Goal: Task Accomplishment & Management: Complete application form

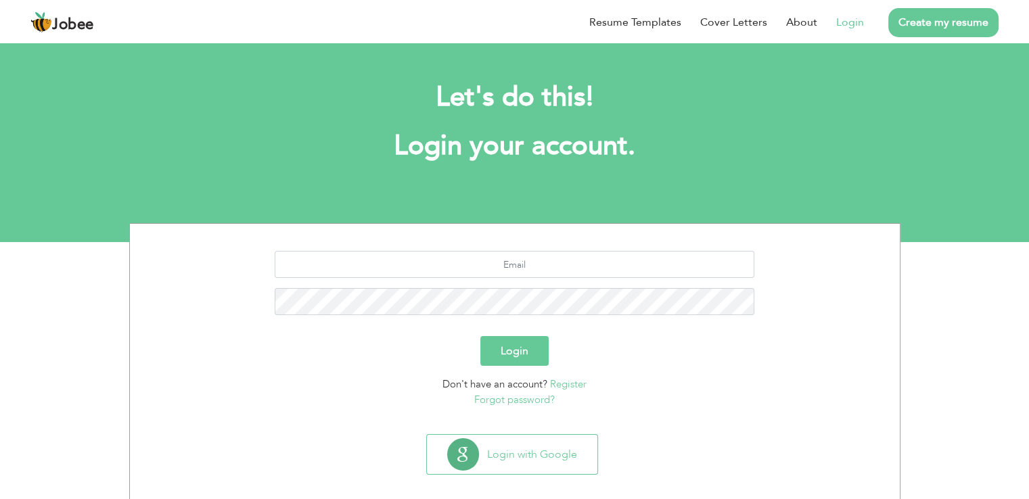
click at [518, 361] on button "Login" at bounding box center [515, 351] width 68 height 30
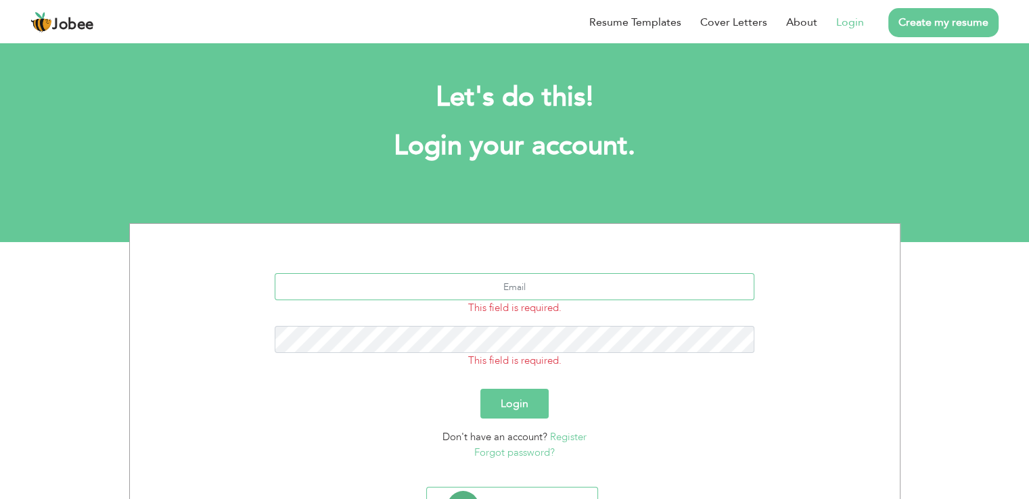
click at [495, 290] on input "text" at bounding box center [515, 286] width 480 height 27
type input "[PERSON_NAME][EMAIL_ADDRESS][DOMAIN_NAME]"
click at [481, 389] on button "Login" at bounding box center [515, 404] width 68 height 30
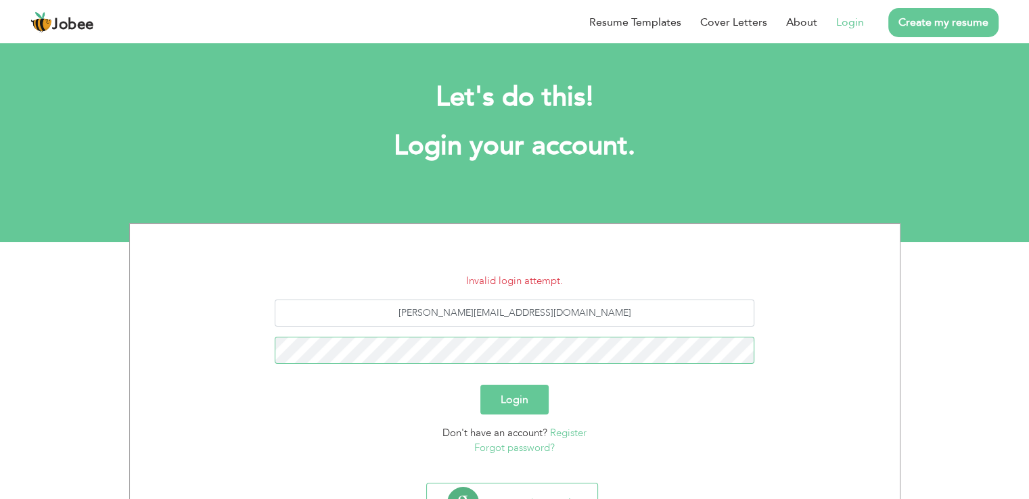
click at [481, 385] on button "Login" at bounding box center [515, 400] width 68 height 30
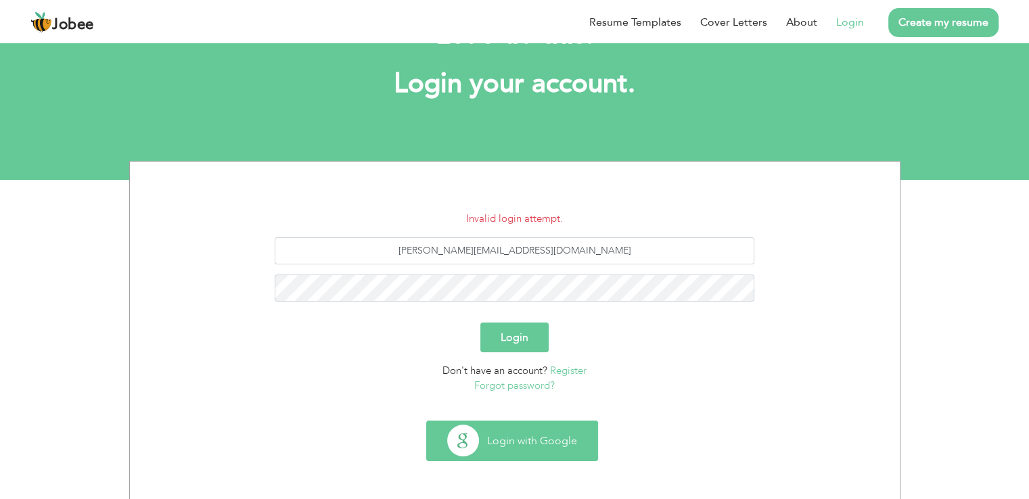
click at [504, 442] on button "Login with Google" at bounding box center [512, 441] width 171 height 39
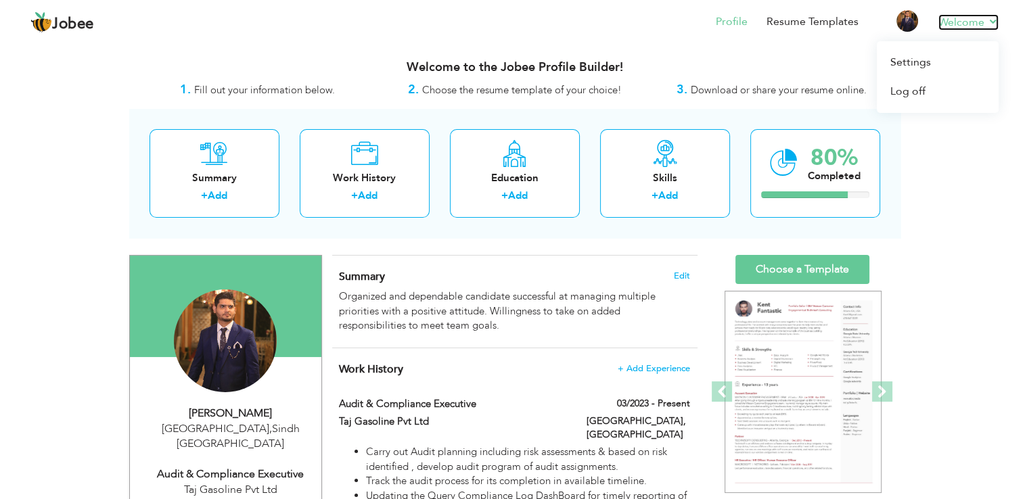
click at [968, 26] on link "Welcome" at bounding box center [969, 22] width 60 height 16
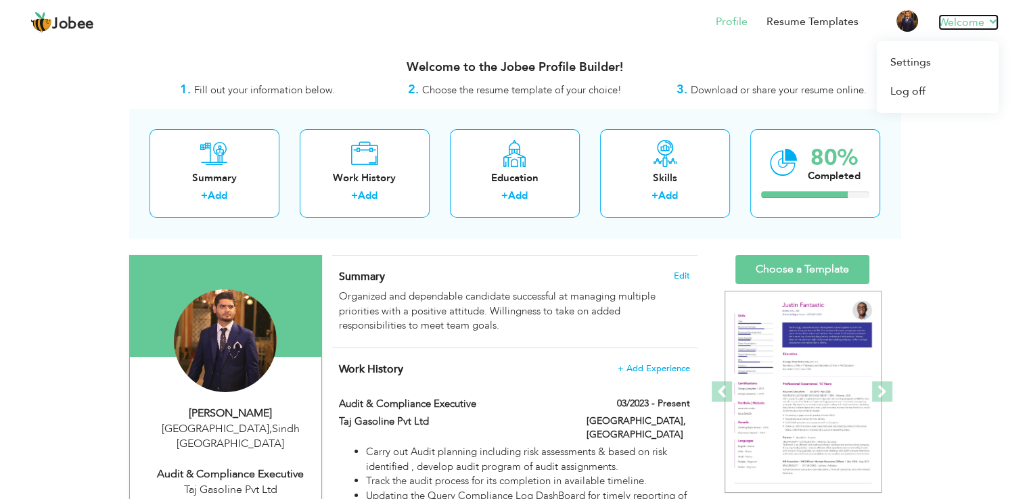
click at [993, 14] on link "Welcome" at bounding box center [969, 22] width 60 height 16
click at [925, 62] on link "Settings" at bounding box center [938, 62] width 122 height 29
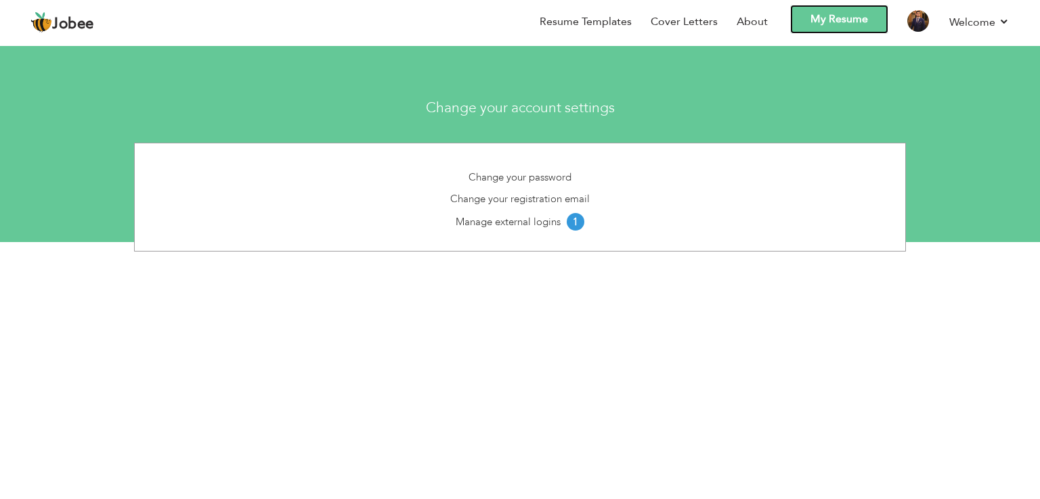
click at [834, 27] on link "My Resume" at bounding box center [839, 19] width 98 height 29
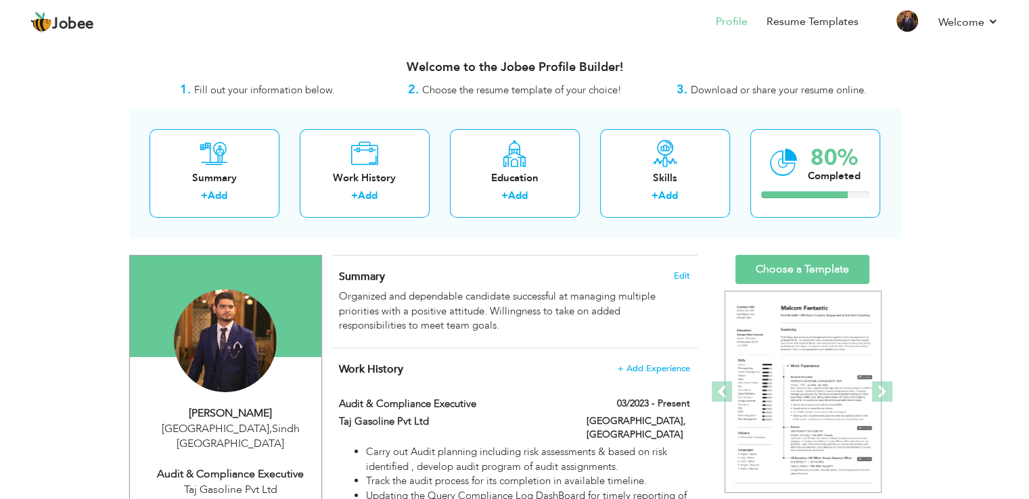
click at [768, 93] on span "Download or share your resume online." at bounding box center [779, 90] width 176 height 14
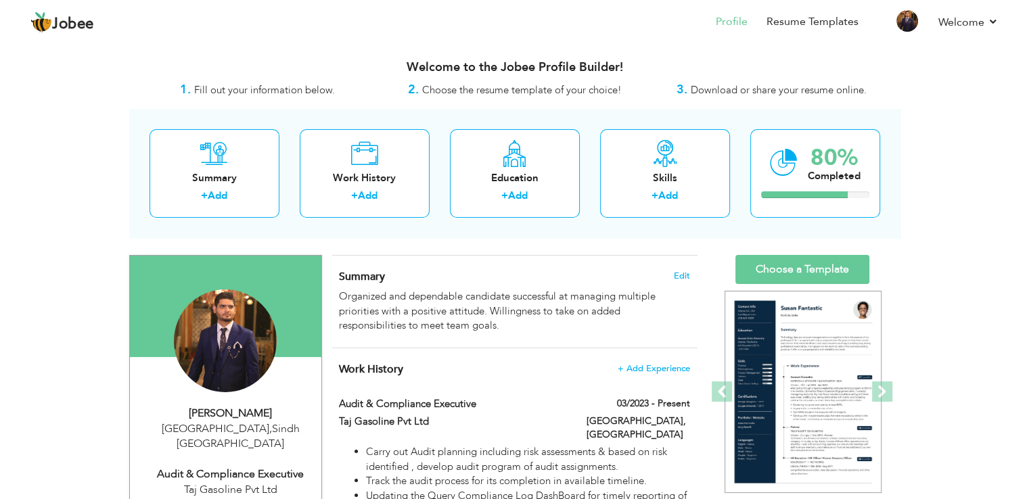
scroll to position [87, 0]
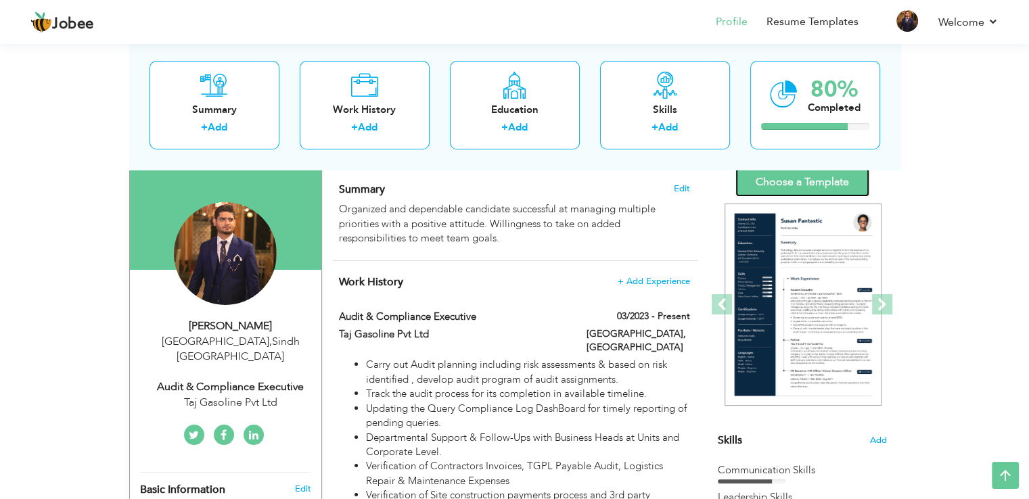
click at [780, 183] on link "Choose a Template" at bounding box center [803, 182] width 134 height 29
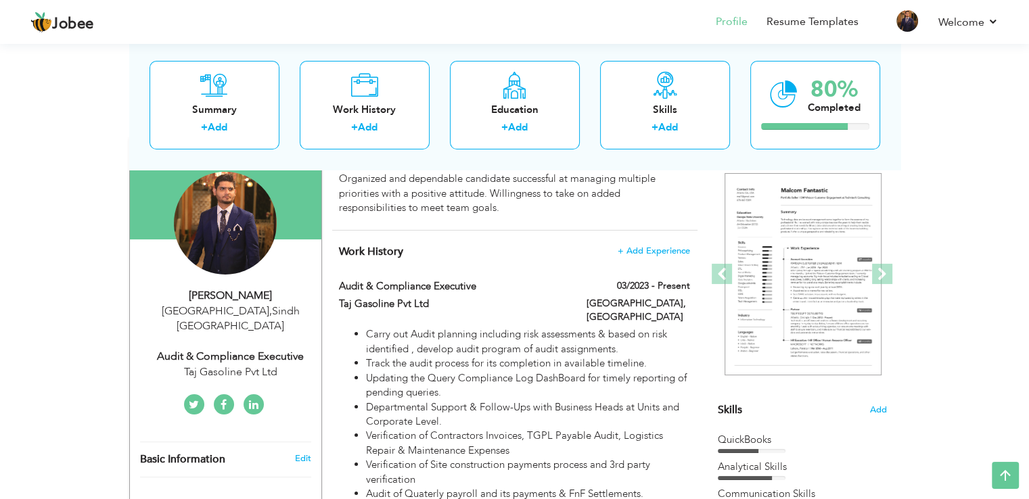
scroll to position [28, 0]
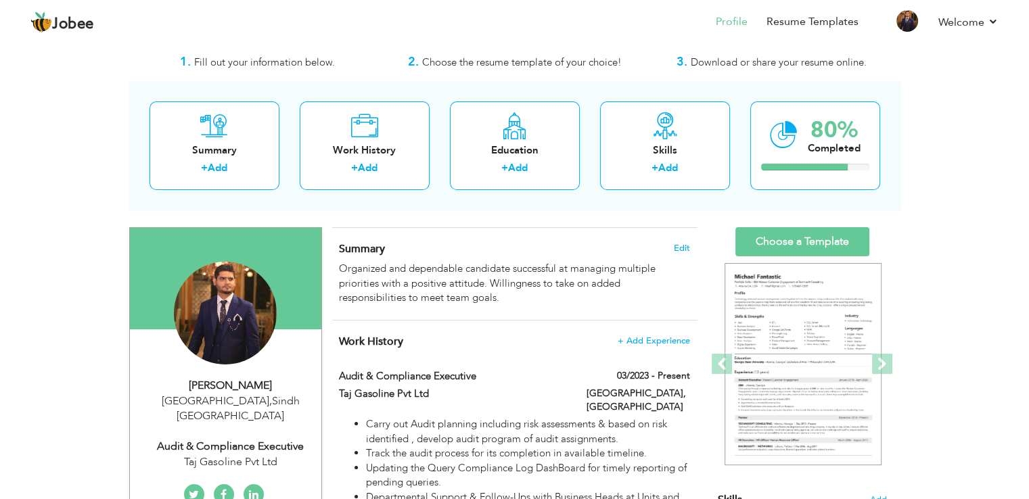
click at [1029, 60] on html "Jobee Profile Resume Templates Resume Templates Cover Letters About My Resume W…" at bounding box center [514, 221] width 1029 height 499
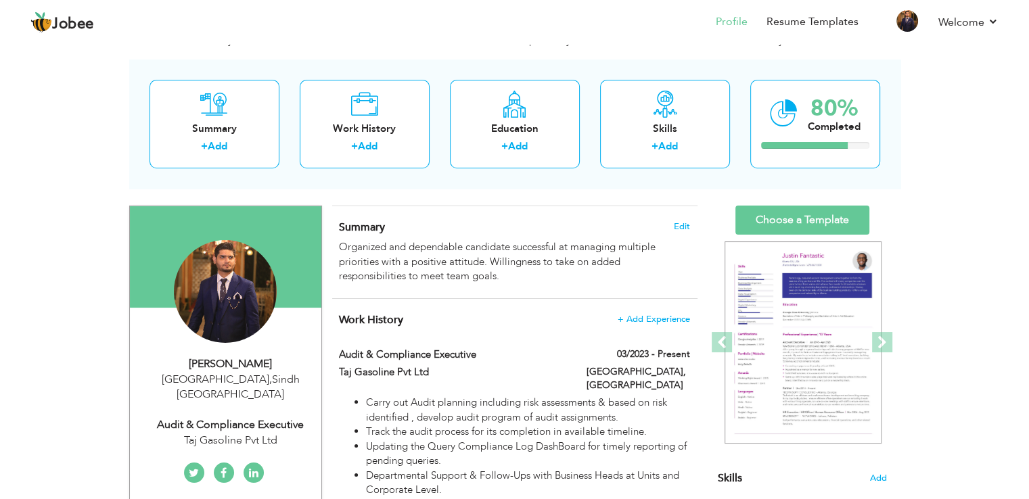
scroll to position [0, 0]
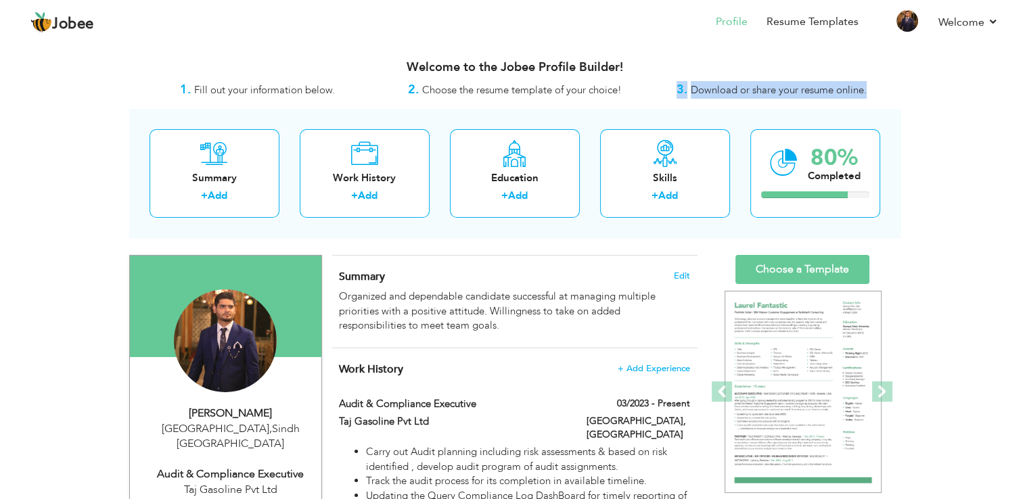
drag, startPoint x: 876, startPoint y: 93, endPoint x: 669, endPoint y: 95, distance: 207.8
click at [669, 95] on div "3. Download or share your resume online." at bounding box center [772, 90] width 257 height 18
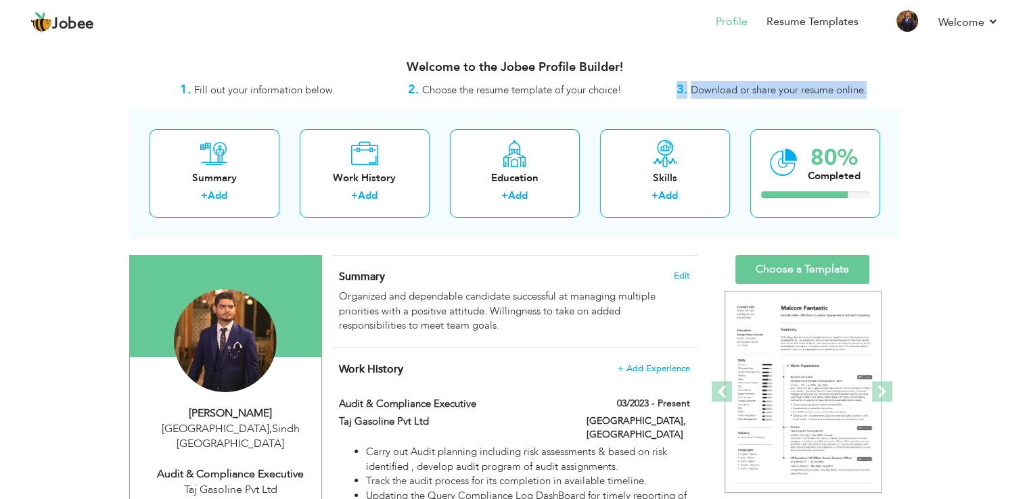
drag, startPoint x: 877, startPoint y: 87, endPoint x: 663, endPoint y: 93, distance: 214.6
click at [663, 93] on div "3. Download or share your resume online." at bounding box center [772, 90] width 257 height 18
click at [662, 95] on div "3. Download or share your resume online." at bounding box center [772, 90] width 257 height 18
drag, startPoint x: 866, startPoint y: 93, endPoint x: 654, endPoint y: 94, distance: 212.5
click at [654, 94] on div "3. Download or share your resume online." at bounding box center [772, 90] width 257 height 18
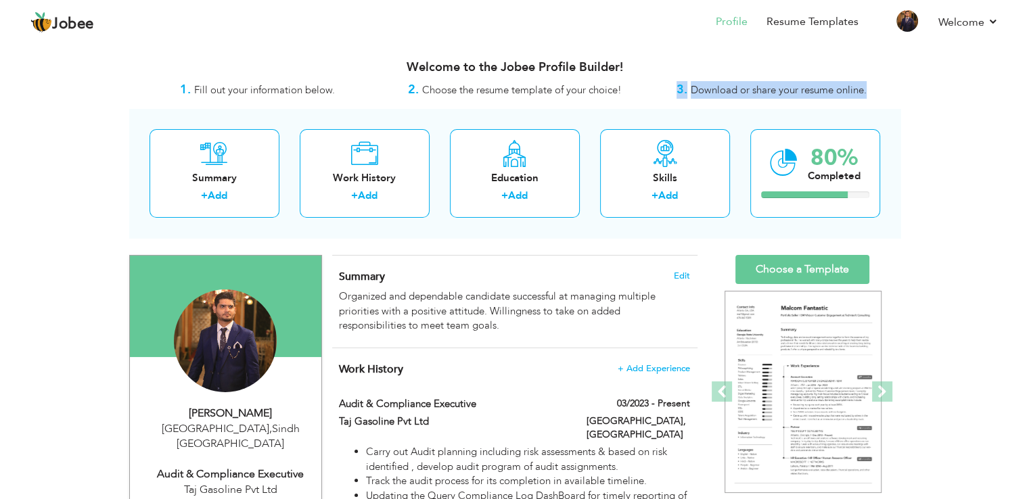
click at [661, 94] on div "3. Download or share your resume online." at bounding box center [772, 90] width 257 height 18
drag, startPoint x: 866, startPoint y: 95, endPoint x: 680, endPoint y: 92, distance: 186.8
click at [680, 92] on div "3. Download or share your resume online." at bounding box center [772, 90] width 257 height 18
click at [680, 92] on strong "3." at bounding box center [682, 89] width 11 height 17
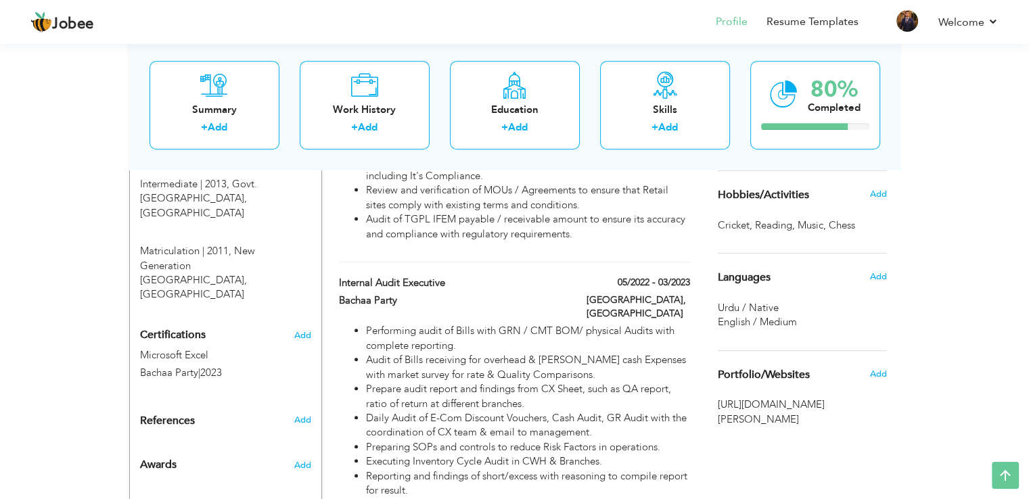
scroll to position [671, 0]
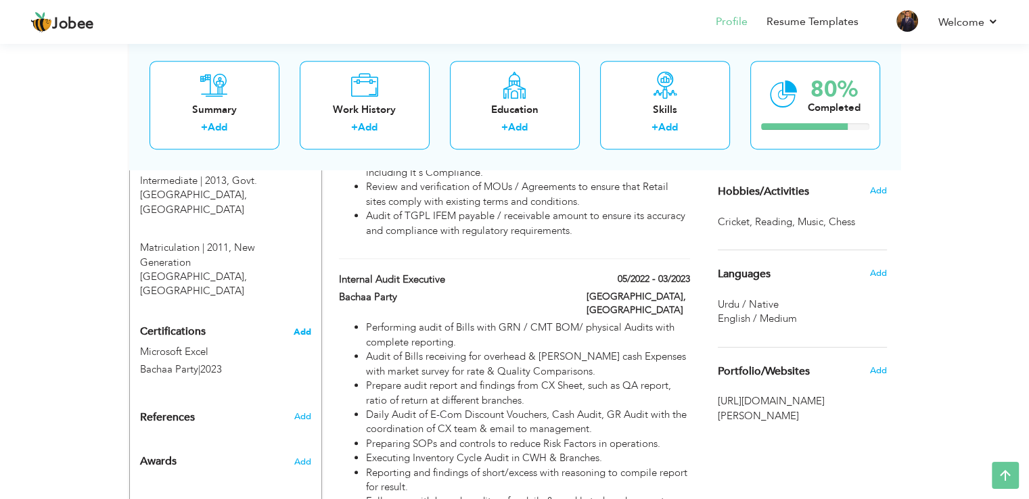
click at [301, 328] on span "Add" at bounding box center [303, 332] width 18 height 9
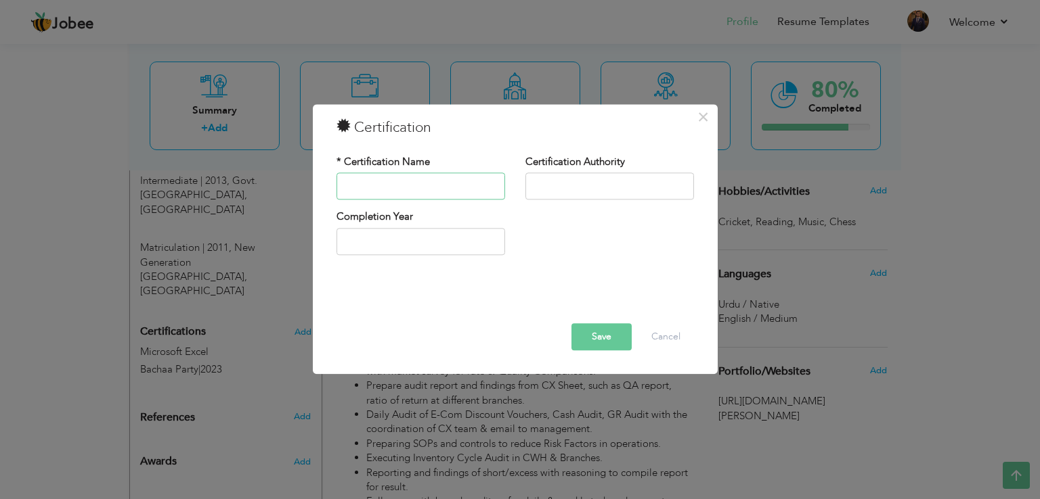
click at [437, 174] on input "text" at bounding box center [420, 186] width 169 height 27
type input "Google AI Essentials"
click at [571, 190] on input "text" at bounding box center [609, 186] width 169 height 27
type input "Coursera"
type input "2025"
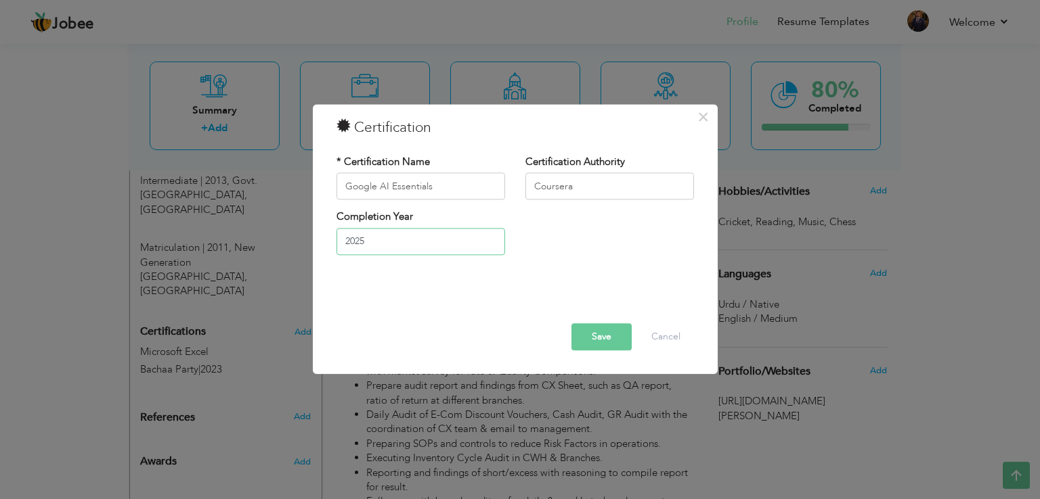
click at [441, 237] on input "2025" at bounding box center [420, 241] width 169 height 27
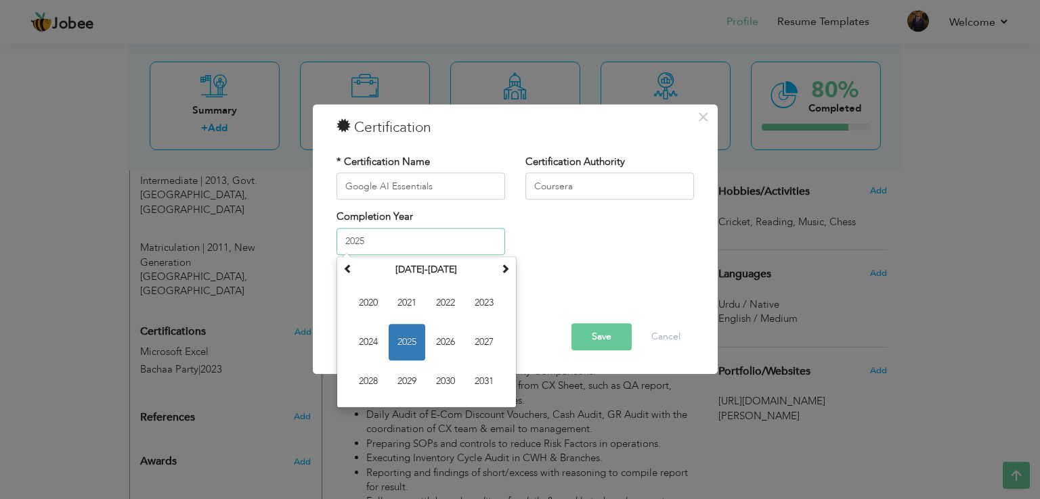
click at [408, 337] on span "2025" at bounding box center [406, 342] width 37 height 37
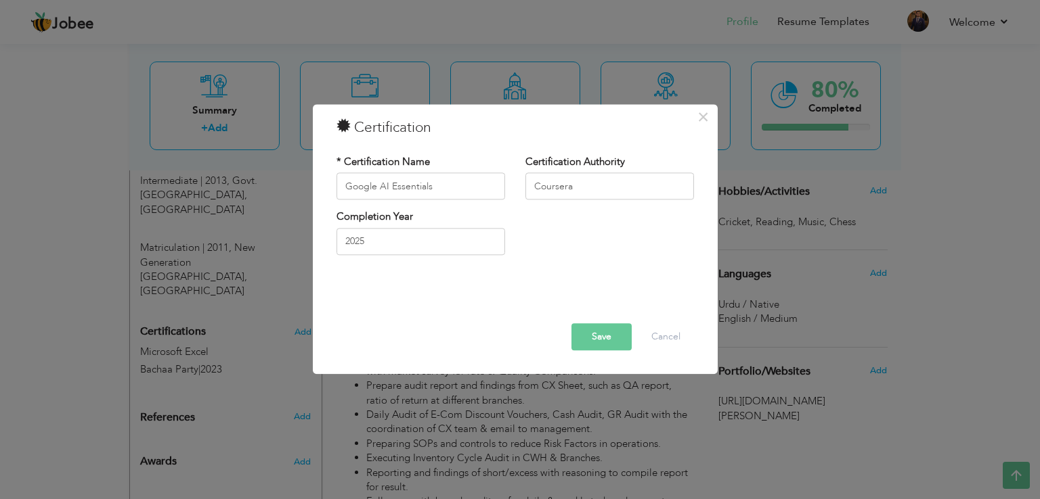
click at [612, 339] on button "Save" at bounding box center [601, 337] width 60 height 27
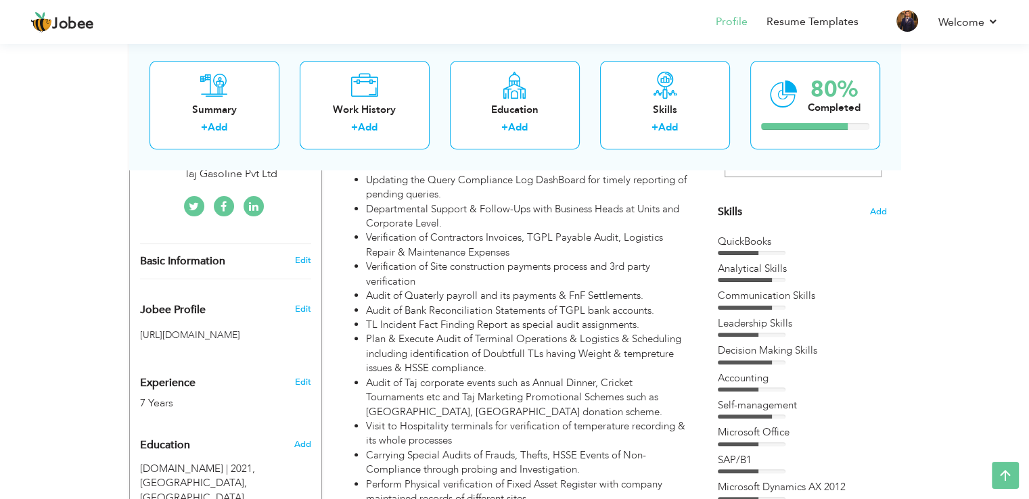
scroll to position [312, 0]
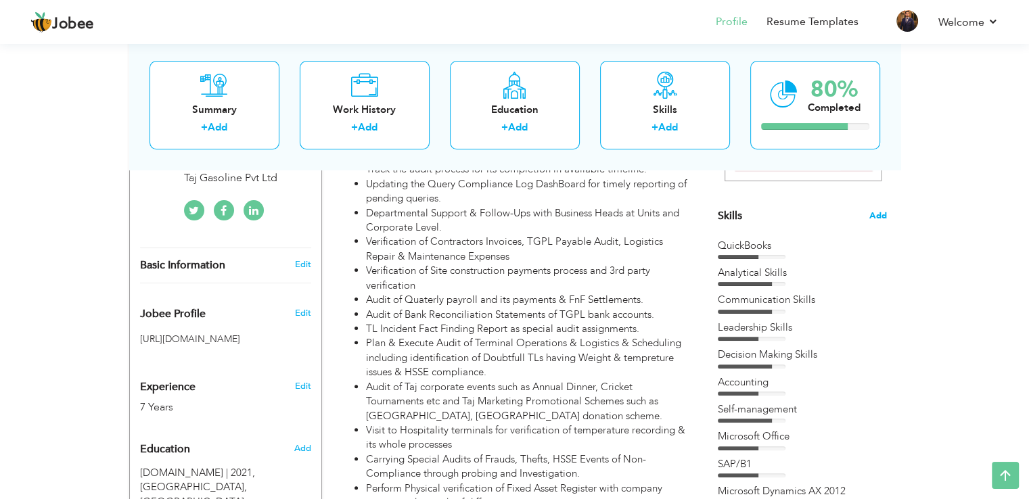
click at [876, 219] on span "Add" at bounding box center [879, 216] width 18 height 13
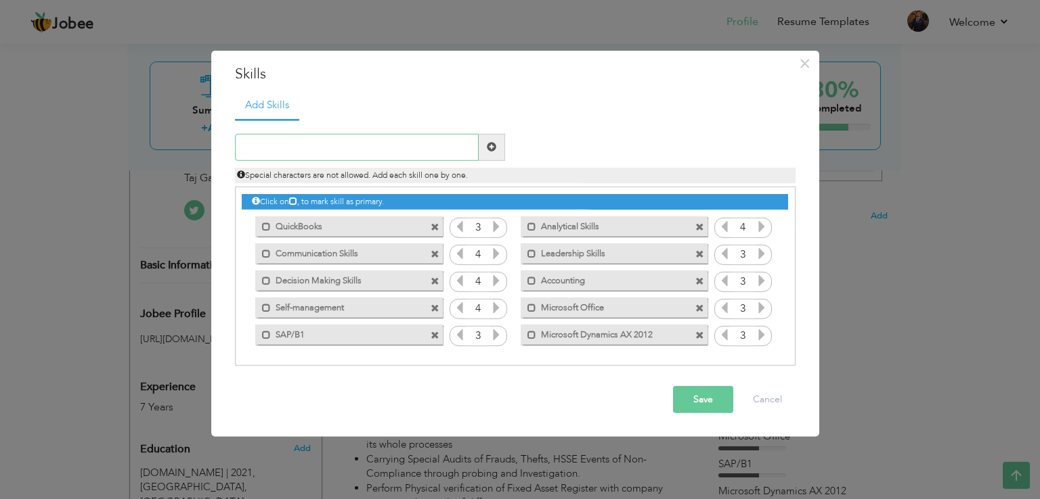
click at [284, 157] on input "text" at bounding box center [357, 147] width 244 height 27
type input "Oracle JD Edward 9.2"
click at [498, 150] on span at bounding box center [492, 147] width 26 height 27
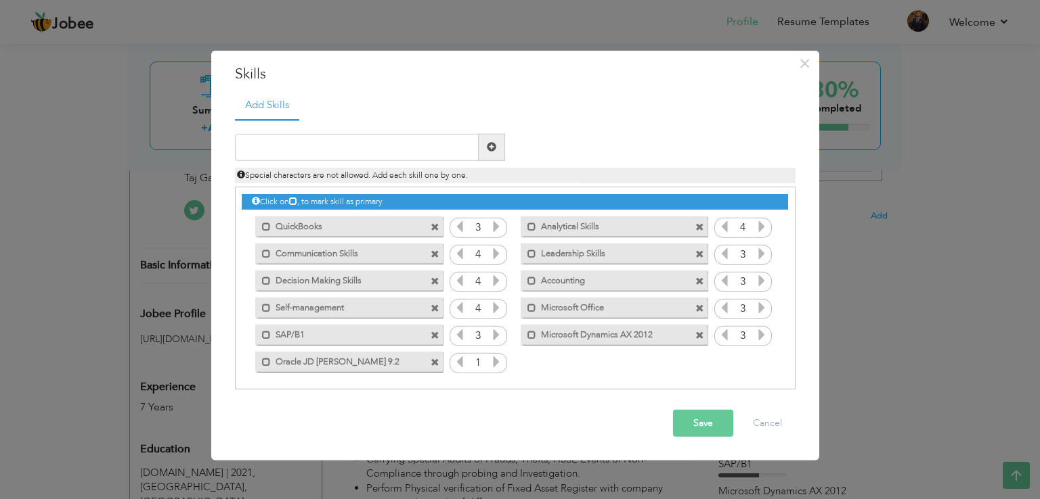
click at [496, 363] on icon at bounding box center [496, 362] width 12 height 12
click at [711, 428] on button "Save" at bounding box center [703, 423] width 60 height 27
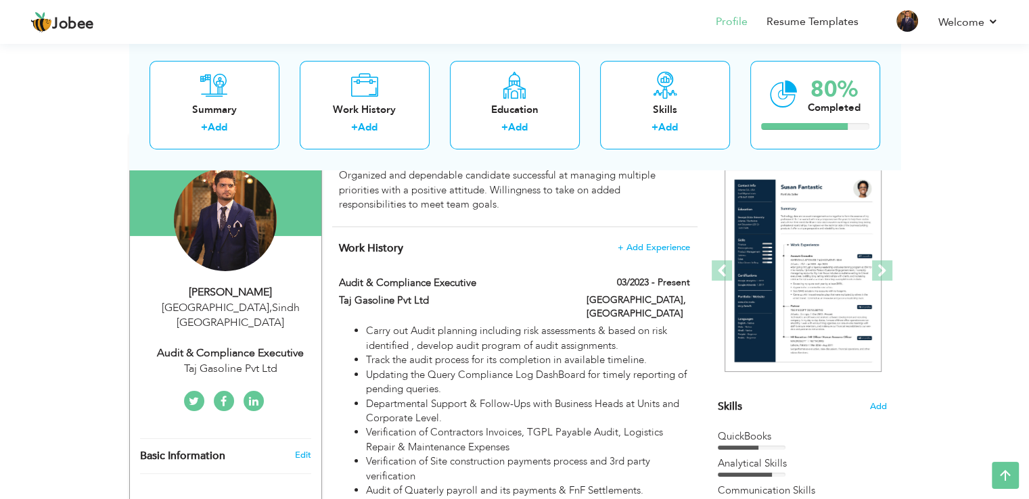
scroll to position [117, 0]
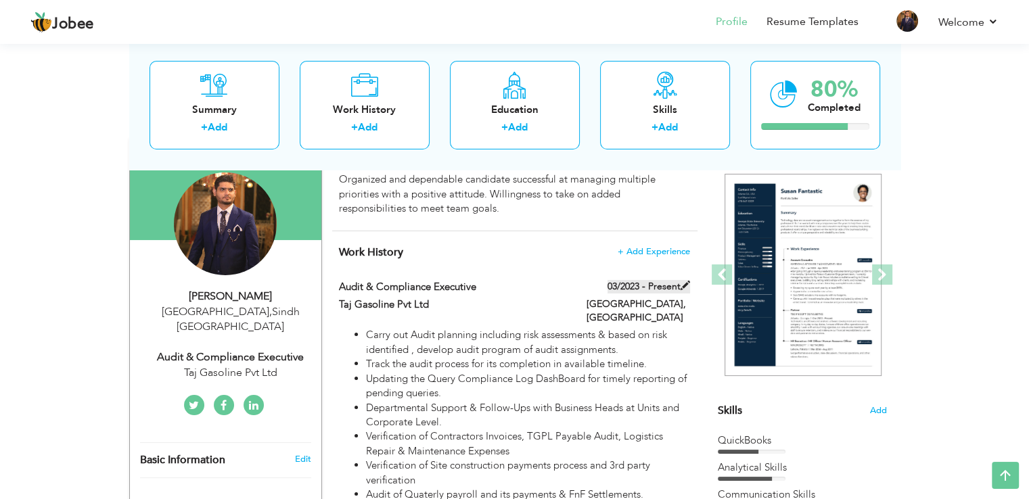
click at [684, 286] on span at bounding box center [685, 285] width 9 height 9
type input "Audit & Compliance Executive"
type input "Taj Gasoline Pvt Ltd"
type input "03/2023"
type input "Pakistan"
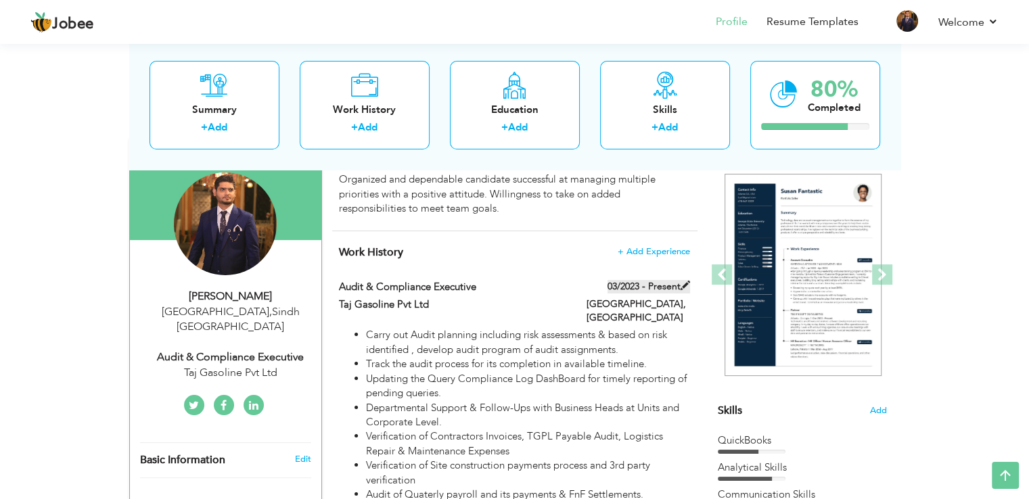
type input "Karachi"
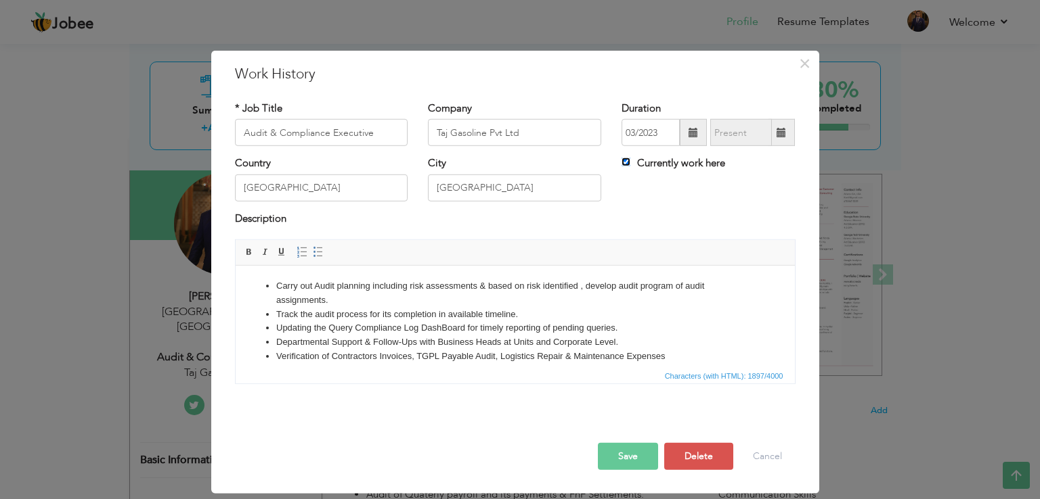
click at [629, 164] on input "Currently work here" at bounding box center [625, 162] width 9 height 9
checkbox input "false"
click at [778, 140] on span at bounding box center [781, 132] width 26 height 27
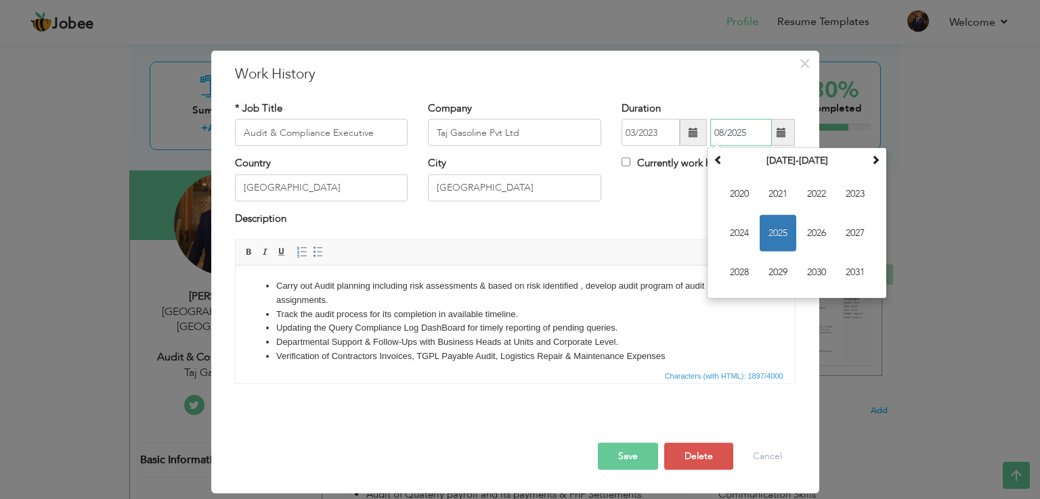
click at [782, 231] on span "2025" at bounding box center [777, 233] width 37 height 37
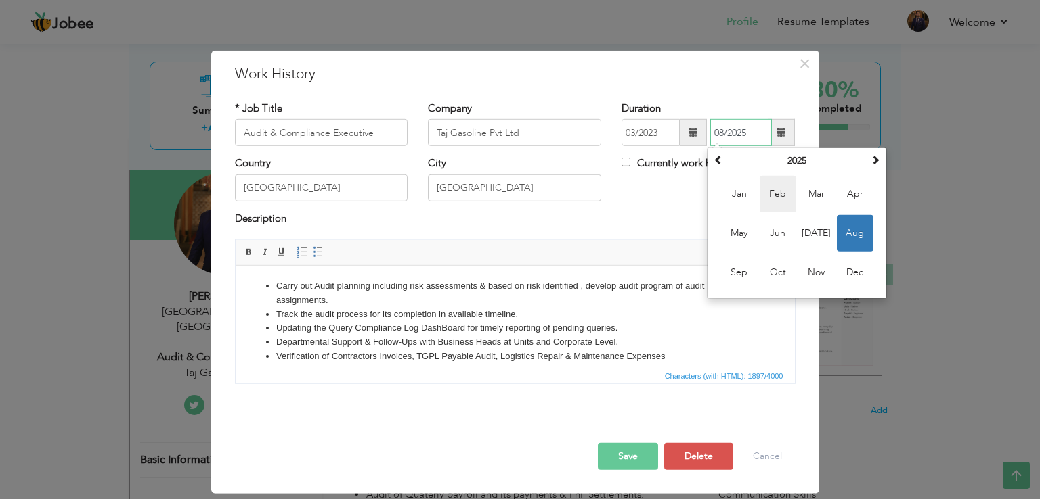
click at [780, 198] on span "Feb" at bounding box center [777, 194] width 37 height 37
type input "02/2025"
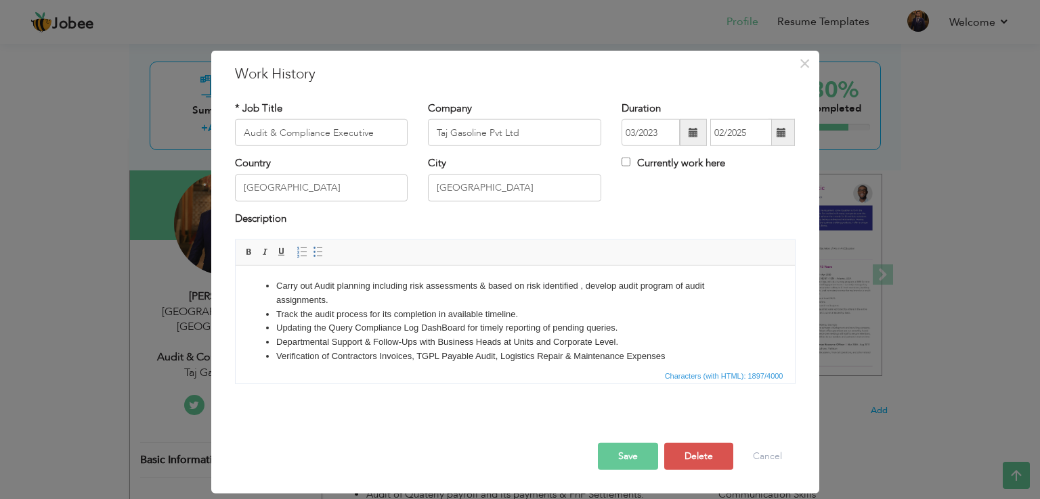
click at [629, 458] on button "Save" at bounding box center [628, 456] width 60 height 27
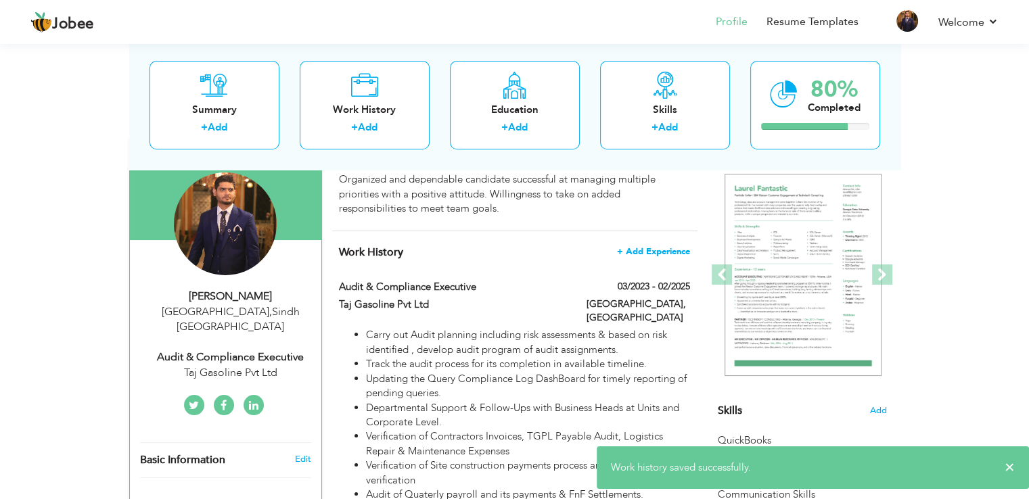
click at [648, 254] on span "+ Add Experience" at bounding box center [653, 251] width 73 height 9
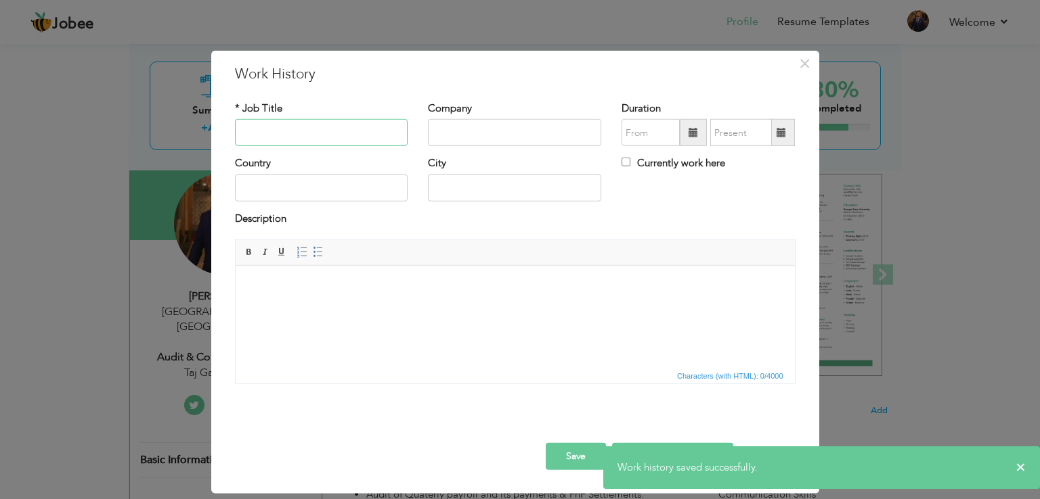
click at [290, 133] on input "text" at bounding box center [321, 132] width 173 height 27
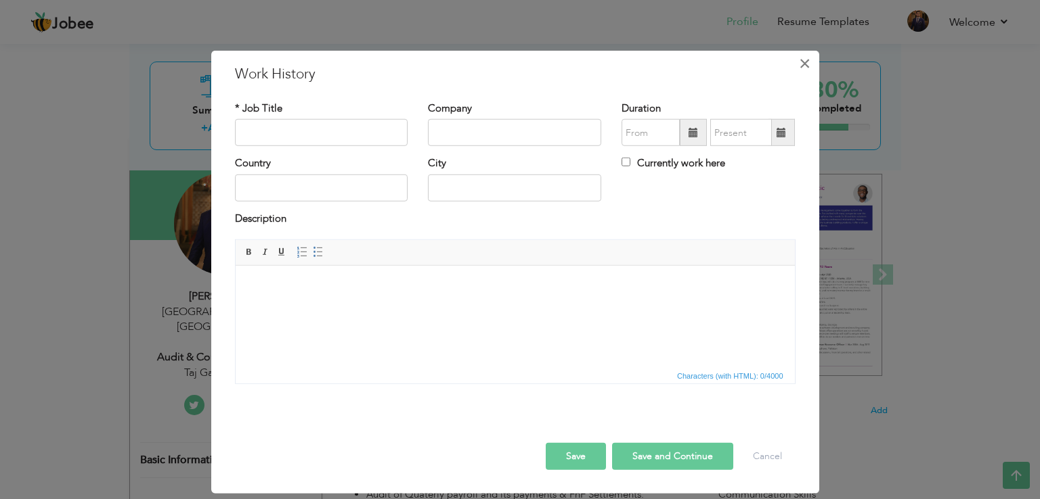
click at [802, 68] on span "×" at bounding box center [805, 63] width 12 height 24
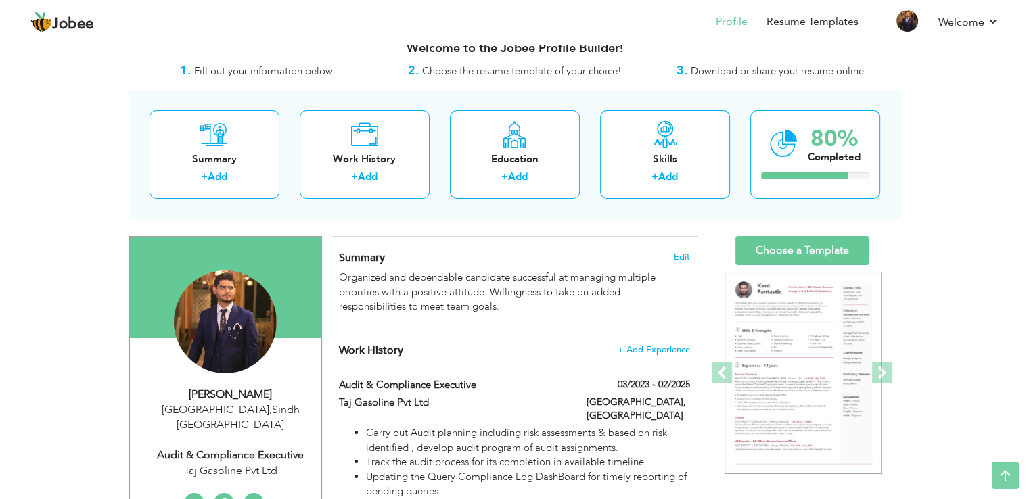
scroll to position [5, 0]
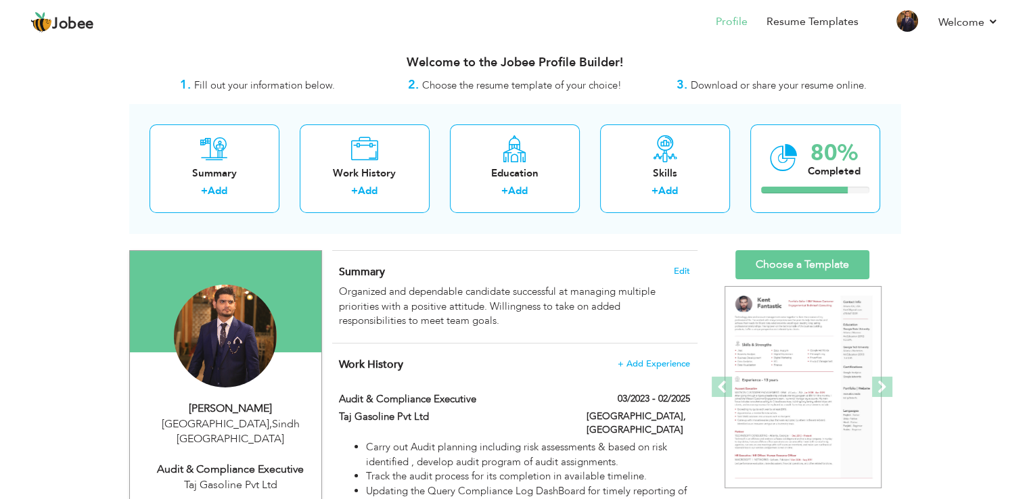
click at [669, 268] on h4 "Summary Edit" at bounding box center [514, 272] width 351 height 14
click at [671, 269] on h4 "Summary Edit" at bounding box center [514, 272] width 351 height 14
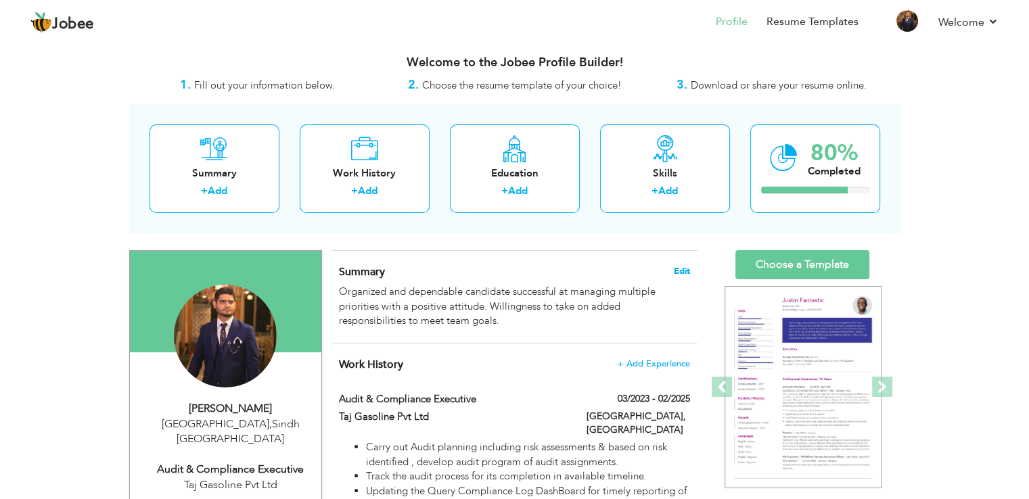
click at [680, 271] on span "Edit" at bounding box center [682, 271] width 16 height 9
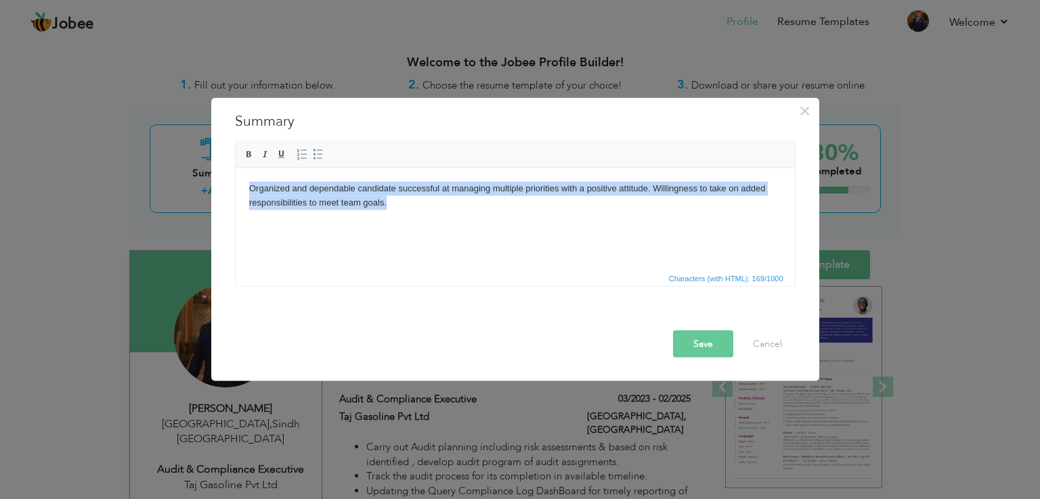
drag, startPoint x: 392, startPoint y: 206, endPoint x: 441, endPoint y: 345, distance: 147.3
click at [235, 177] on html "Organized and dependable candidate successful at managing multiple priorities w…" at bounding box center [514, 195] width 559 height 55
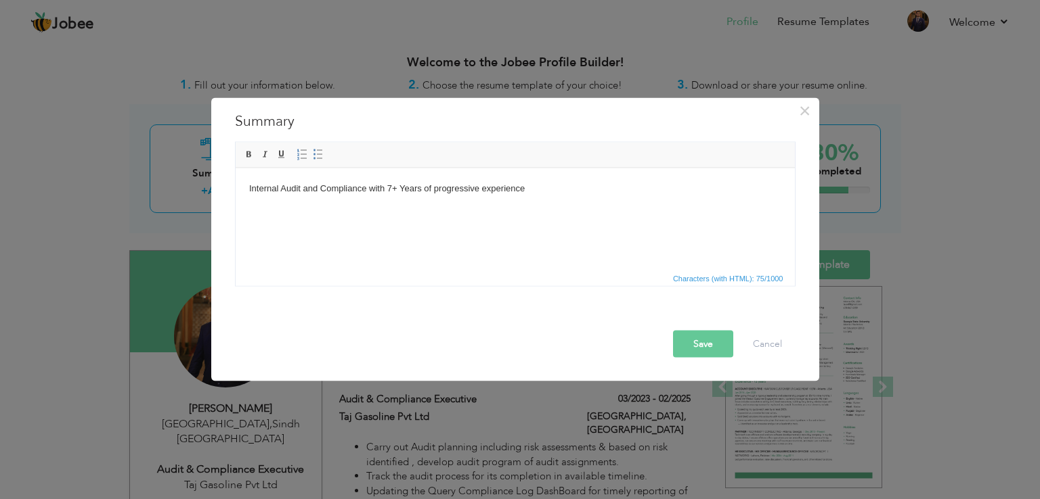
drag, startPoint x: 559, startPoint y: 191, endPoint x: 204, endPoint y: 187, distance: 355.4
click at [235, 187] on html "Internal Audit and Compliance with 7+ Years of progressive experience" at bounding box center [514, 188] width 559 height 41
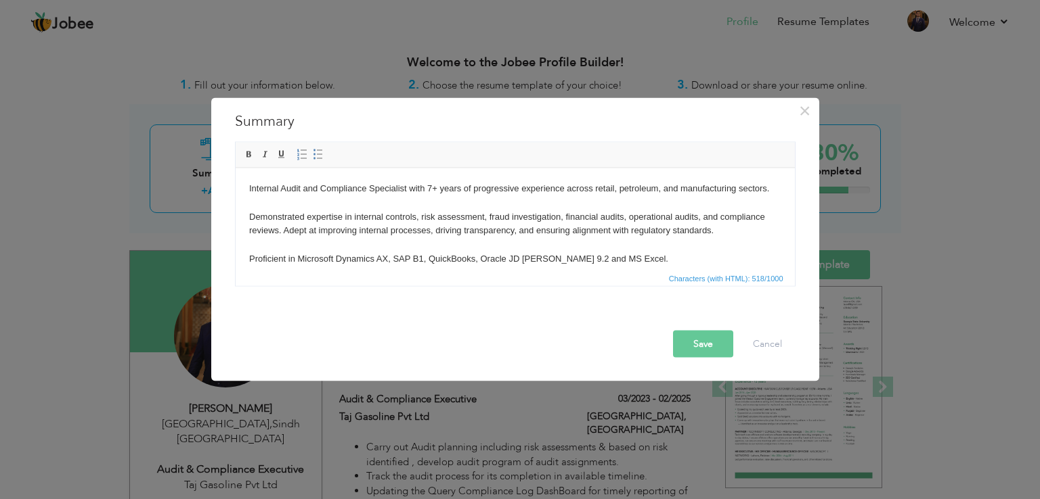
click at [257, 206] on body "Internal Audit and Compliance Specialist with 7+ years of progressive experienc…" at bounding box center [514, 223] width 532 height 85
click at [275, 190] on body "Internal Audit and Compliance Specialist with 7+ years of progressive experienc…" at bounding box center [514, 223] width 532 height 85
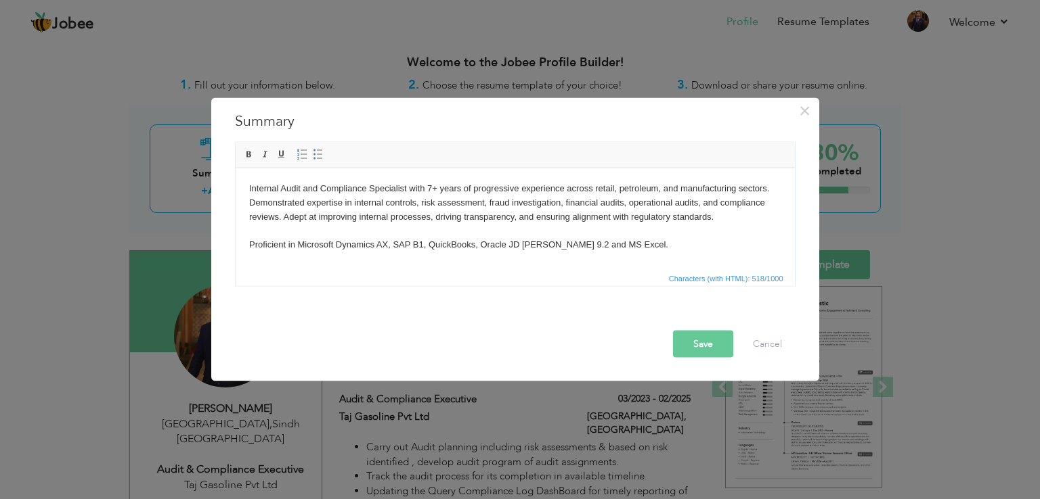
click at [251, 244] on body "Internal Audit and Compliance Specialist with 7+ years of progressive experienc…" at bounding box center [514, 216] width 532 height 70
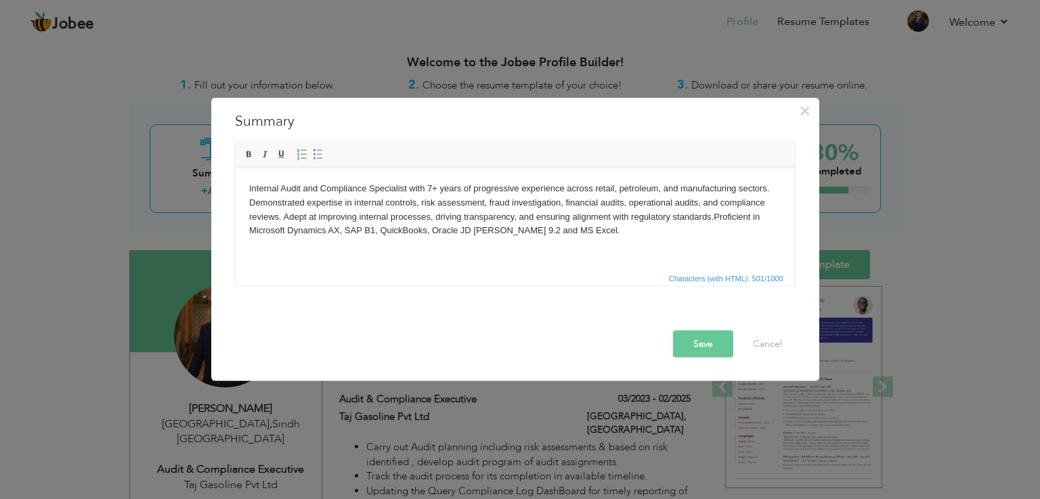
click at [500, 230] on body "Internal Audit and Compliance Specialist with 7+ years of progressive experienc…" at bounding box center [514, 209] width 532 height 56
click at [683, 345] on button "Save" at bounding box center [703, 344] width 60 height 27
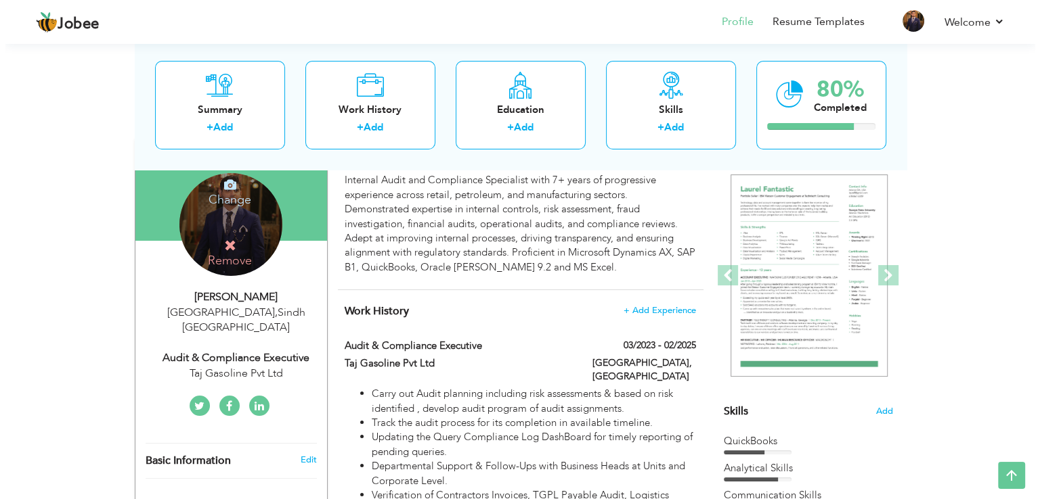
scroll to position [106, 0]
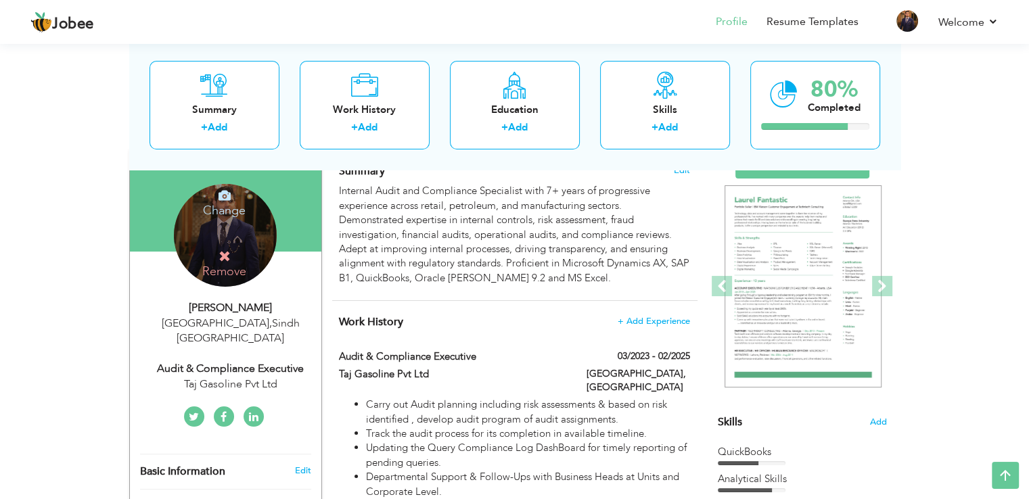
click at [640, 327] on h4 "Work History + Add Experience" at bounding box center [514, 322] width 351 height 14
click at [643, 321] on span "+ Add Experience" at bounding box center [653, 321] width 73 height 9
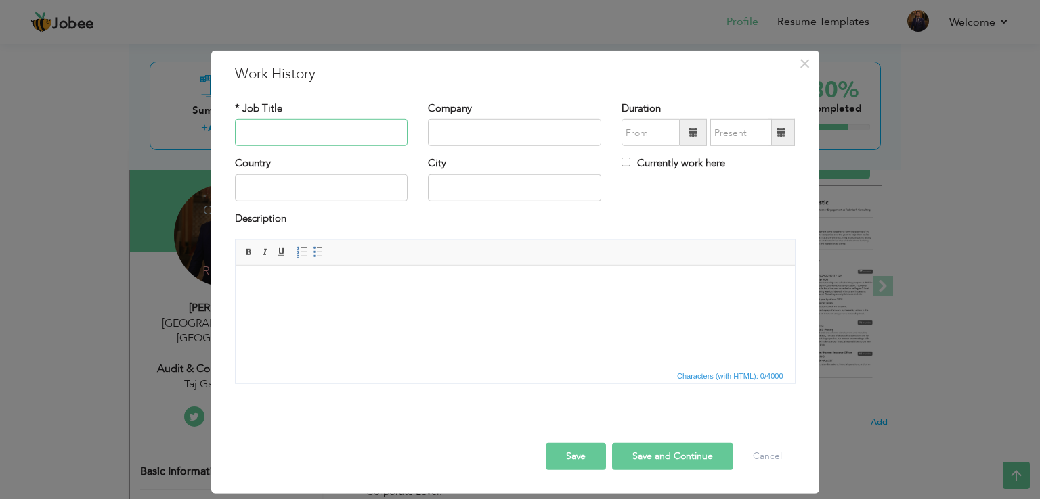
click at [353, 142] on input "text" at bounding box center [321, 132] width 173 height 27
type input "Internal Audit Executive"
type input "Hascol Petroleum Limited"
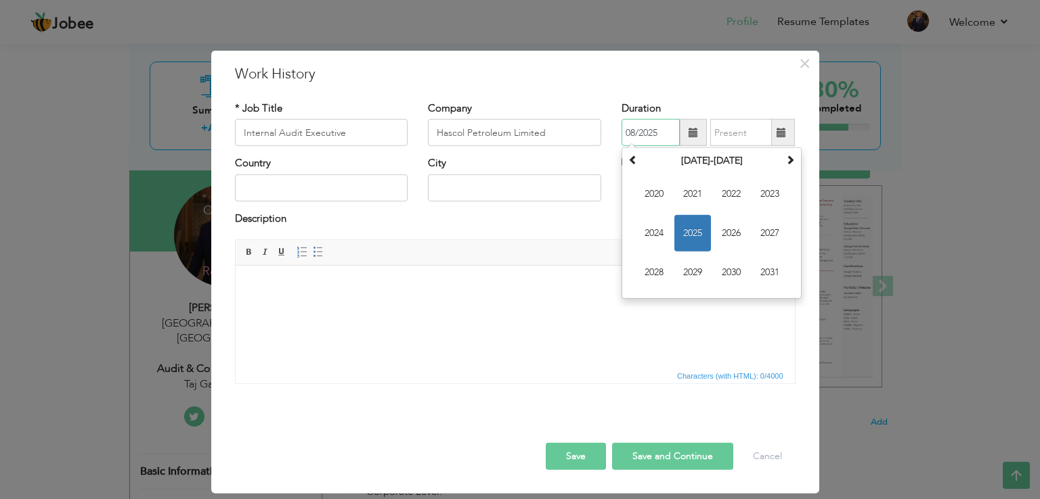
click at [695, 237] on span "2025" at bounding box center [692, 233] width 37 height 37
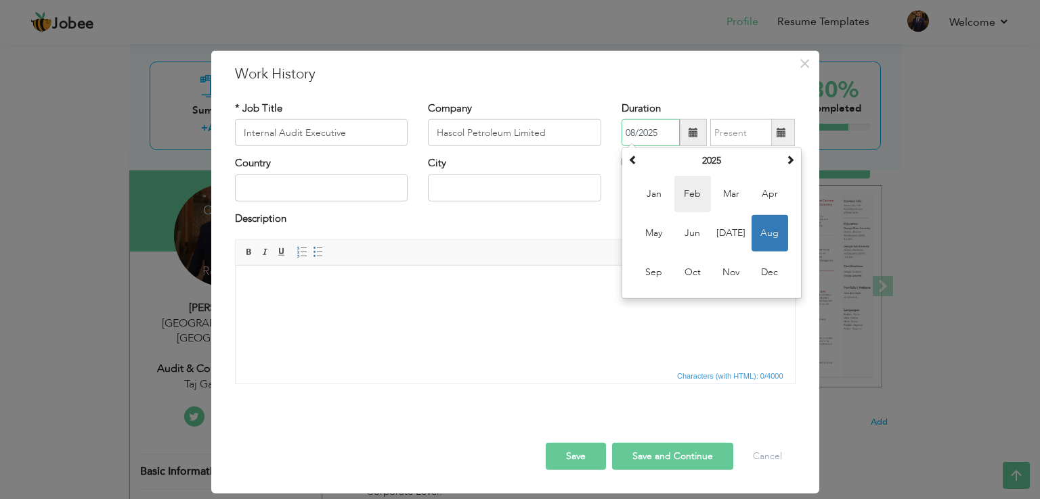
click at [694, 204] on span "Feb" at bounding box center [692, 194] width 37 height 37
type input "02/2025"
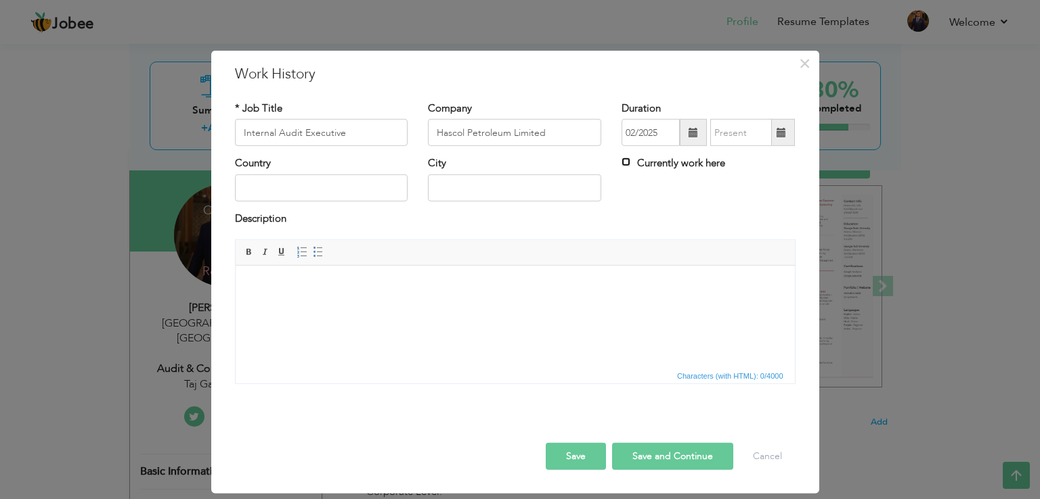
click at [624, 161] on input "Currently work here" at bounding box center [625, 162] width 9 height 9
checkbox input "true"
click at [282, 195] on input "text" at bounding box center [321, 188] width 173 height 27
type input "Pakistan"
type input "Karachi"
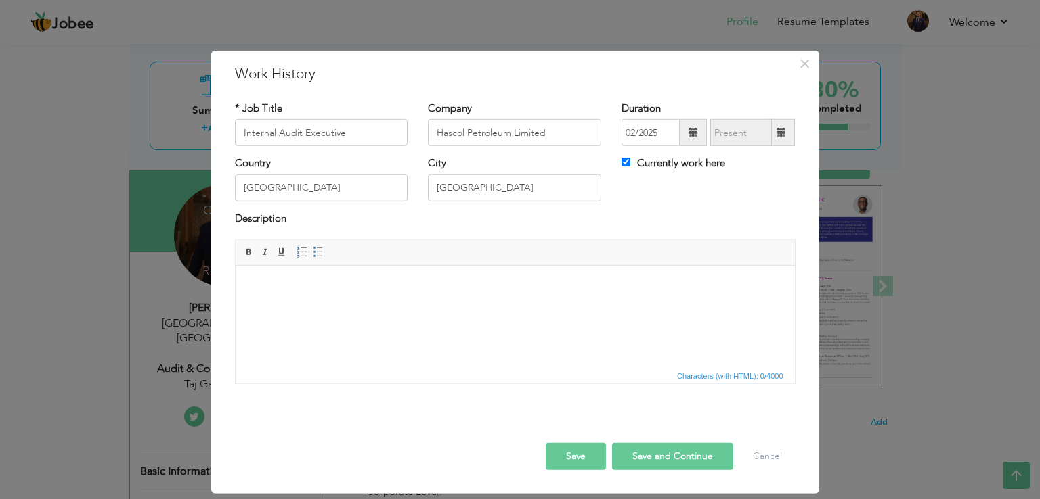
click at [368, 303] on html at bounding box center [514, 286] width 559 height 41
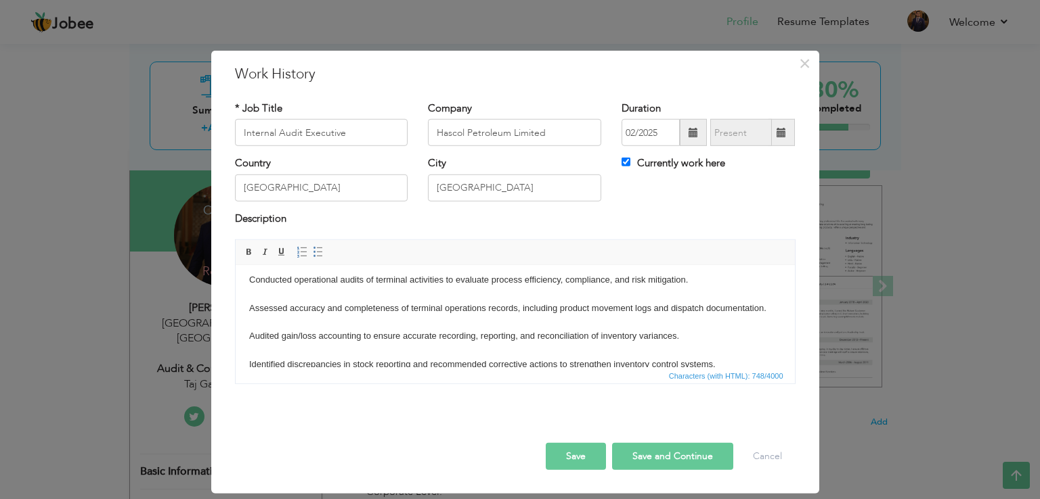
scroll to position [0, 0]
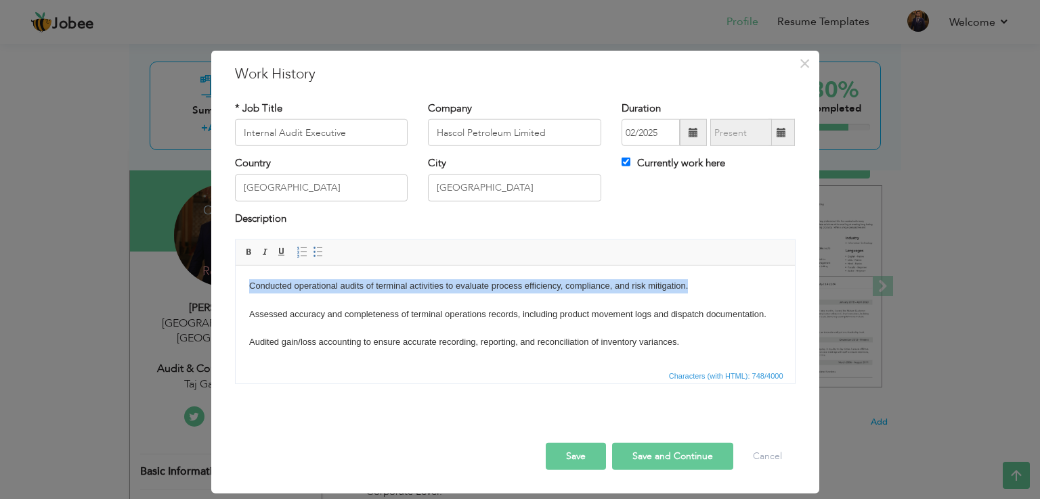
drag, startPoint x: 703, startPoint y: 282, endPoint x: 210, endPoint y: 289, distance: 492.1
click at [235, 289] on html "Conducted operational audits of terminal activities to evaluate process efficie…" at bounding box center [514, 357] width 559 height 182
click at [317, 250] on span at bounding box center [318, 252] width 11 height 11
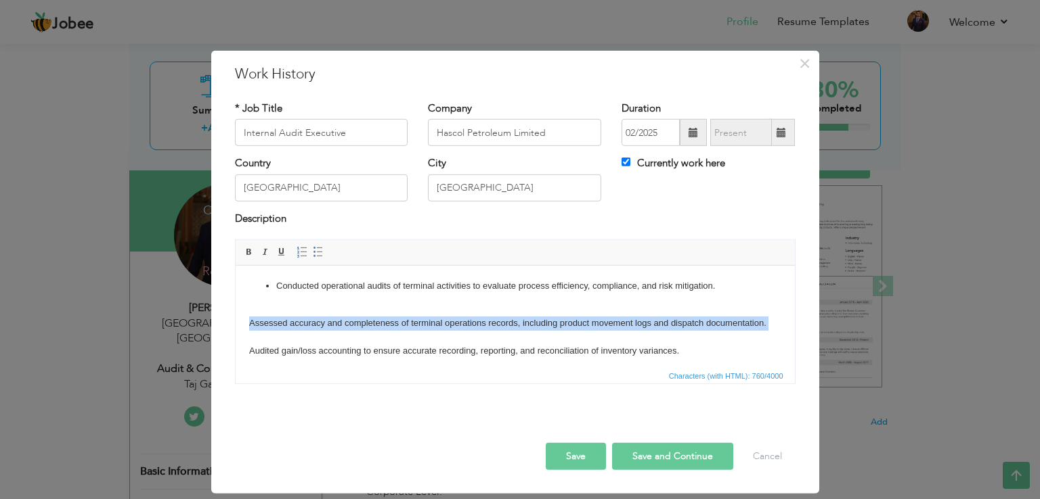
drag, startPoint x: 265, startPoint y: 323, endPoint x: 760, endPoint y: 334, distance: 495.5
click at [760, 334] on html "Conducted operational audits of terminal activities to evaluate process efficie…" at bounding box center [514, 361] width 559 height 191
click at [313, 252] on span at bounding box center [318, 252] width 11 height 11
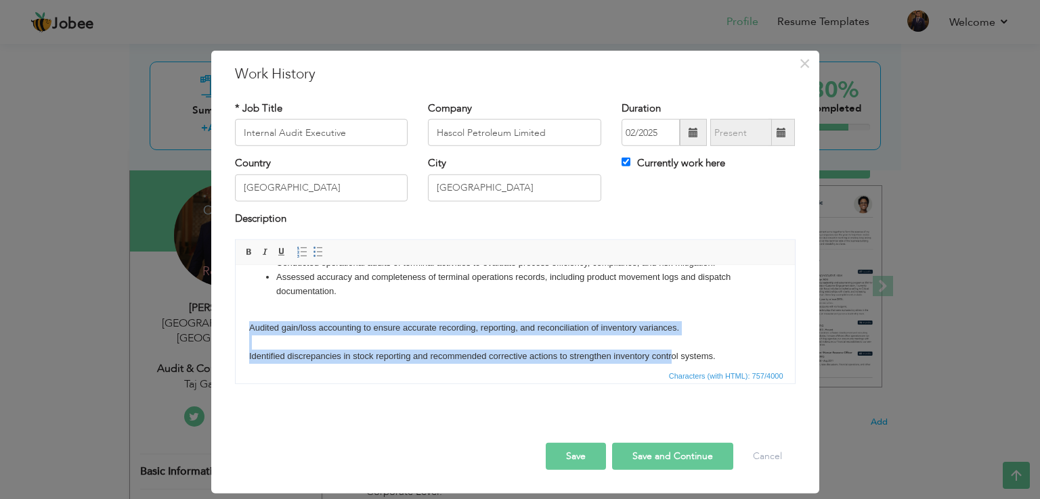
scroll to position [25, 0]
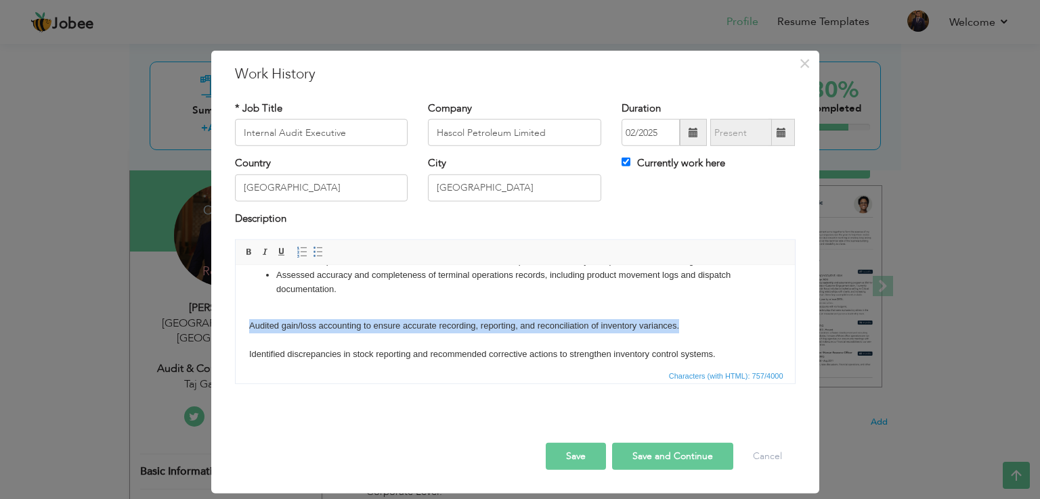
drag, startPoint x: 245, startPoint y: 351, endPoint x: 688, endPoint y: 332, distance: 443.0
click at [688, 332] on html "Conducted operational audits of terminal activities to evaluate process efficie…" at bounding box center [514, 336] width 559 height 191
drag, startPoint x: 313, startPoint y: 251, endPoint x: 81, endPoint y: 0, distance: 341.5
click at [313, 251] on span at bounding box center [318, 252] width 11 height 11
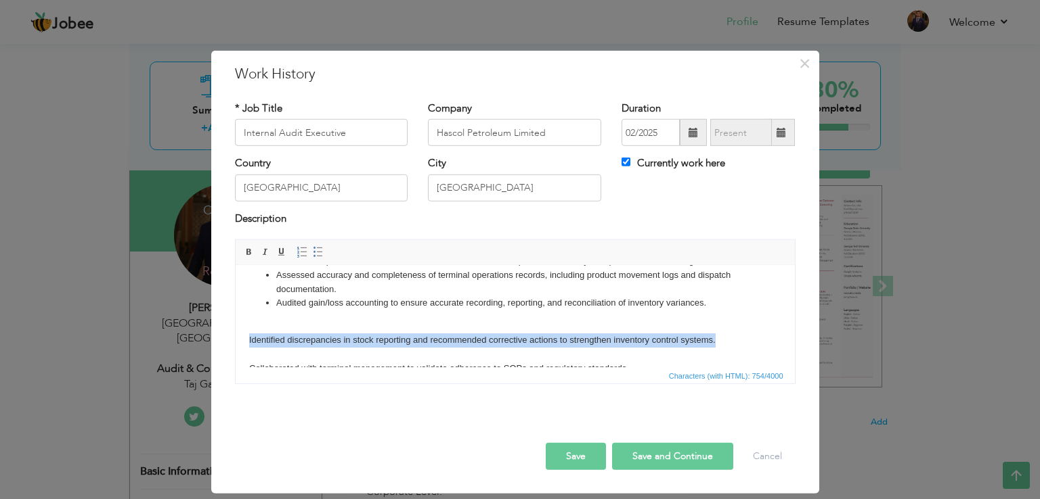
drag, startPoint x: 244, startPoint y: 338, endPoint x: 724, endPoint y: 340, distance: 479.2
click at [724, 340] on html "Conducted operational audits of terminal activities to evaluate process efficie…" at bounding box center [514, 329] width 559 height 177
click at [311, 252] on link "Insert/Remove Bulleted List" at bounding box center [318, 252] width 15 height 15
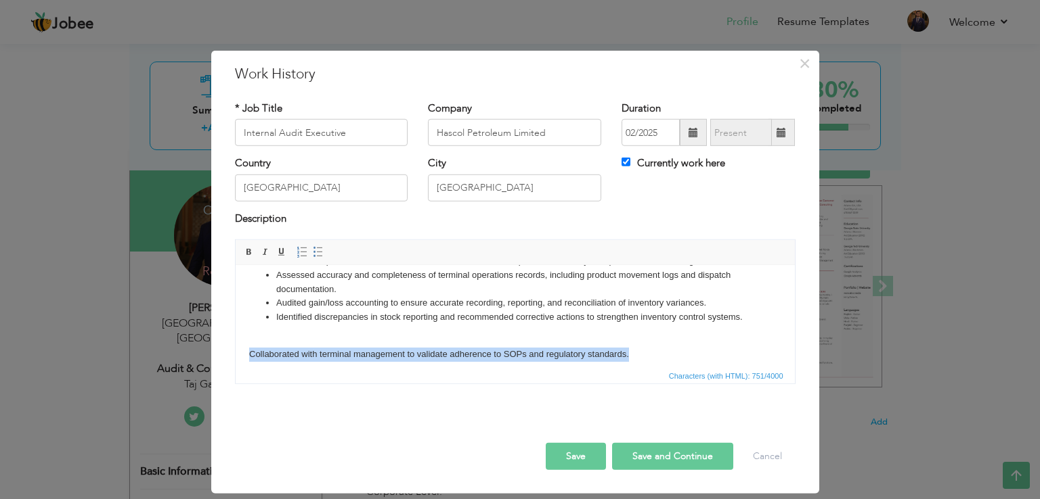
drag, startPoint x: 246, startPoint y: 353, endPoint x: 636, endPoint y: 355, distance: 389.2
click at [636, 355] on html "Conducted operational audits of terminal activities to evaluate process efficie…" at bounding box center [514, 322] width 559 height 162
click at [315, 252] on span at bounding box center [318, 252] width 11 height 11
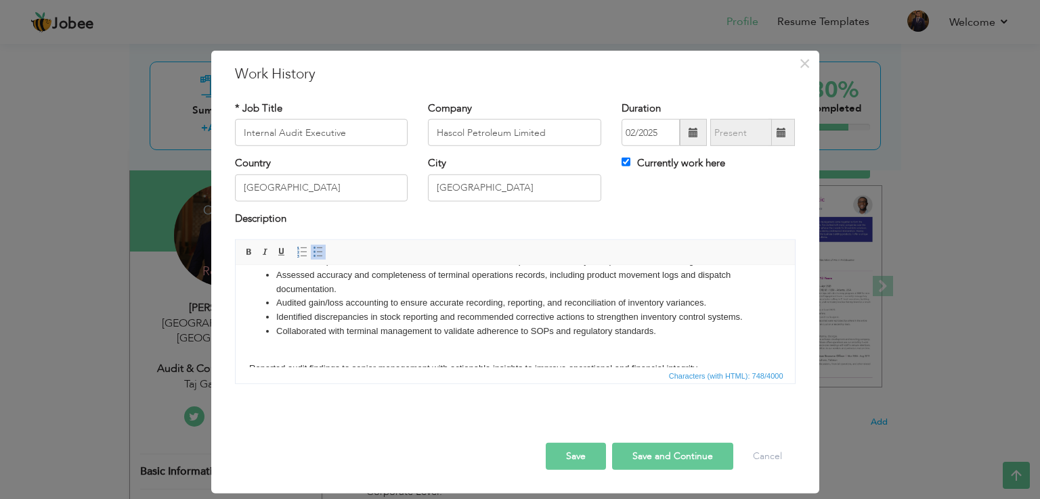
scroll to position [46, 0]
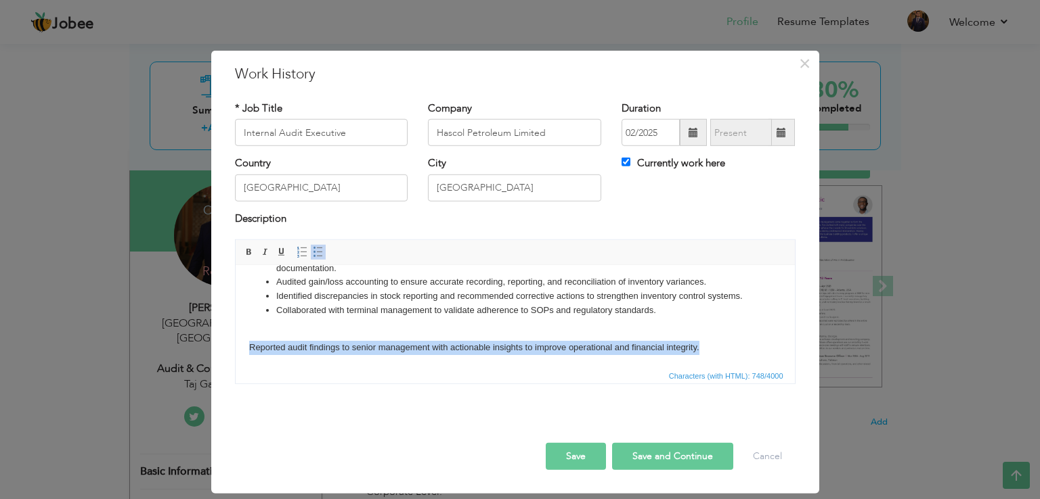
drag, startPoint x: 708, startPoint y: 351, endPoint x: 246, endPoint y: 356, distance: 462.3
click at [246, 356] on html "Conducted operational audits of terminal activities to evaluate process efficie…" at bounding box center [514, 294] width 559 height 148
click at [317, 247] on span at bounding box center [318, 252] width 11 height 11
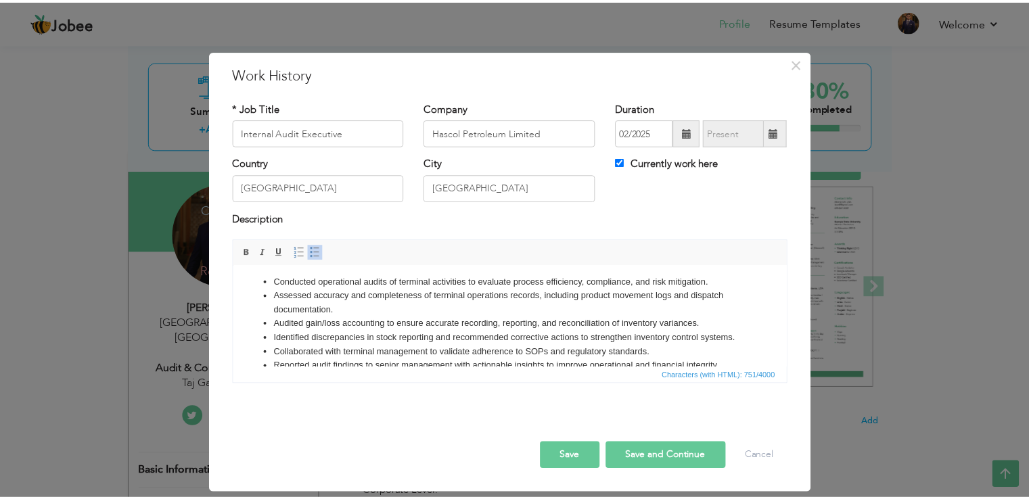
scroll to position [0, 0]
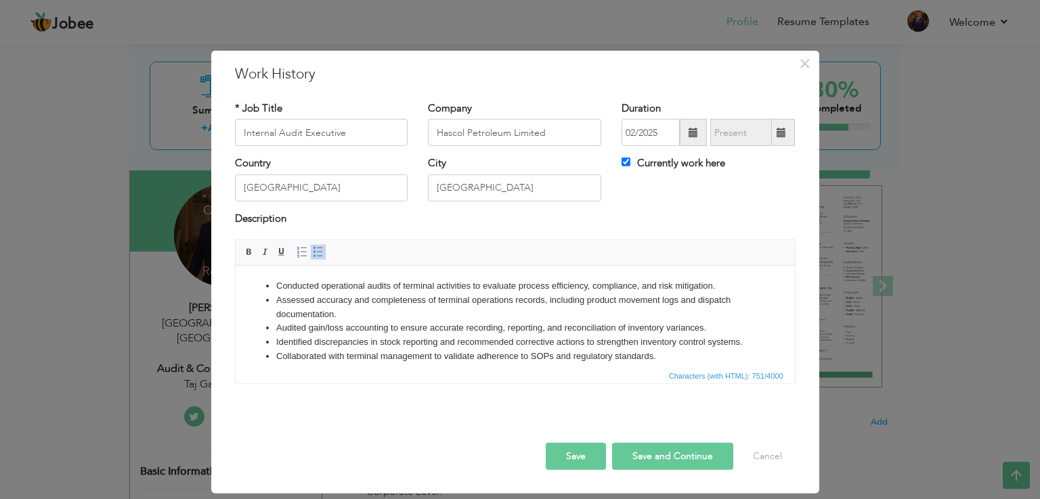
click at [592, 458] on button "Save" at bounding box center [576, 456] width 60 height 27
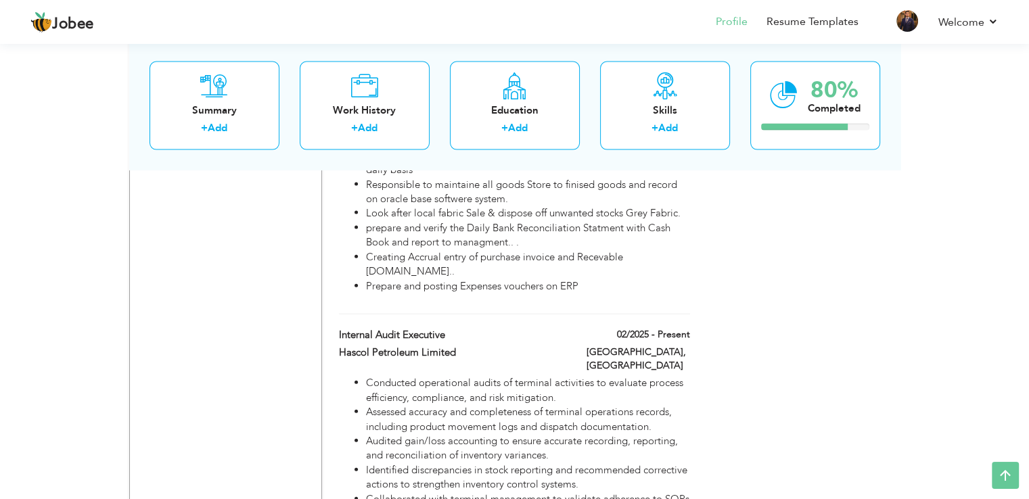
scroll to position [3008, 0]
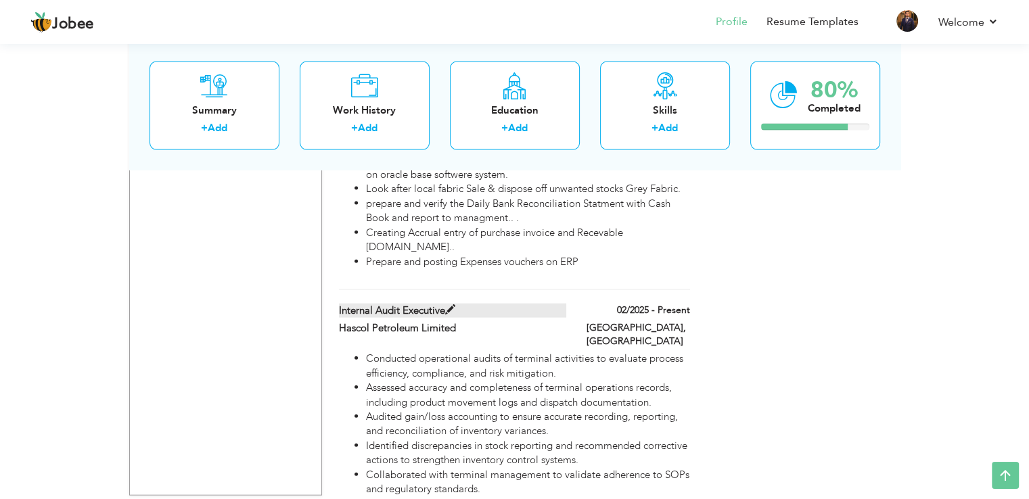
click at [564, 304] on label "Internal Audit Executive" at bounding box center [452, 311] width 227 height 14
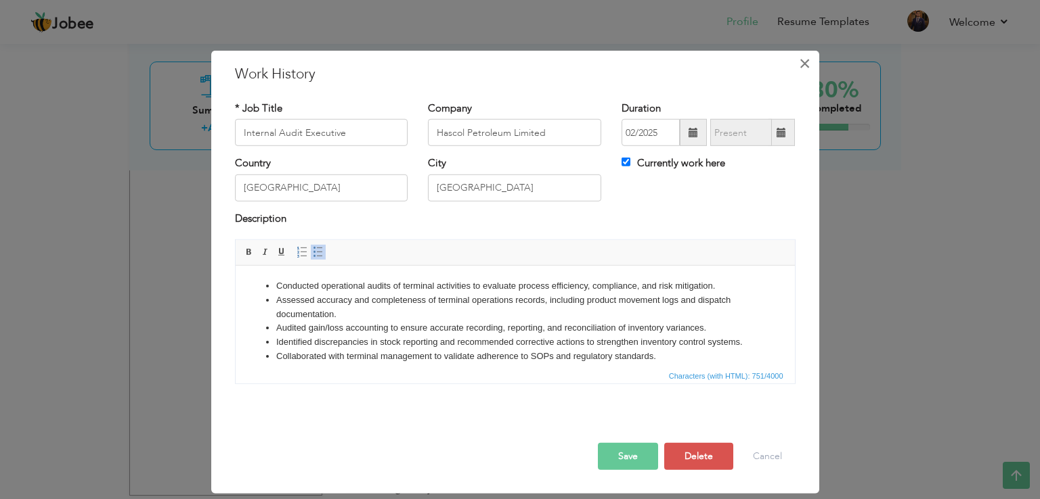
click at [809, 59] on span "×" at bounding box center [805, 63] width 12 height 24
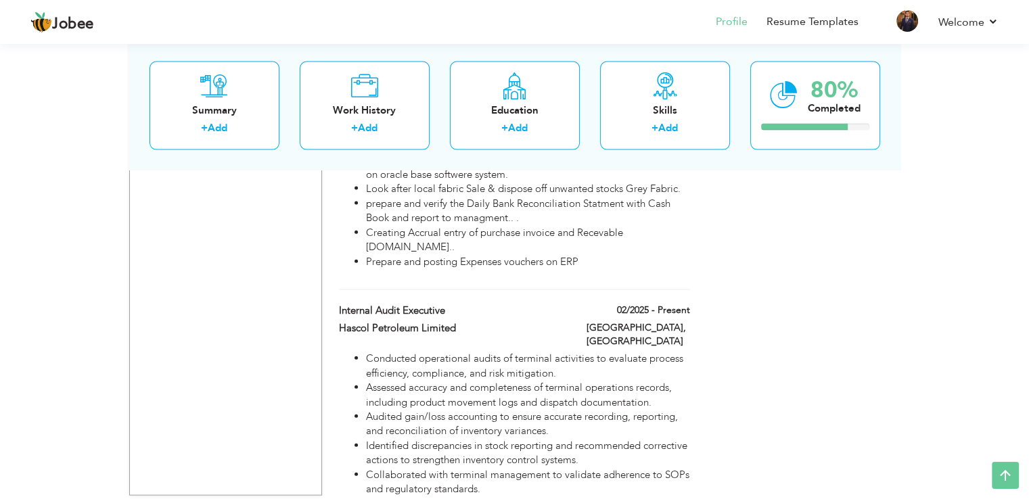
drag, startPoint x: 356, startPoint y: 185, endPoint x: 362, endPoint y: 155, distance: 31.1
drag, startPoint x: 328, startPoint y: 215, endPoint x: 330, endPoint y: 170, distance: 45.4
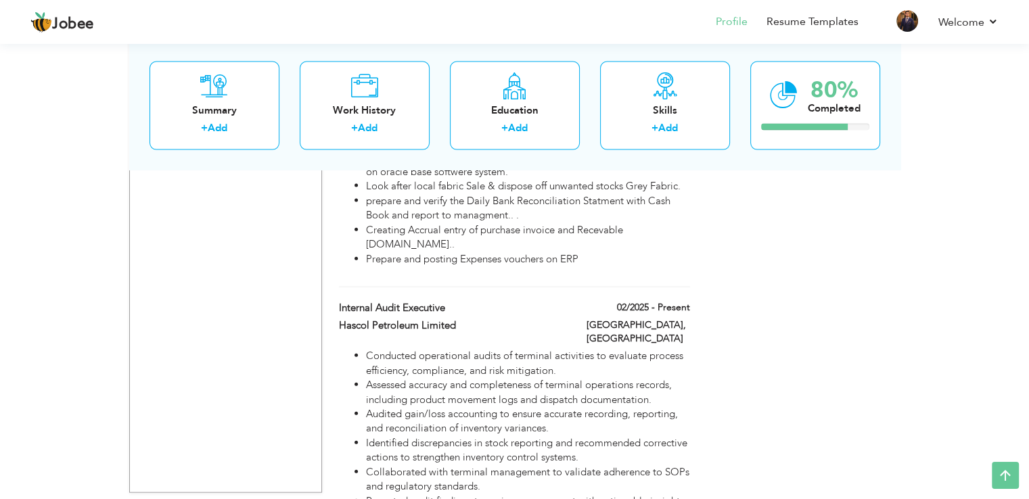
scroll to position [2966, 0]
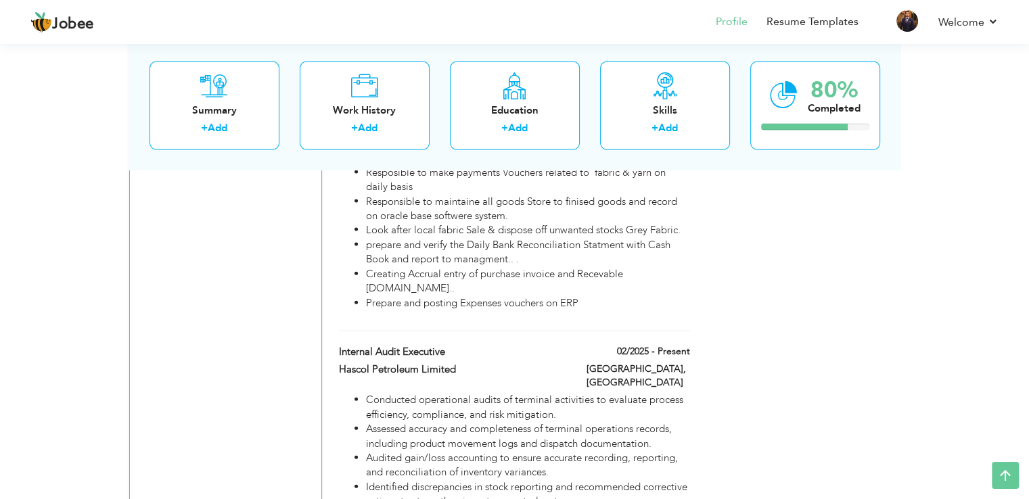
drag, startPoint x: 582, startPoint y: 259, endPoint x: 569, endPoint y: 261, distance: 13.8
click at [569, 363] on div "Hascol Petroleum Limited" at bounding box center [453, 372] width 248 height 18
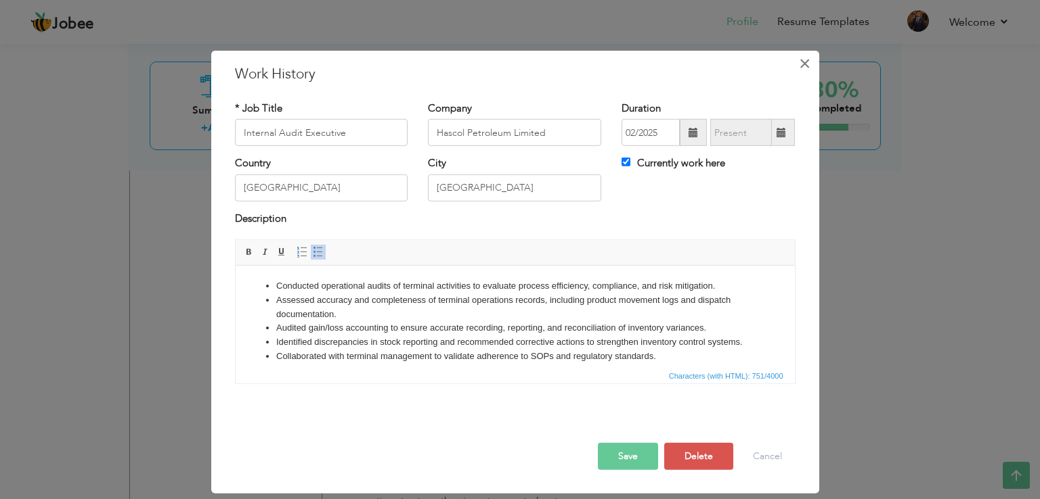
click at [810, 64] on button "×" at bounding box center [805, 64] width 22 height 22
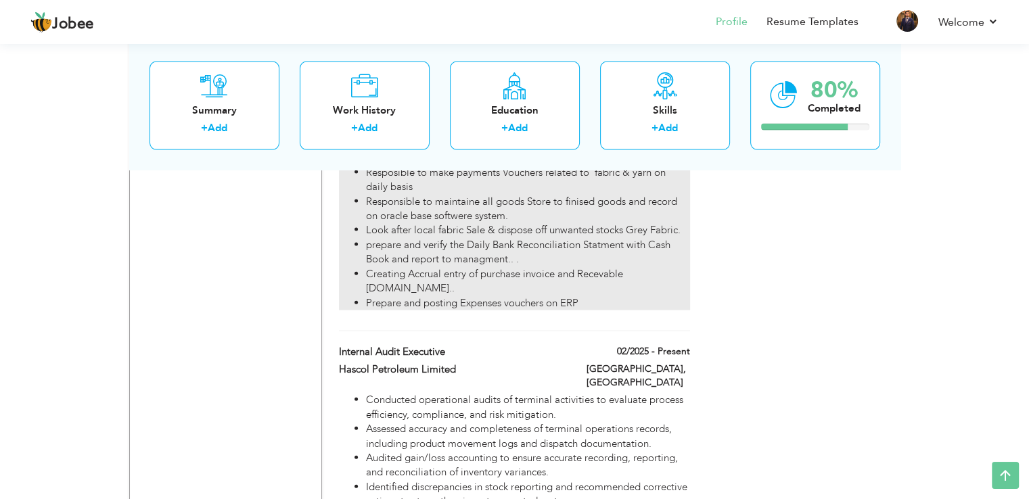
drag, startPoint x: 407, startPoint y: 224, endPoint x: 657, endPoint y: 179, distance: 253.8
click at [657, 179] on div "Accounts Officer 04/2013 - 11/2014 Accounts Officer 04/2013 - 11/2014 Vital Lin…" at bounding box center [514, 196] width 351 height 272
type input "Accounts Officer"
type input "Vital Links (Textile Buying House)"
type input "04/2013"
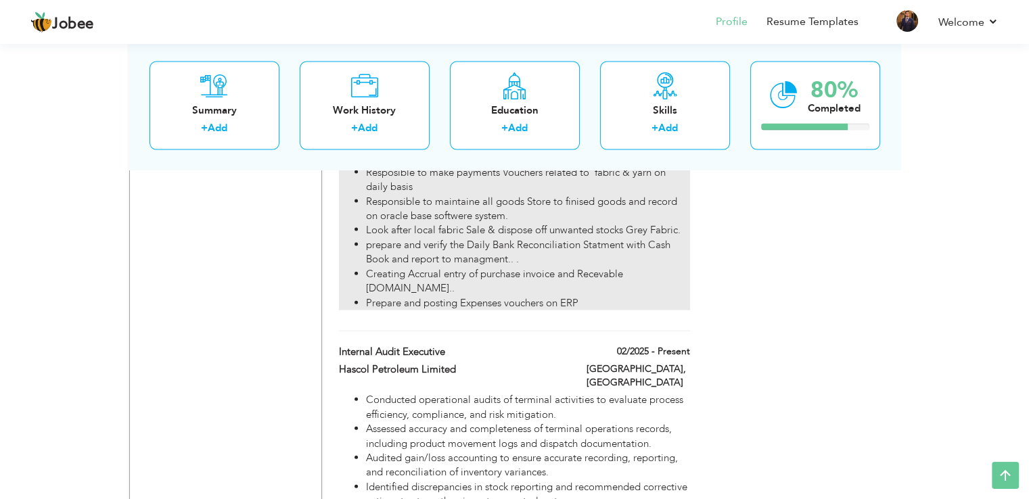
type input "11/2014"
checkbox input "false"
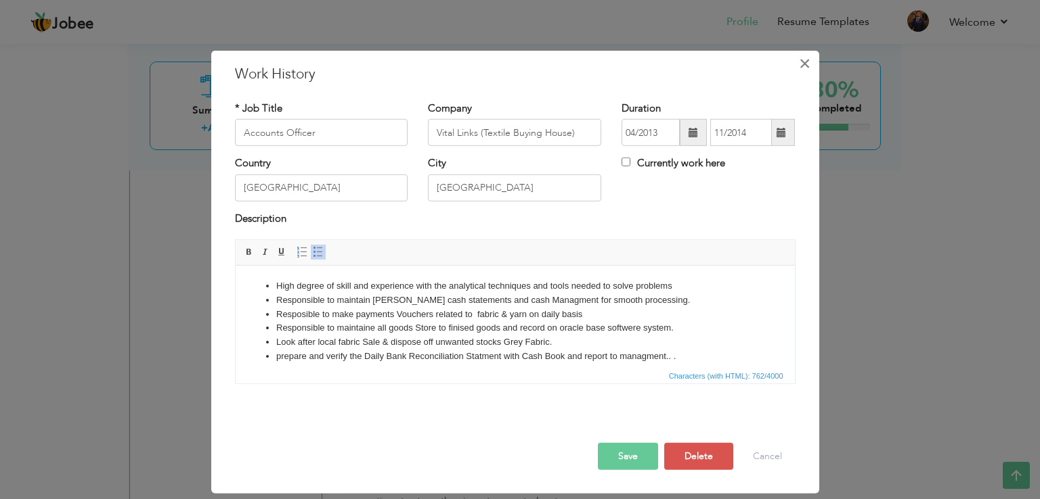
click at [807, 71] on span "×" at bounding box center [805, 63] width 12 height 24
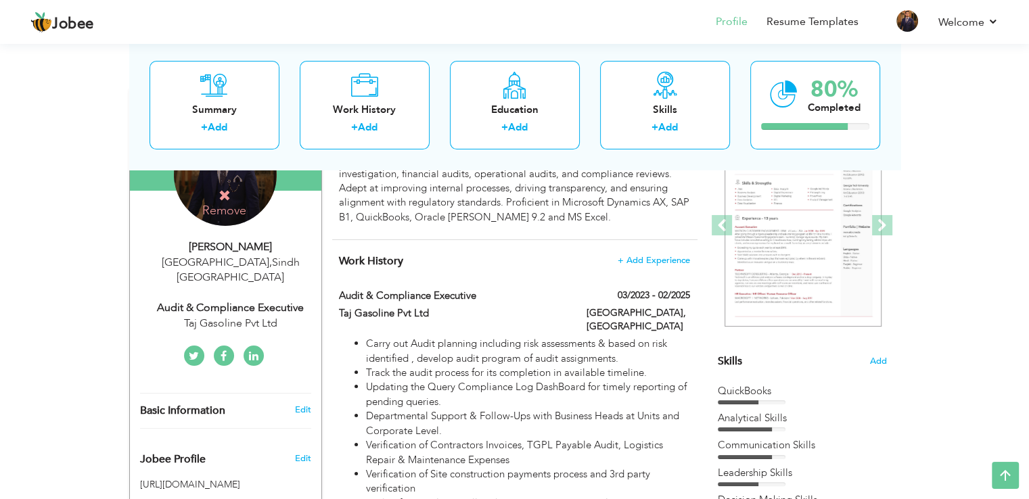
scroll to position [143, 0]
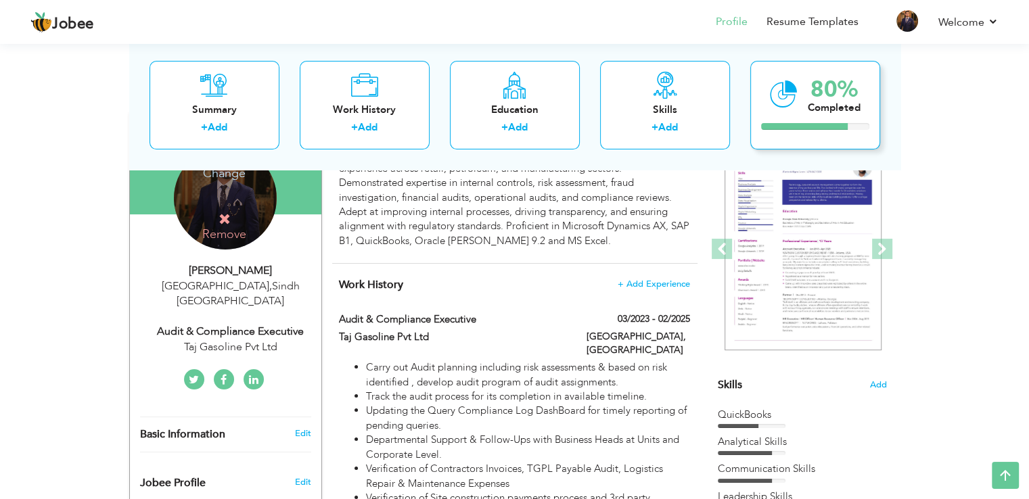
click at [824, 109] on div "Completed" at bounding box center [834, 108] width 53 height 14
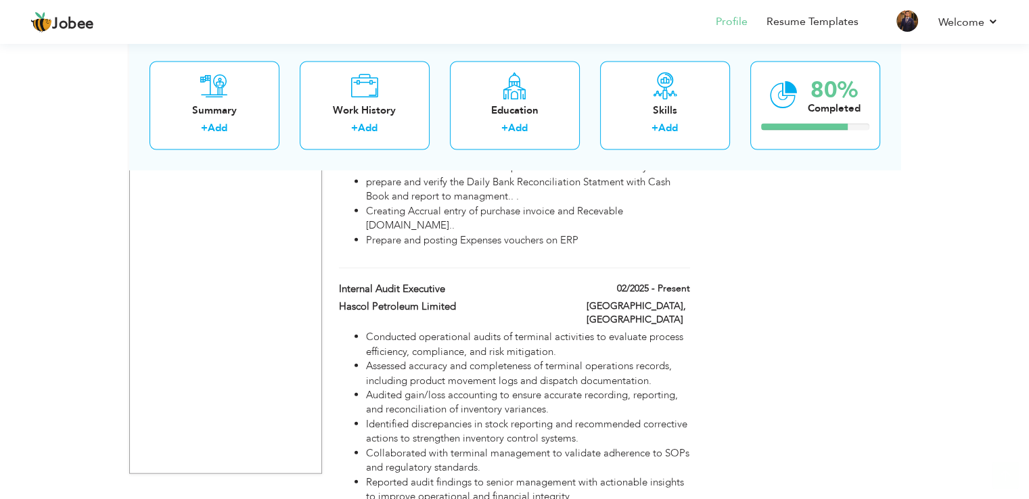
scroll to position [3041, 0]
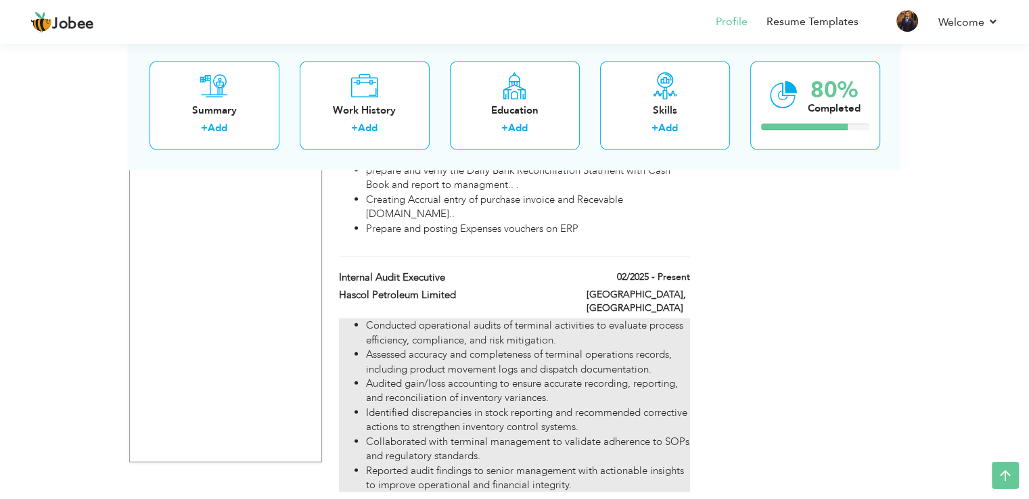
drag, startPoint x: 452, startPoint y: 229, endPoint x: 384, endPoint y: 255, distance: 72.6
drag, startPoint x: 384, startPoint y: 255, endPoint x: 371, endPoint y: 261, distance: 14.6
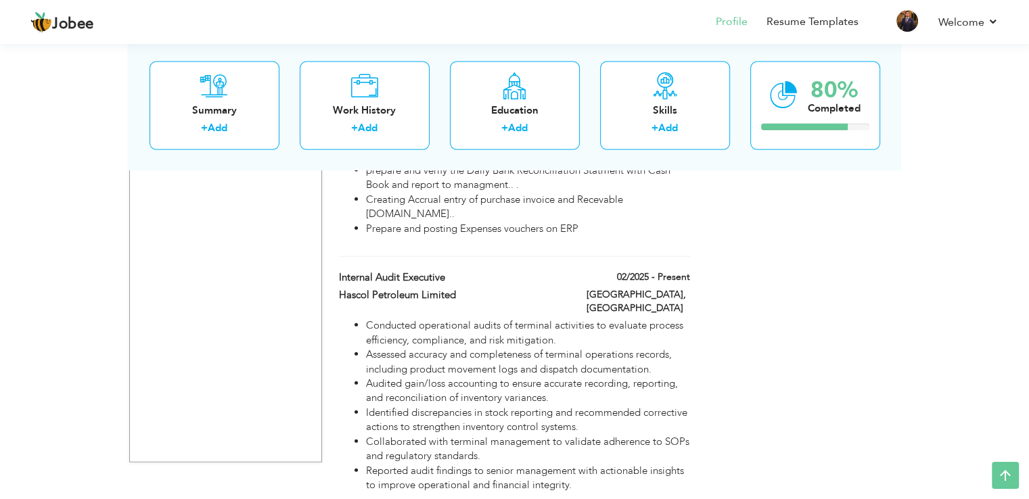
drag, startPoint x: 371, startPoint y: 261, endPoint x: 335, endPoint y: 177, distance: 90.6
drag, startPoint x: 335, startPoint y: 177, endPoint x: 348, endPoint y: 171, distance: 14.2
click at [348, 271] on label "Internal Audit Executive" at bounding box center [452, 278] width 227 height 14
type input "Internal Audit Executive"
type input "Hascol Petroleum Limited"
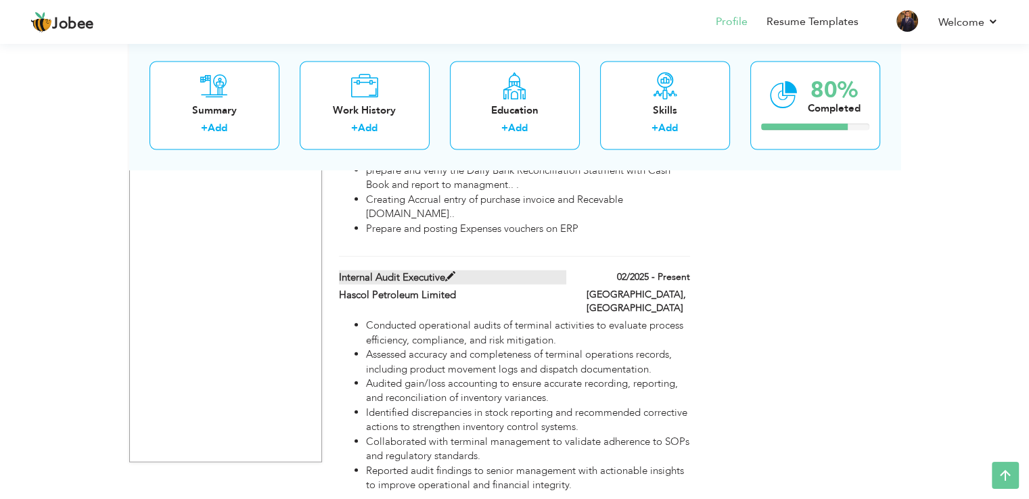
type input "02/2025"
checkbox input "true"
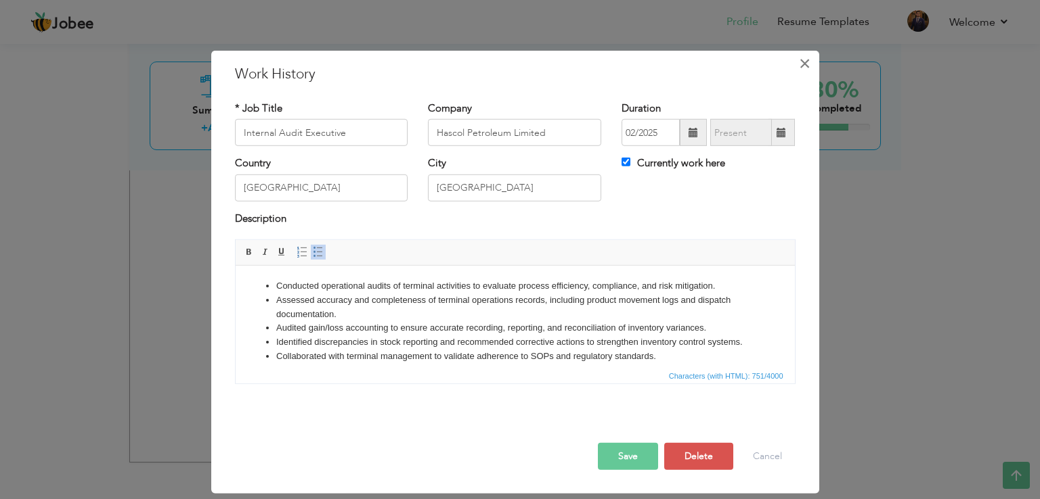
click at [805, 64] on span "×" at bounding box center [805, 63] width 12 height 24
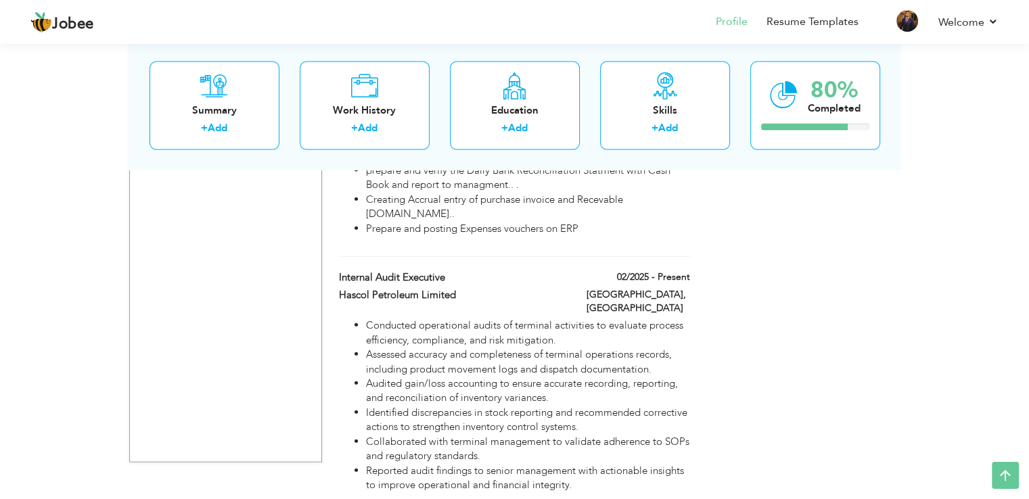
drag, startPoint x: 355, startPoint y: 282, endPoint x: 386, endPoint y: 165, distance: 121.2
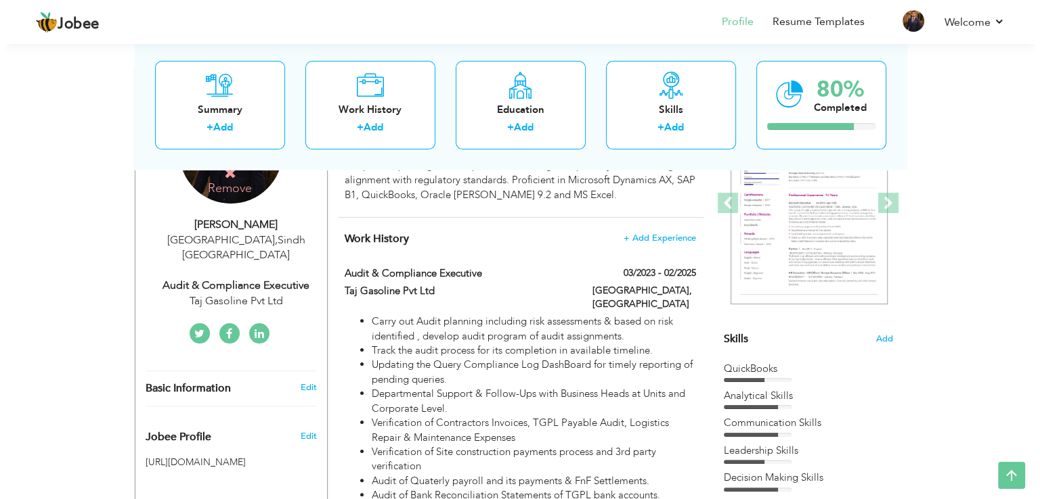
scroll to position [185, 0]
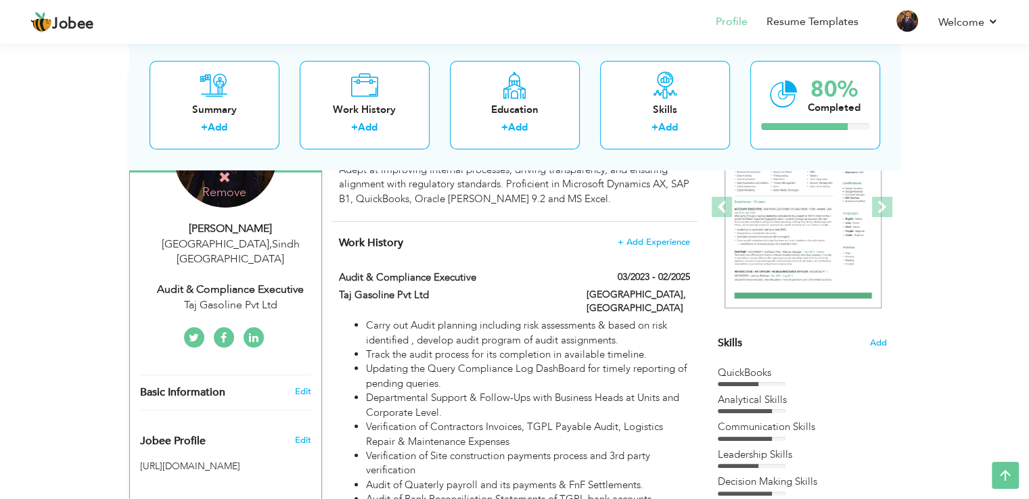
drag, startPoint x: 577, startPoint y: 246, endPoint x: 476, endPoint y: 239, distance: 100.4
click at [476, 239] on h4 "Work History + Add Experience" at bounding box center [514, 243] width 351 height 14
click at [223, 282] on div "Audit & Compliance Executive" at bounding box center [230, 290] width 181 height 16
type input "Osama"
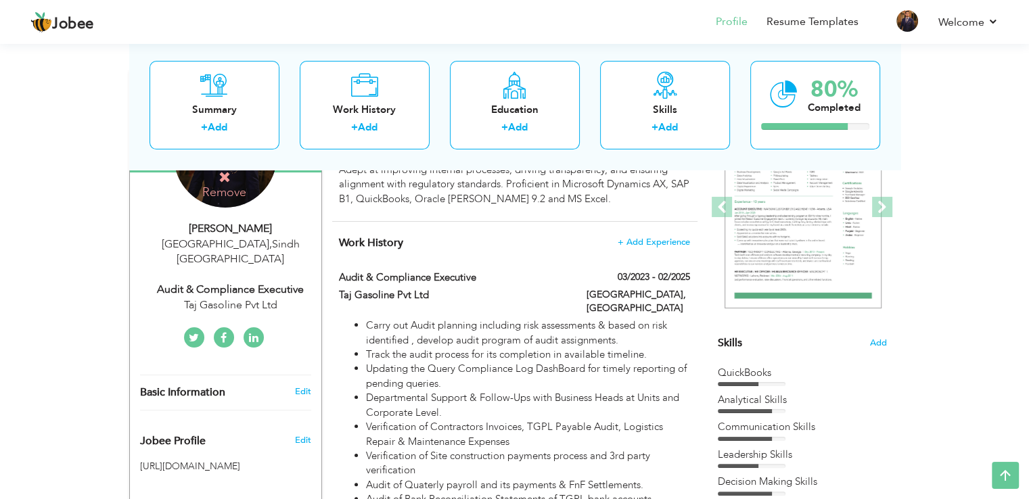
type input "Muhammad Rafiq"
type input "+923433528991"
select select "number:166"
type input "Sindh"
type input "Karachi"
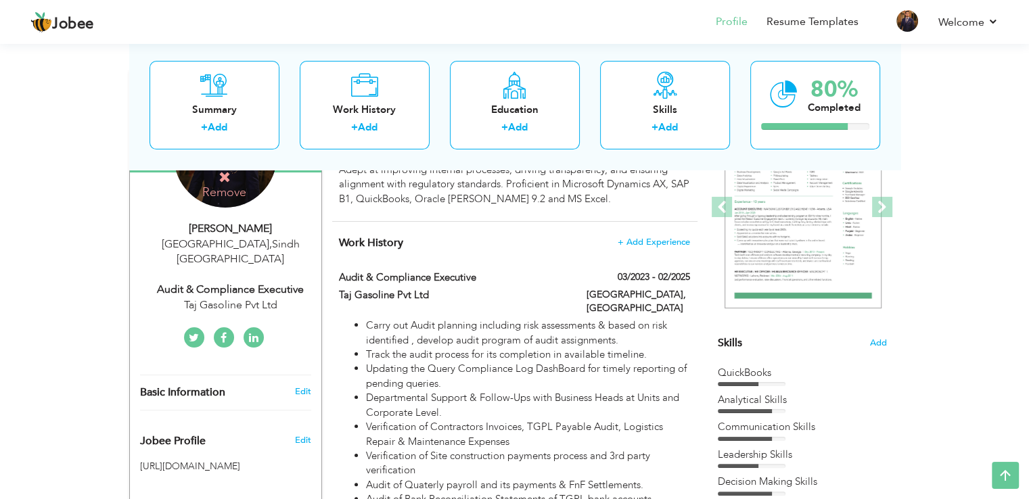
select select "number:9"
type input "Taj Gasoline Pvt Ltd"
type input "Audit & Compliance Executive"
type input "https://www.linkedin.com/in/osama-rafiq-01197016b/"
type input "usamarafiq40"
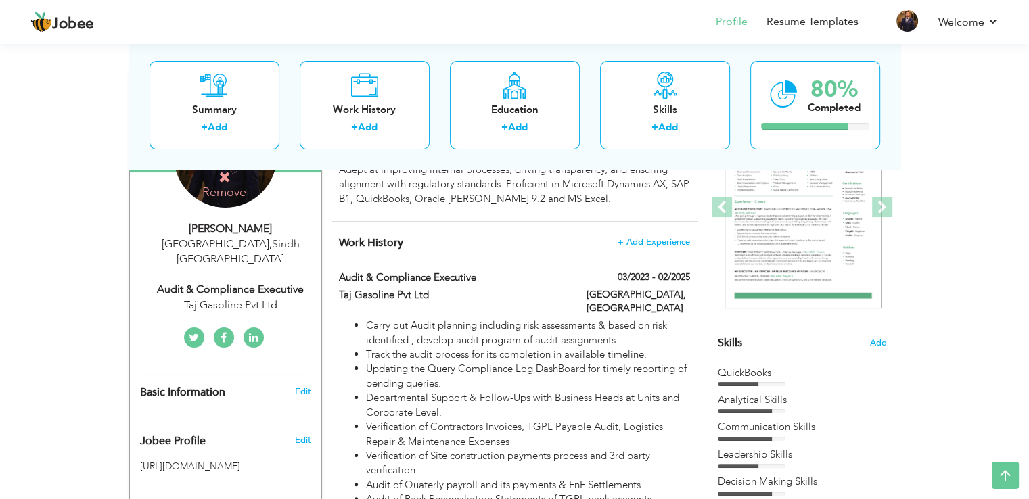
type input "usamarafiq40"
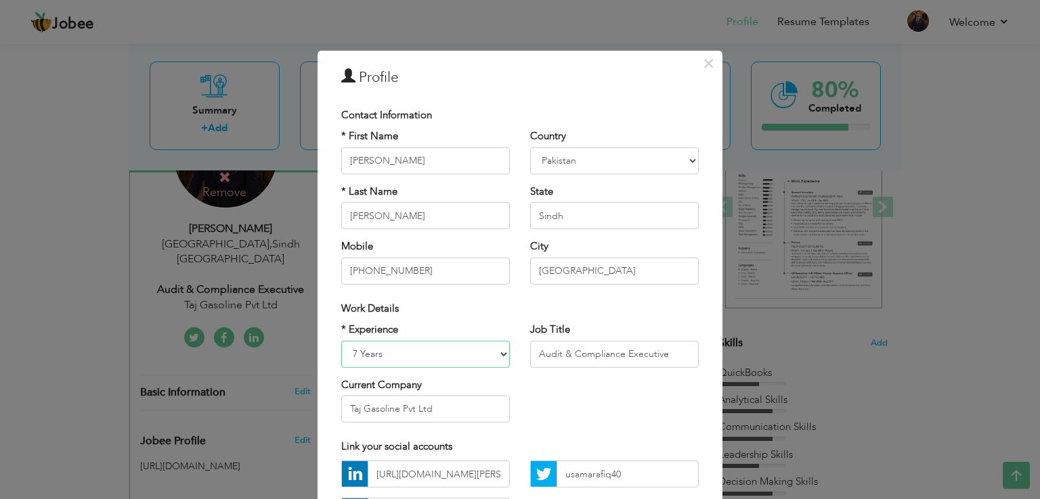
click at [420, 353] on select "Entry Level Less than 1 Year 1 Year 2 Years 3 Years 4 Years 5 Years 6 Years 7 Y…" at bounding box center [425, 353] width 169 height 27
click at [341, 340] on select "Entry Level Less than 1 Year 1 Year 2 Years 3 Years 4 Years 5 Years 6 Years 7 Y…" at bounding box center [425, 353] width 169 height 27
click at [395, 359] on select "Entry Level Less than 1 Year 1 Year 2 Years 3 Years 4 Years 5 Years 6 Years 7 Y…" at bounding box center [425, 353] width 169 height 27
select select "number:9"
click at [341, 340] on select "Entry Level Less than 1 Year 1 Year 2 Years 3 Years 4 Years 5 Years 6 Years 7 Y…" at bounding box center [425, 353] width 169 height 27
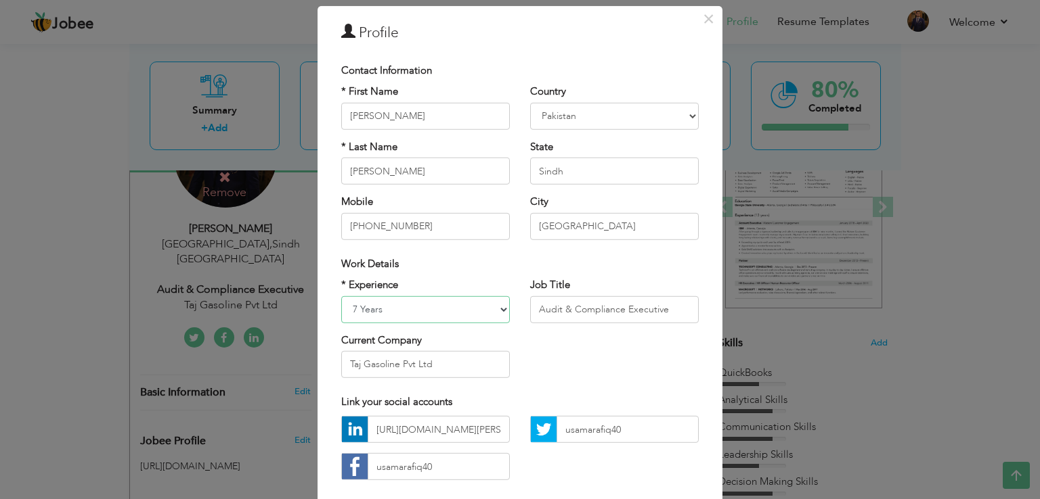
scroll to position [68, 0]
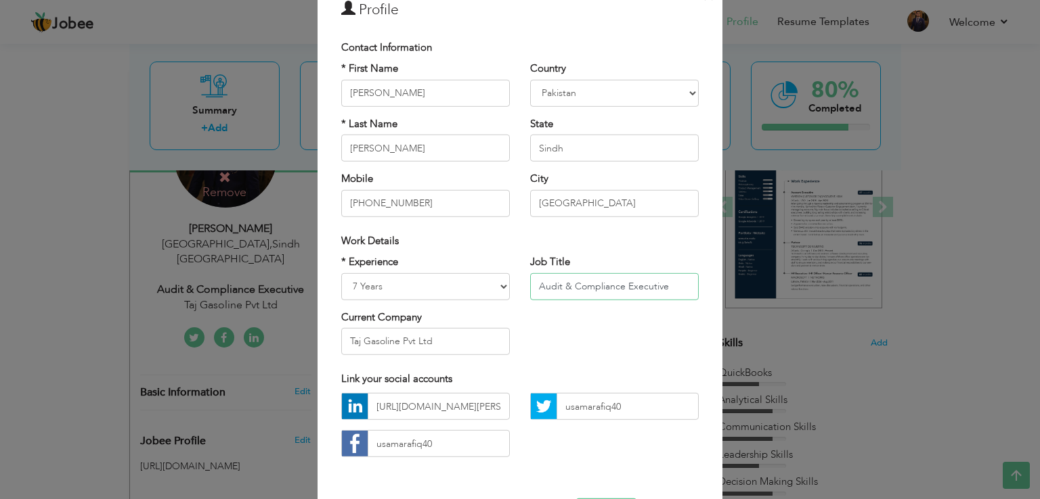
drag, startPoint x: 617, startPoint y: 289, endPoint x: 560, endPoint y: 290, distance: 57.5
click at [560, 290] on input "Audit & Compliance Executive" at bounding box center [614, 286] width 169 height 27
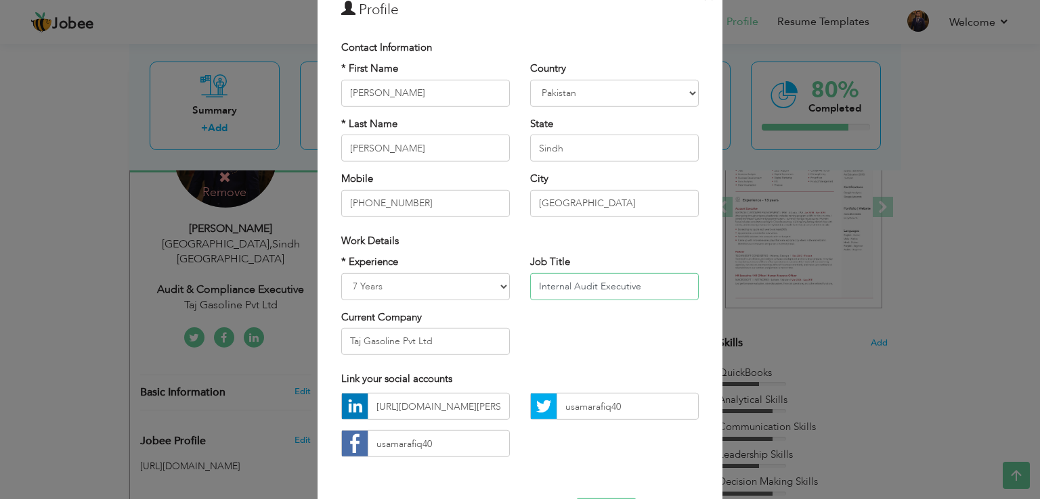
type input "Internal Audit Executive"
click at [469, 341] on input "Taj Gasoline Pvt Ltd" at bounding box center [425, 341] width 169 height 27
type input "Hascol Petroleum Limited"
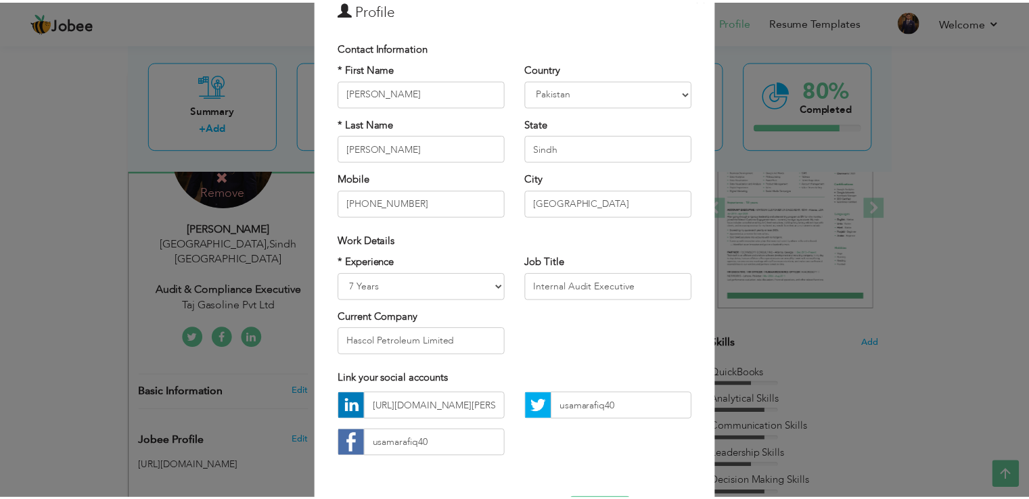
scroll to position [118, 0]
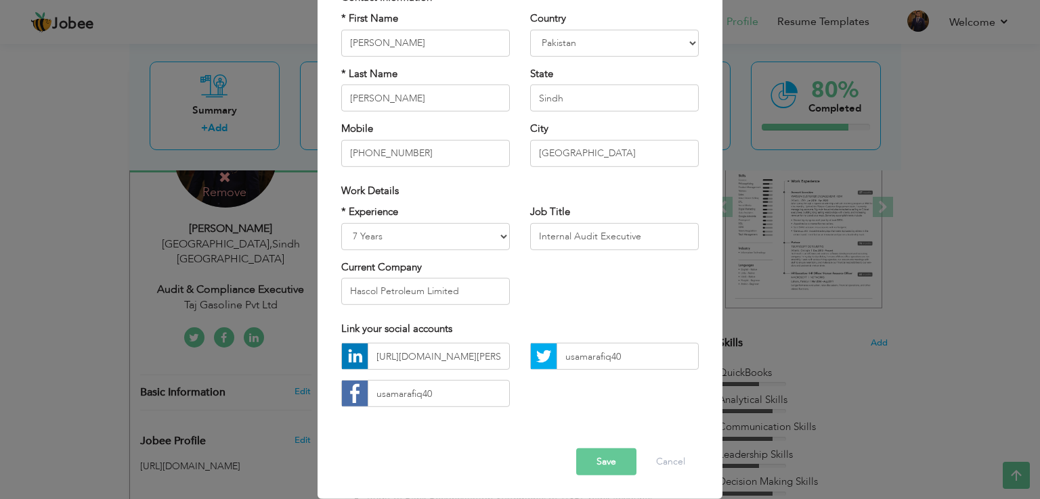
click at [595, 472] on button "Save" at bounding box center [606, 462] width 60 height 27
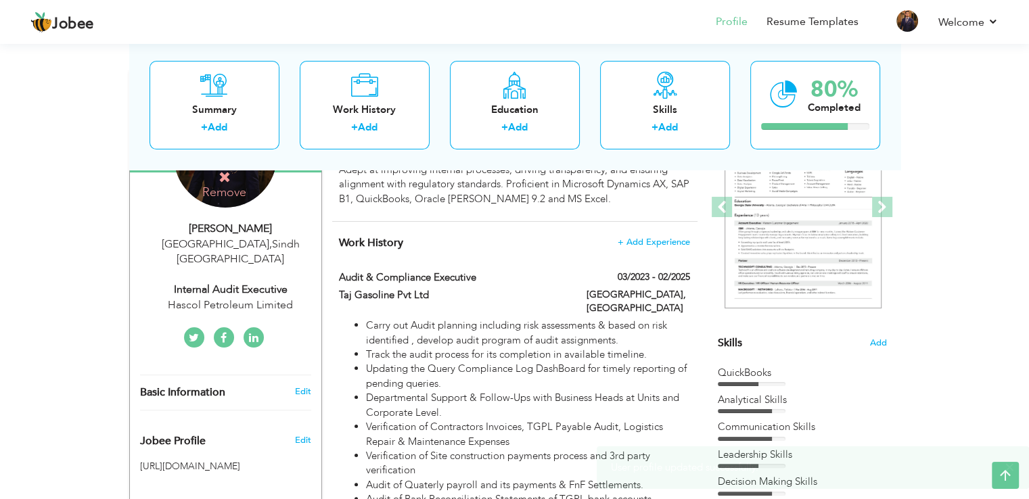
click at [437, 236] on h4 "Work History + Add Experience" at bounding box center [514, 243] width 351 height 14
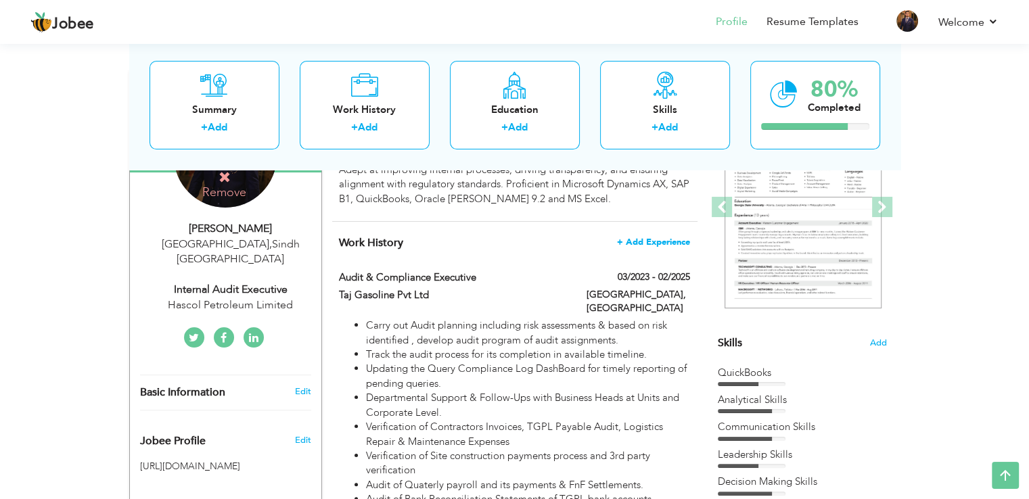
click at [667, 243] on span "+ Add Experience" at bounding box center [653, 242] width 73 height 9
checkbox input "false"
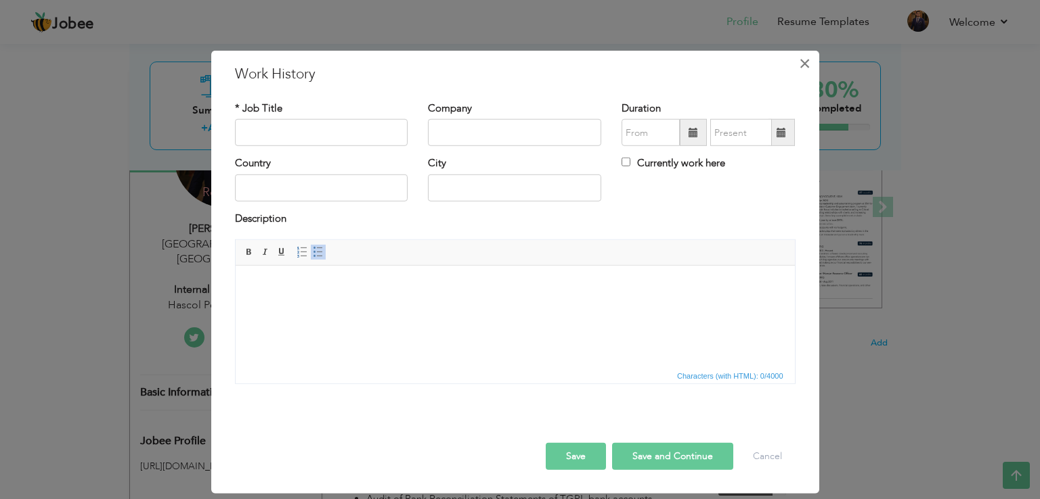
click at [807, 66] on span "×" at bounding box center [805, 63] width 12 height 24
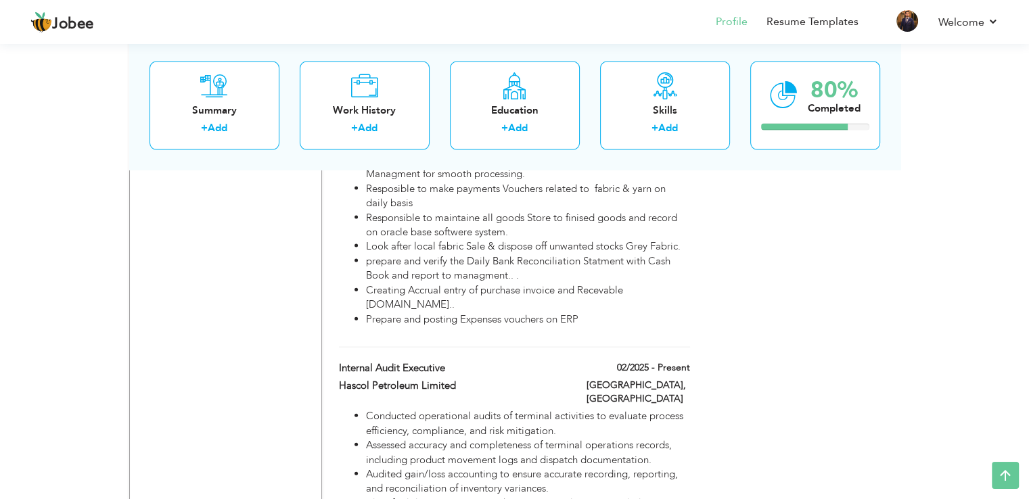
scroll to position [2991, 0]
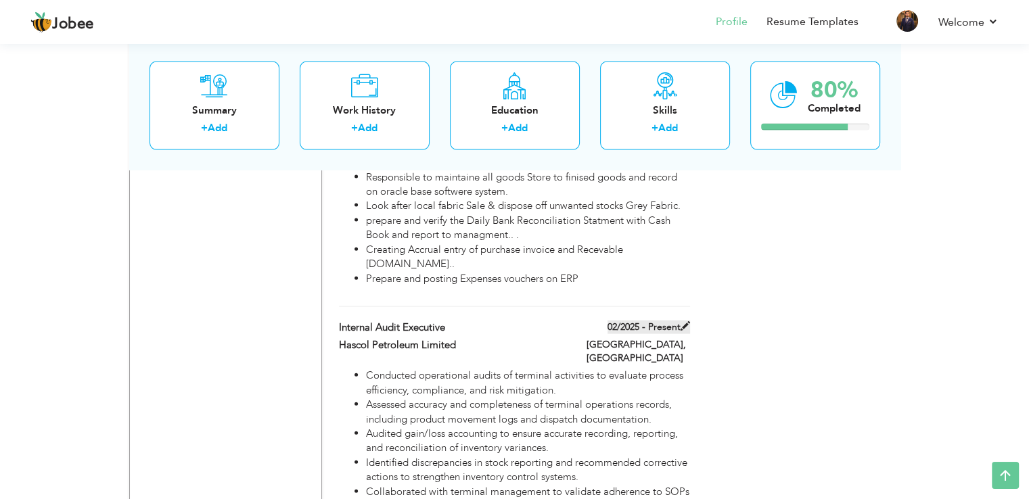
click at [633, 321] on label "02/2025 - Present" at bounding box center [649, 328] width 83 height 14
type input "Internal Audit Executive"
type input "Hascol Petroleum Limited"
type input "02/2025"
type input "Pakistan"
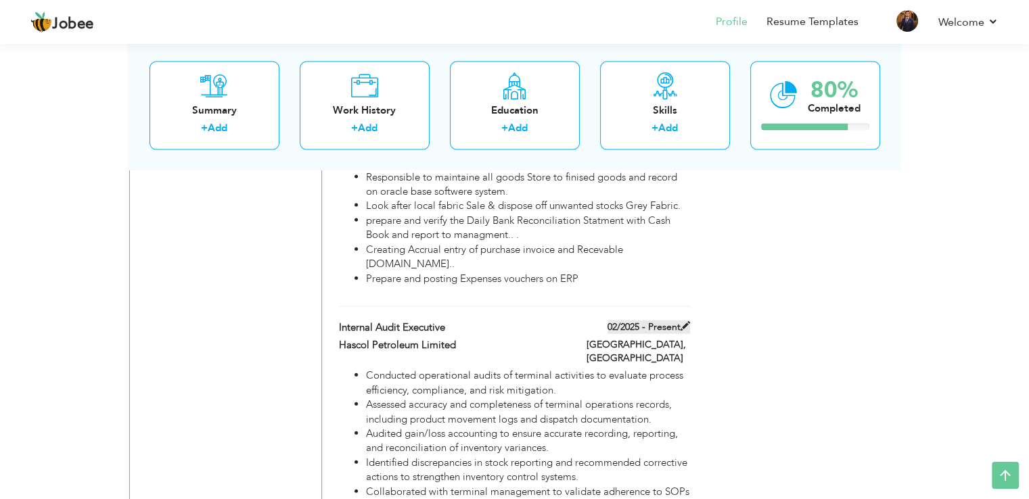
type input "Karachi"
checkbox input "true"
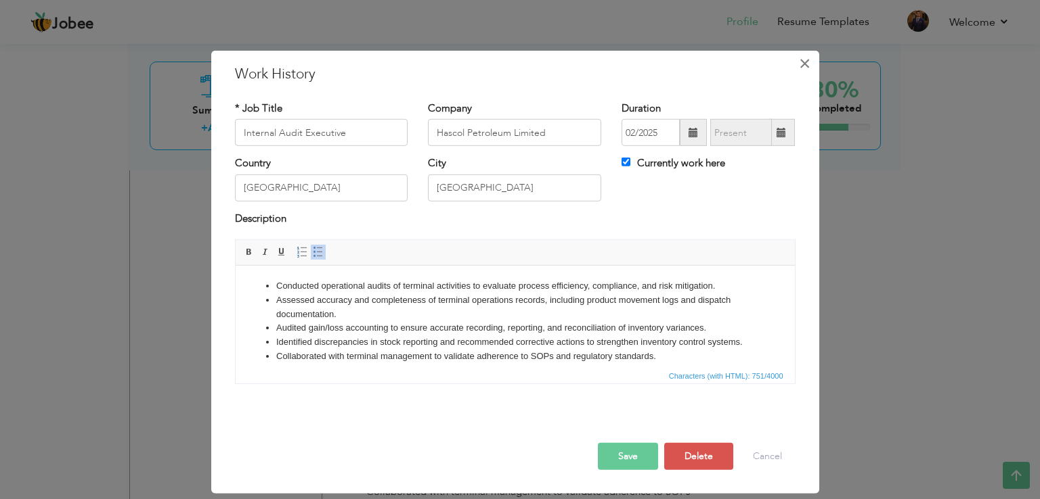
click at [809, 65] on span "×" at bounding box center [805, 63] width 12 height 24
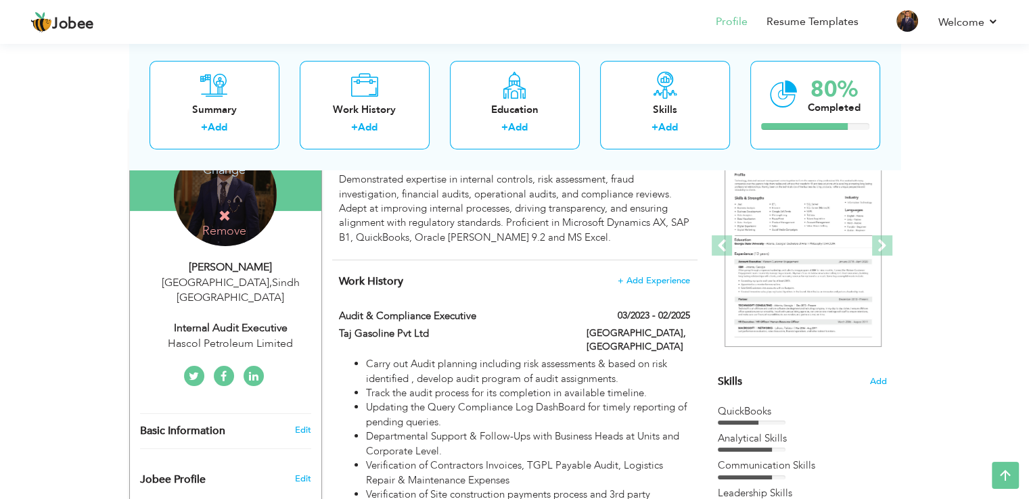
scroll to position [0, 0]
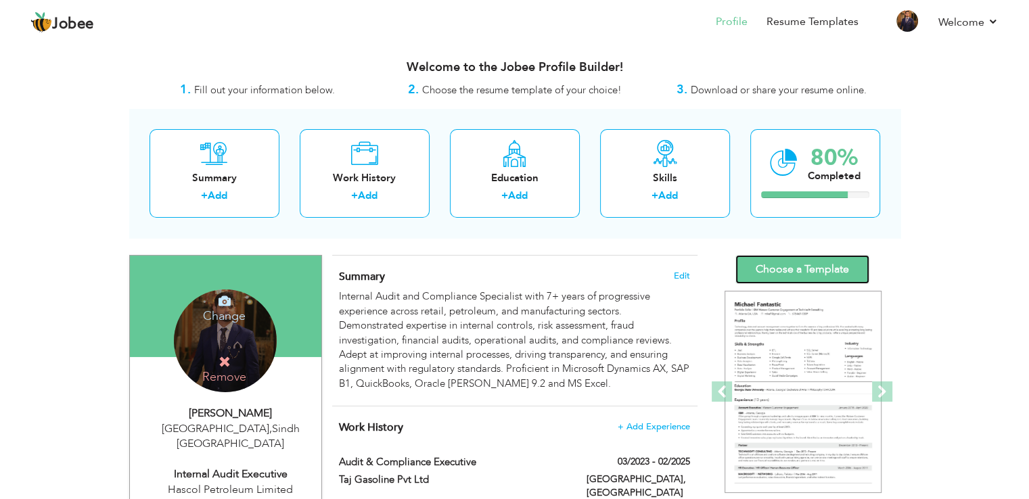
click at [816, 261] on link "Choose a Template" at bounding box center [803, 269] width 134 height 29
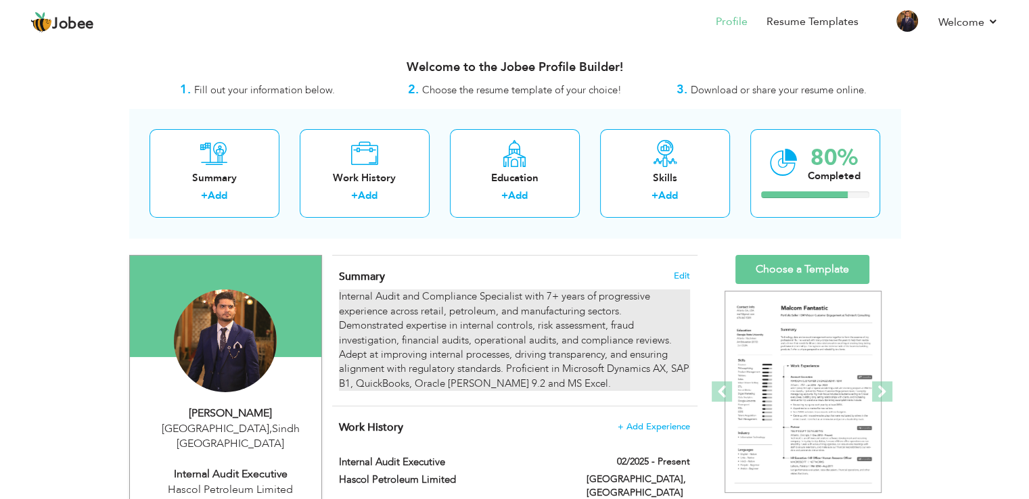
click at [424, 374] on div "Internal Audit and Compliance Specialist with 7+ years of progressive experienc…" at bounding box center [514, 341] width 351 height 102
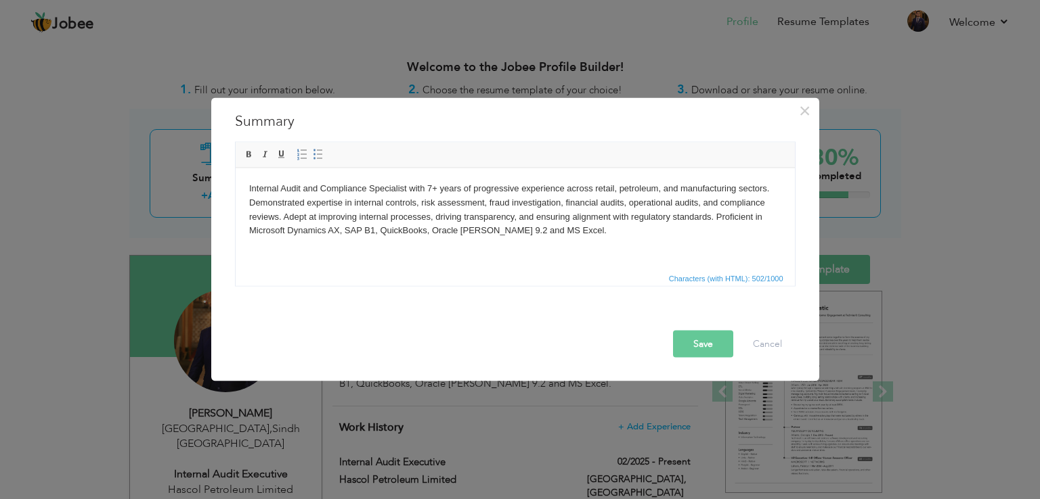
click at [430, 188] on body "Internal Audit and Compliance Specialist with 7+ years of progressive experienc…" at bounding box center [514, 209] width 532 height 56
click at [707, 349] on button "Save" at bounding box center [703, 344] width 60 height 27
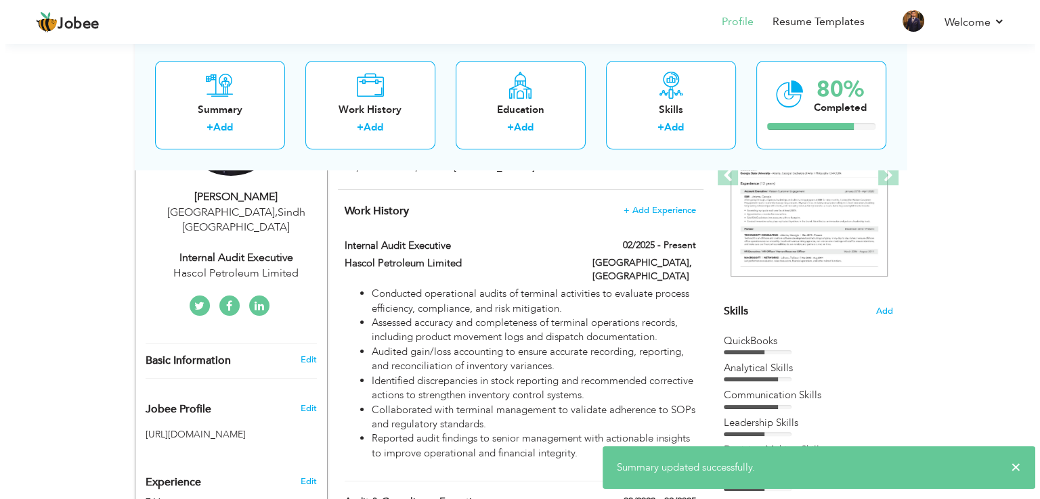
scroll to position [228, 0]
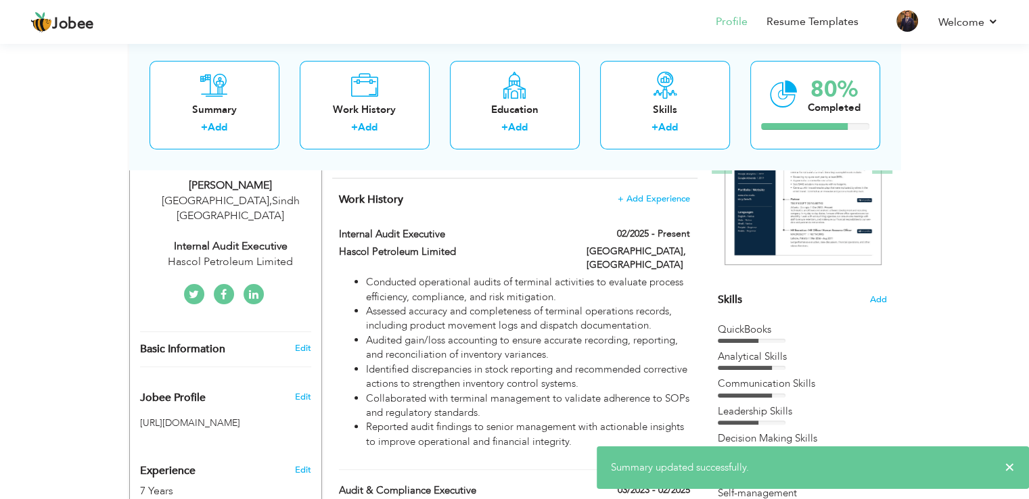
click at [241, 254] on div "Hascol Petroleum Limited" at bounding box center [230, 262] width 181 height 16
select select "number:166"
select select "number:9"
type input "Hascol Petroleum Limited"
type input "Internal Audit Executive"
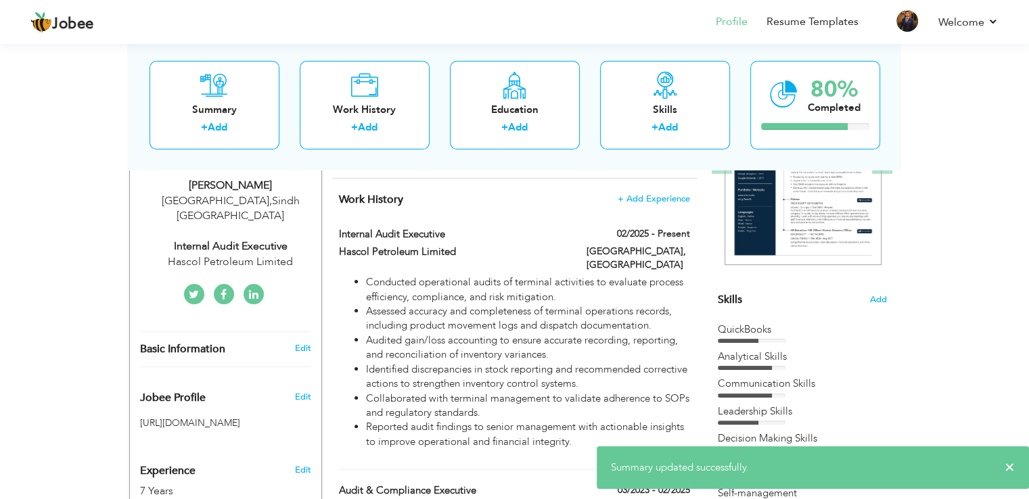
type input "[URL][DOMAIN_NAME][PERSON_NAME]"
type input "usamarafiq40"
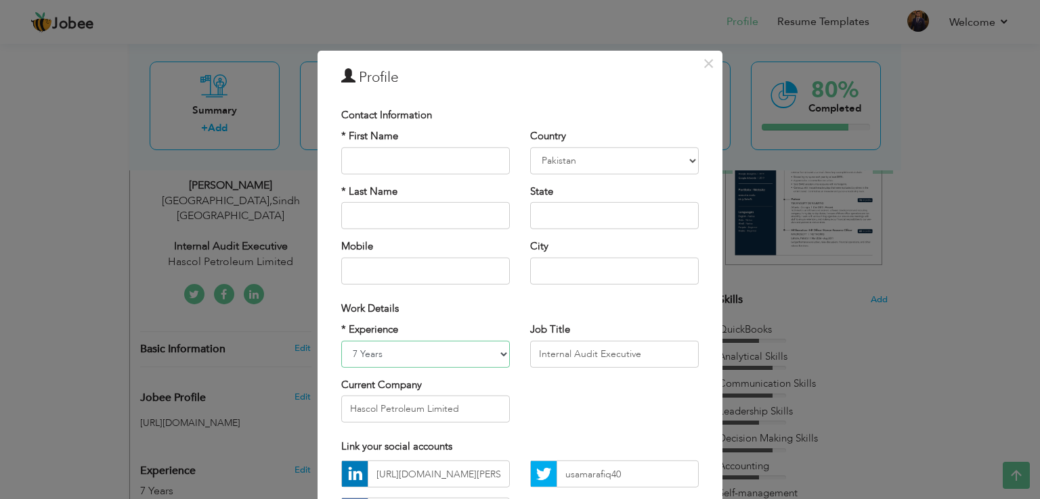
click at [387, 353] on select "Entry Level Less than 1 Year 1 Year 2 Years 3 Years 4 Years 5 Years 6 Years 7 Y…" at bounding box center [425, 353] width 169 height 27
select select "number:10"
click at [341, 340] on select "Entry Level Less than 1 Year 1 Year 2 Years 3 Years 4 Years 5 Years 6 Years 7 Y…" at bounding box center [425, 353] width 169 height 27
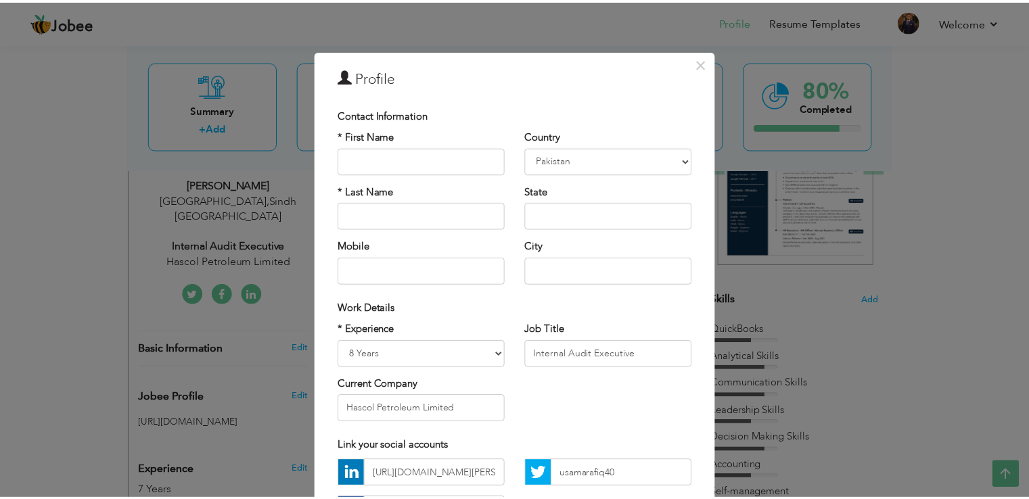
scroll to position [118, 0]
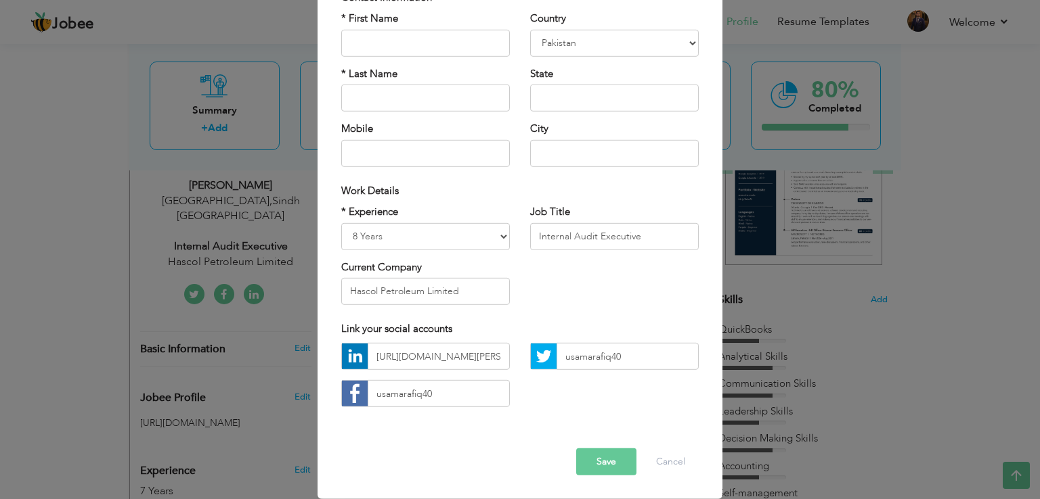
click at [598, 450] on button "Save" at bounding box center [606, 462] width 60 height 27
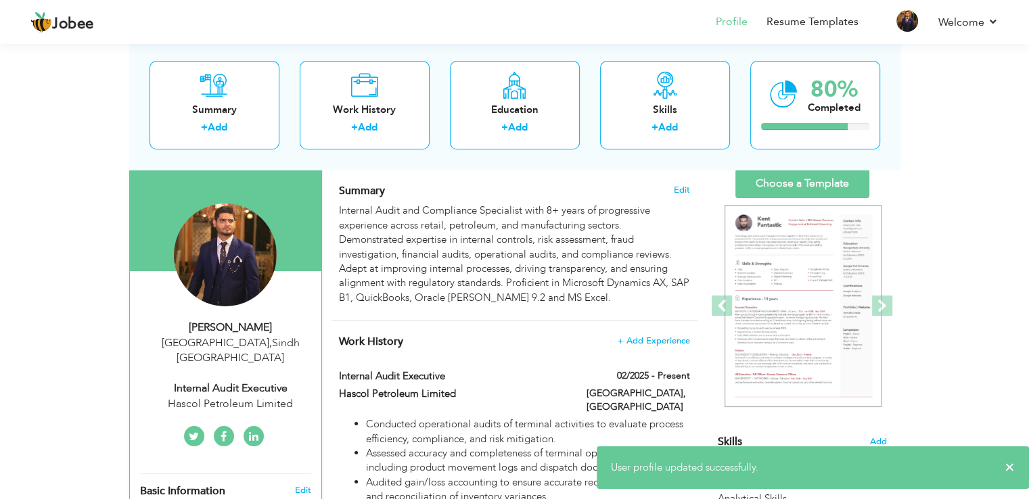
scroll to position [49, 0]
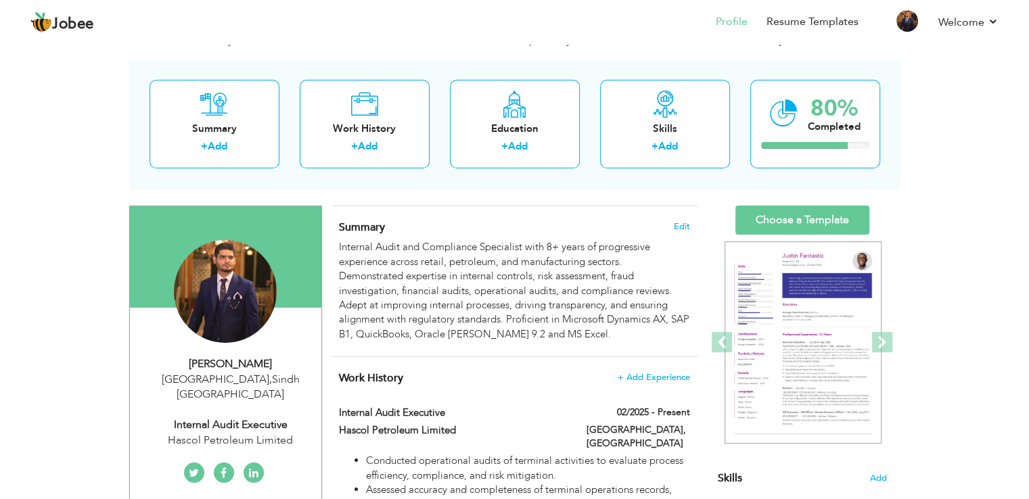
click at [888, 140] on div "Summary + Add Work History + Add Education + Add Skills + Add 80% Completed" at bounding box center [515, 124] width 772 height 129
click at [827, 141] on div "80% Completed" at bounding box center [816, 124] width 130 height 89
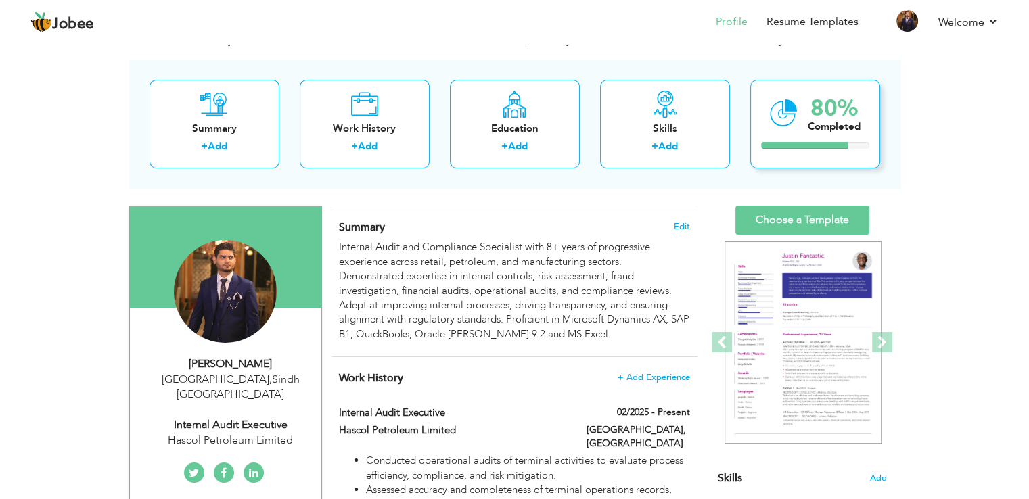
click at [802, 116] on div "80% Completed" at bounding box center [816, 124] width 130 height 89
click at [820, 106] on div "80%" at bounding box center [834, 108] width 53 height 22
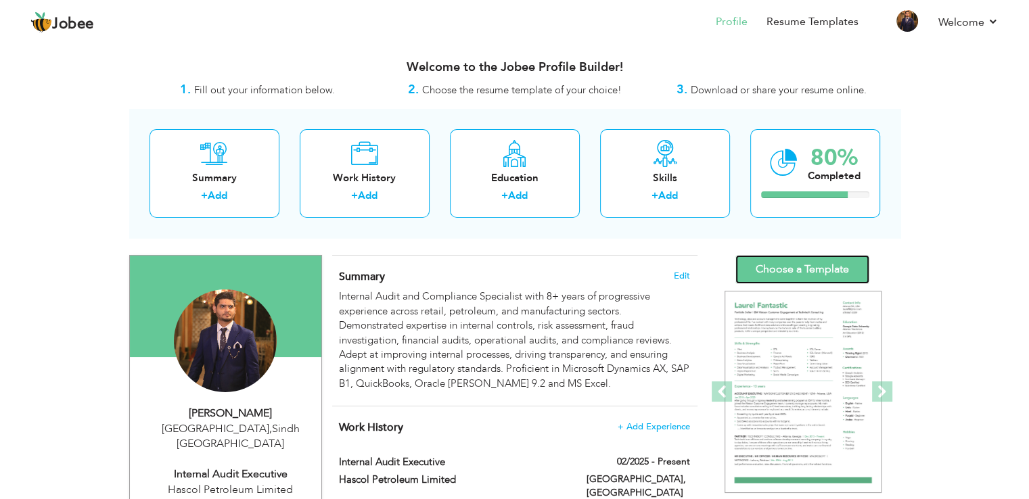
click at [804, 271] on link "Choose a Template" at bounding box center [803, 269] width 134 height 29
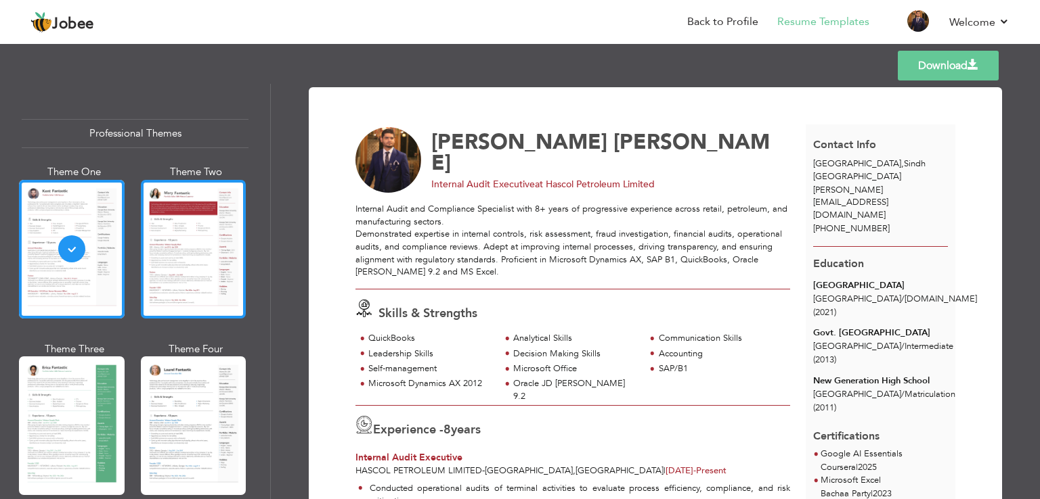
click at [169, 263] on div at bounding box center [194, 249] width 106 height 139
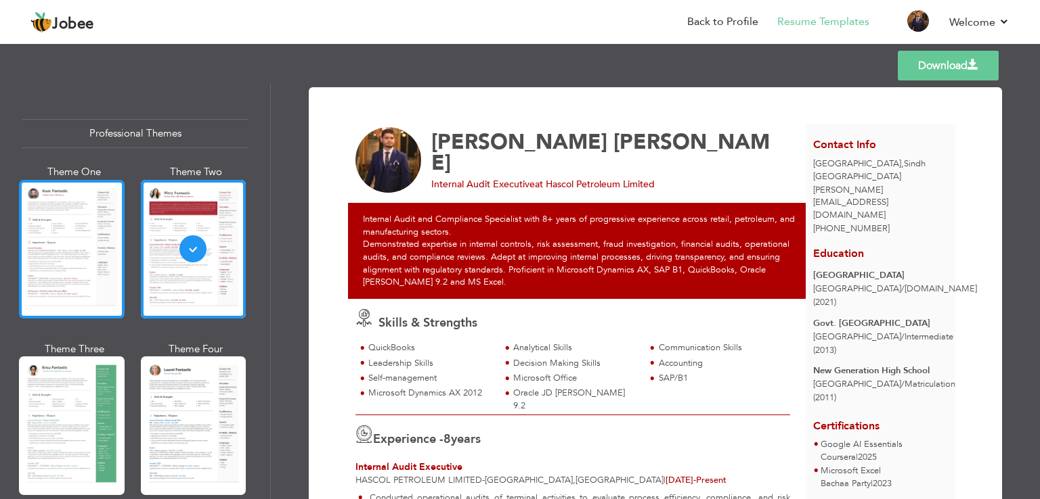
click at [68, 252] on div at bounding box center [72, 249] width 106 height 139
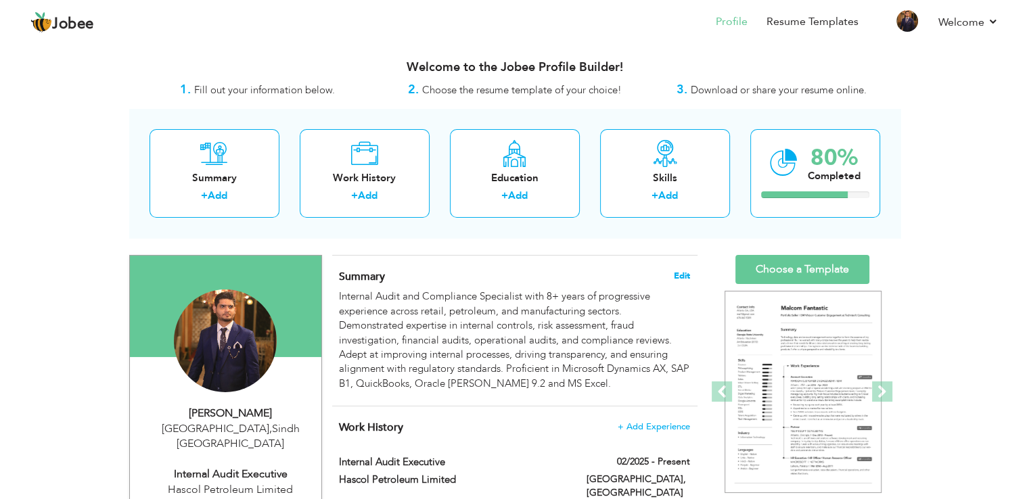
click at [676, 277] on span "Edit" at bounding box center [682, 275] width 16 height 9
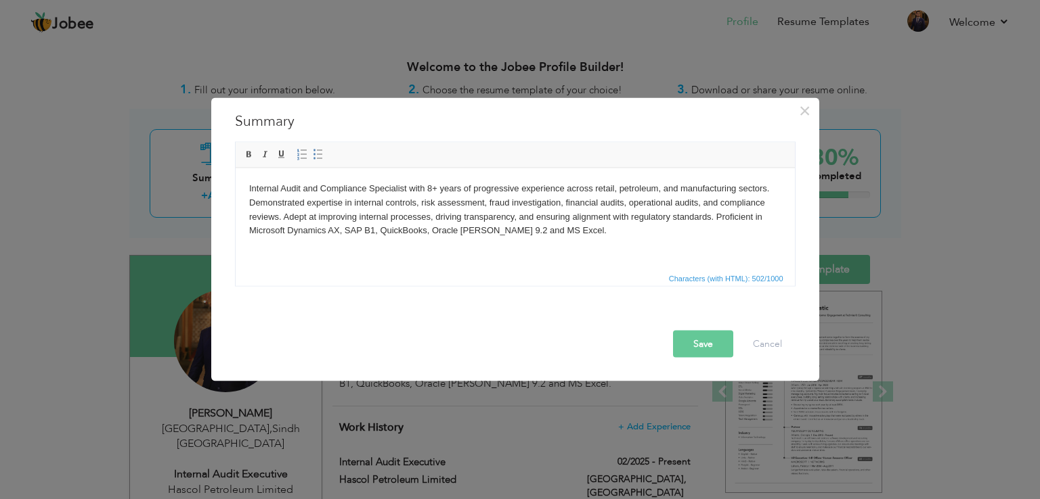
click at [246, 206] on html "Internal Audit and Compliance Specialist with 8+ years of progressive experienc…" at bounding box center [514, 209] width 559 height 83
click at [709, 357] on button "Save" at bounding box center [703, 344] width 60 height 27
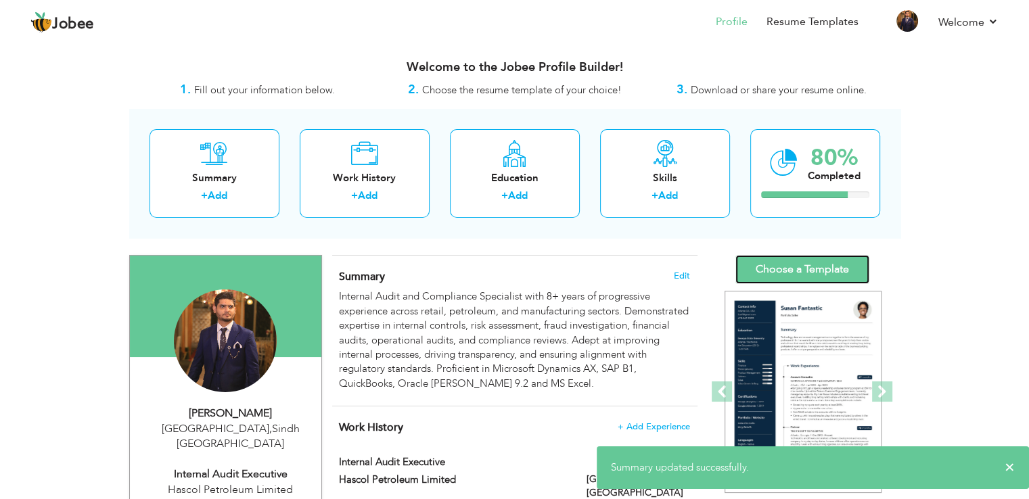
click at [772, 280] on link "Choose a Template" at bounding box center [803, 269] width 134 height 29
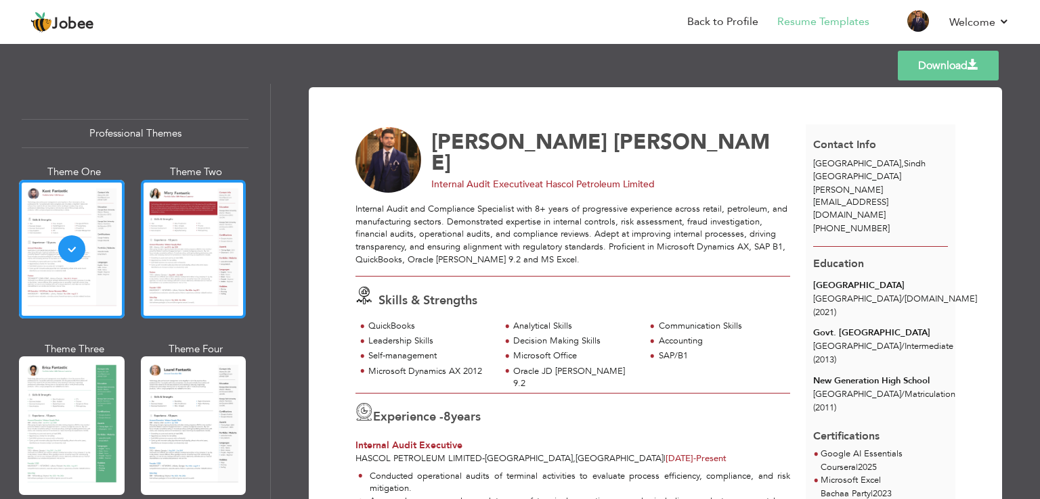
click at [196, 252] on div at bounding box center [194, 249] width 106 height 139
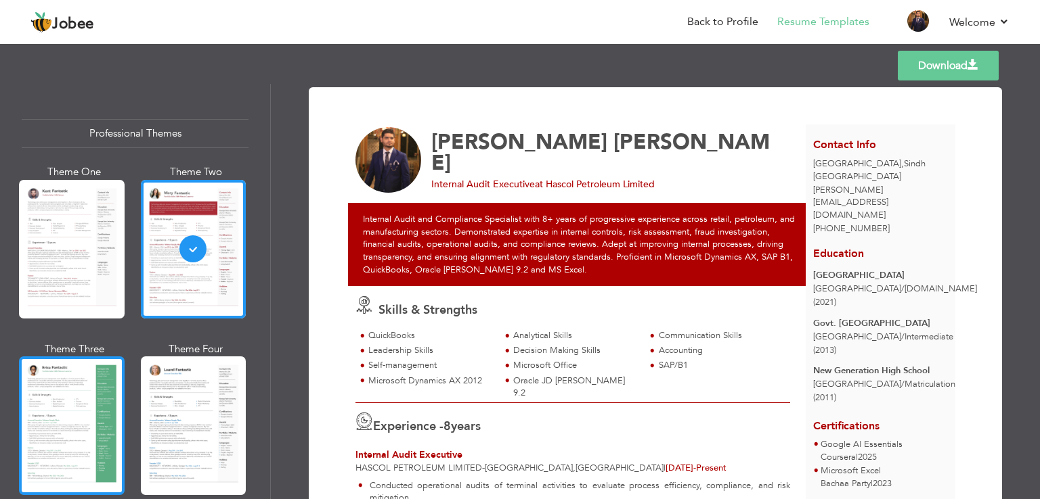
click at [95, 396] on div at bounding box center [72, 426] width 106 height 139
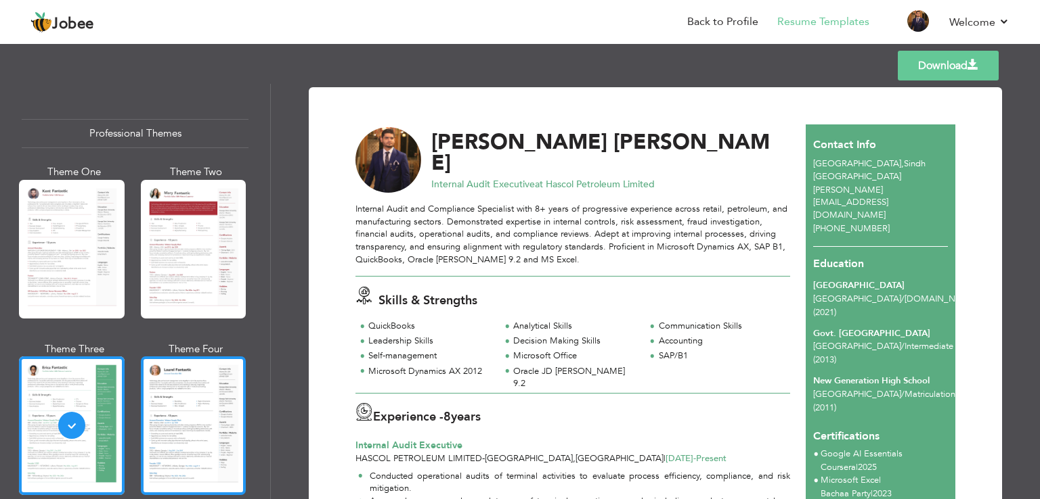
click at [186, 386] on div at bounding box center [194, 426] width 106 height 139
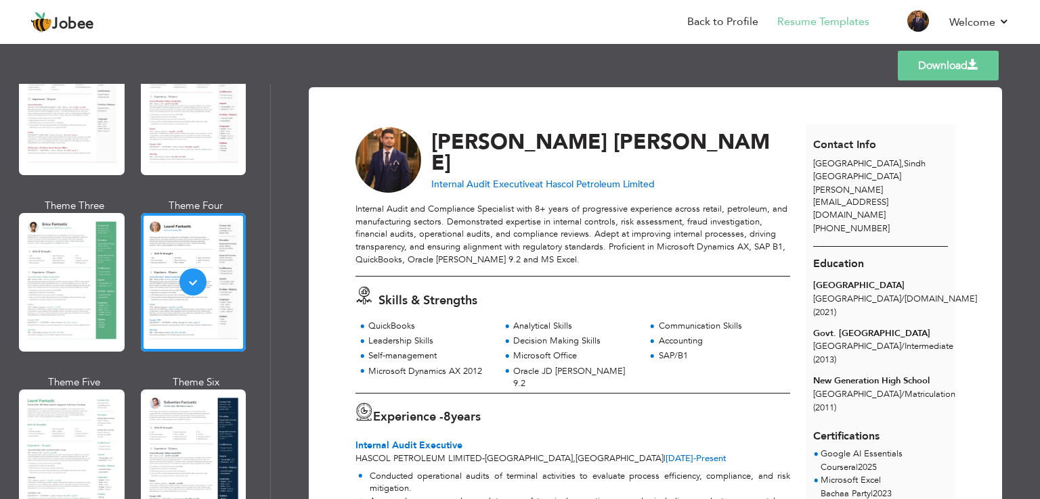
scroll to position [277, 0]
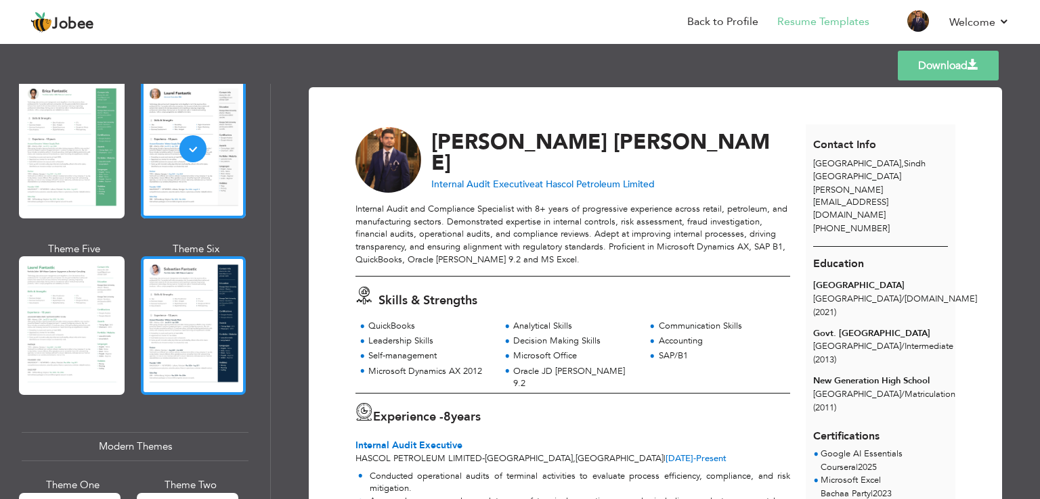
click at [181, 301] on div at bounding box center [194, 326] width 106 height 139
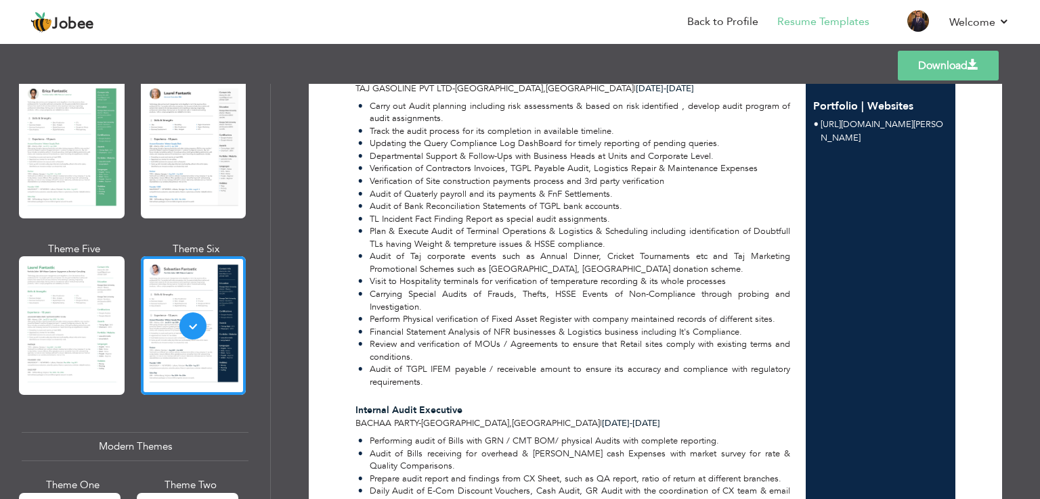
scroll to position [0, 0]
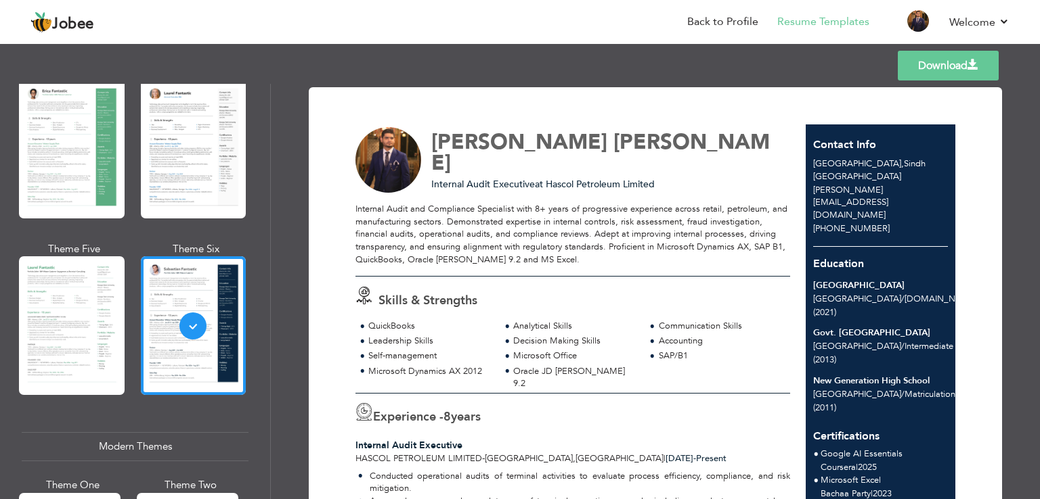
click at [265, 173] on div "Professional Themes Theme One Theme Two Theme Three Theme Six" at bounding box center [135, 292] width 270 height 416
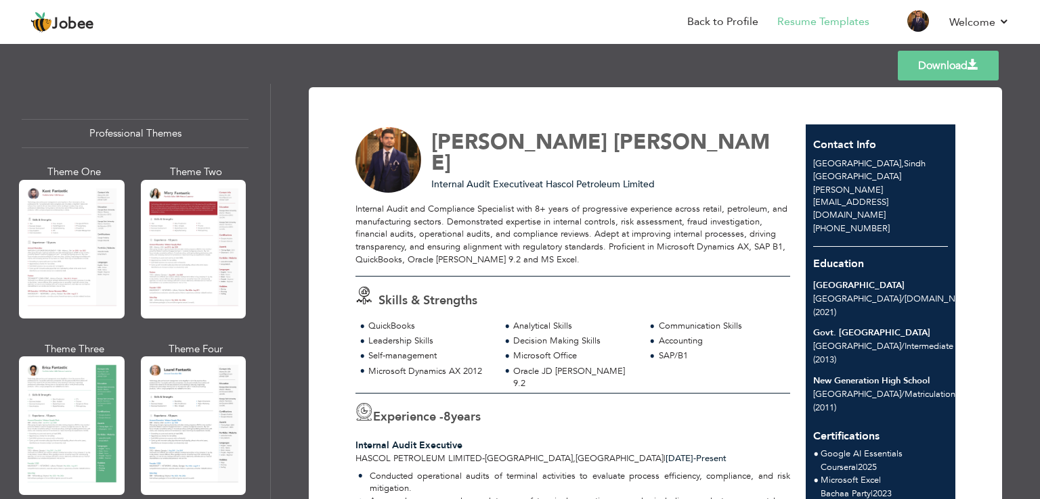
click at [950, 64] on link "Download" at bounding box center [947, 66] width 101 height 30
click at [621, 72] on div "Templates Download" at bounding box center [520, 65] width 1040 height 43
click at [1010, 23] on div "Jobee Back to Profile Resume Templates Resume Templates Cover Letters About My …" at bounding box center [519, 23] width 999 height 37
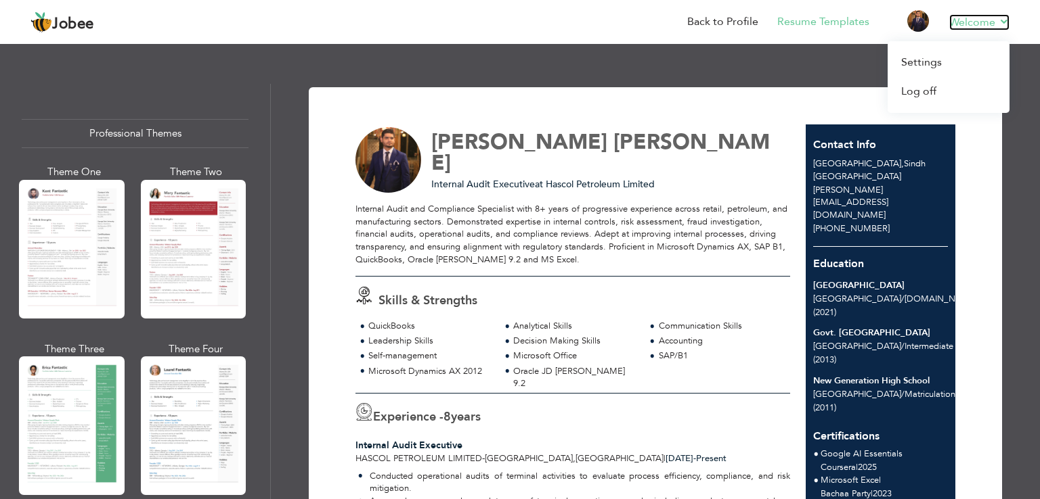
click at [1002, 22] on link "Welcome" at bounding box center [979, 22] width 60 height 16
click at [923, 86] on link "Log off" at bounding box center [948, 91] width 122 height 29
